Goal: Task Accomplishment & Management: Complete application form

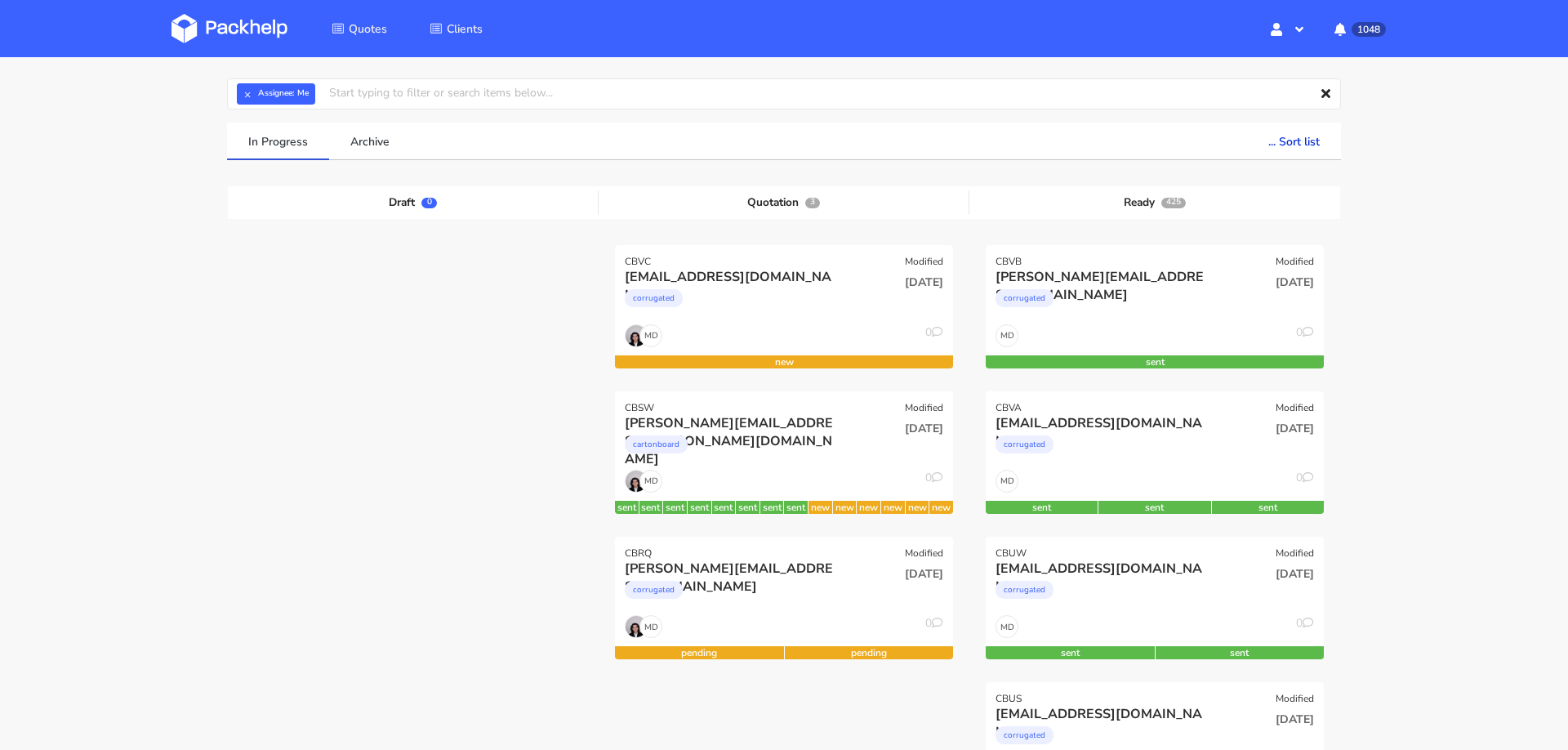
scroll to position [72, 0]
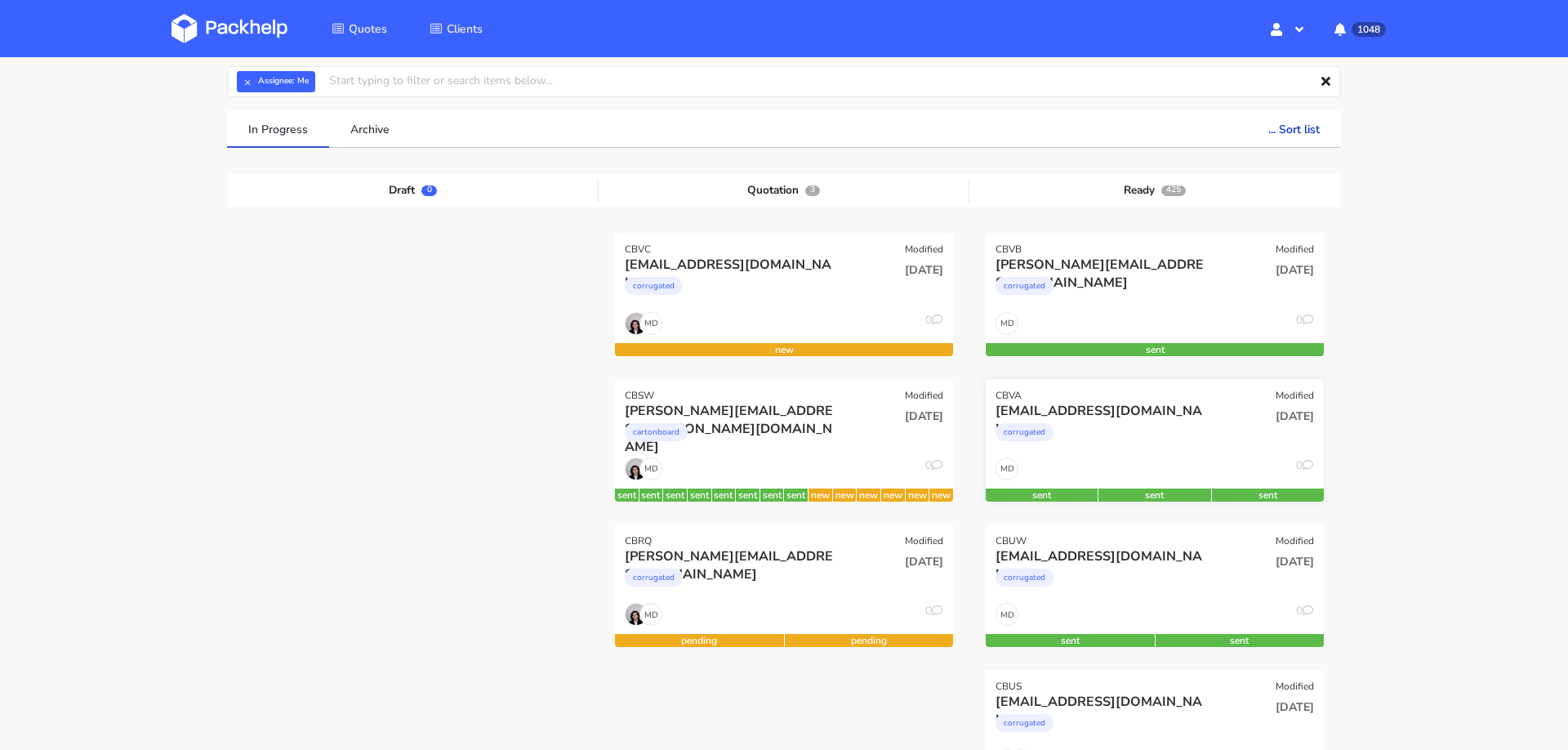
click at [1093, 437] on div "corrugated" at bounding box center [1104, 436] width 217 height 33
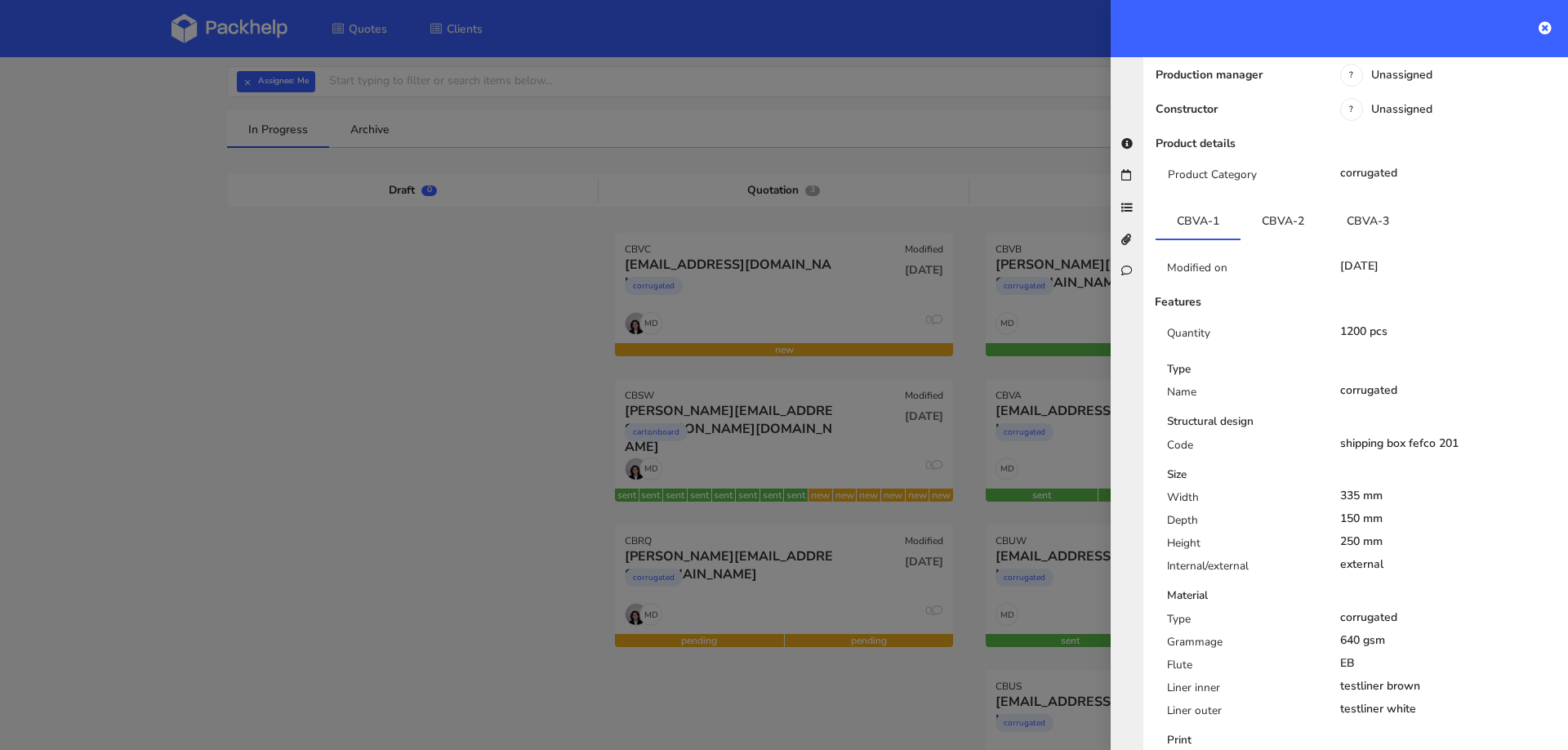
scroll to position [289, 0]
click at [490, 515] on div at bounding box center [784, 375] width 1568 height 750
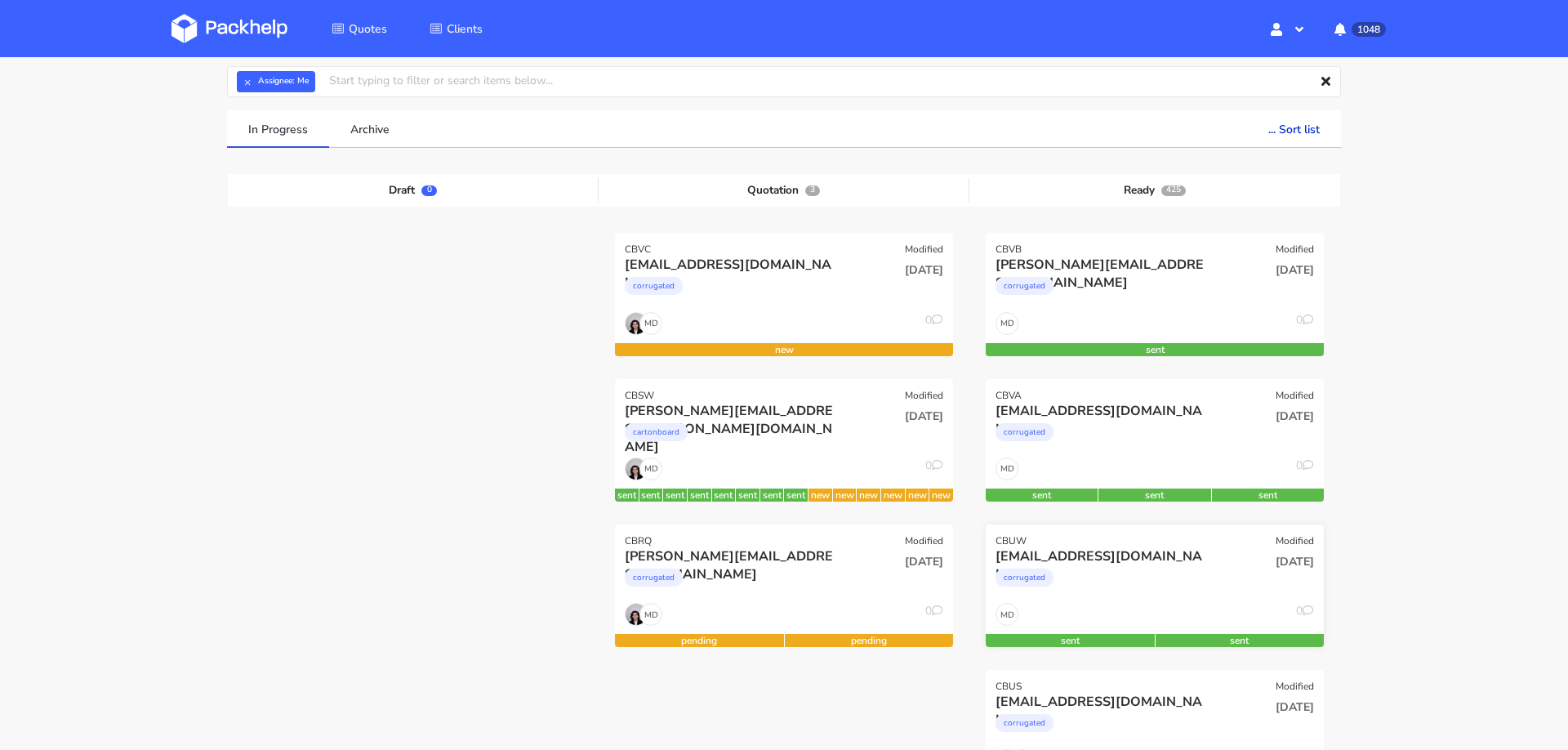
scroll to position [205, 0]
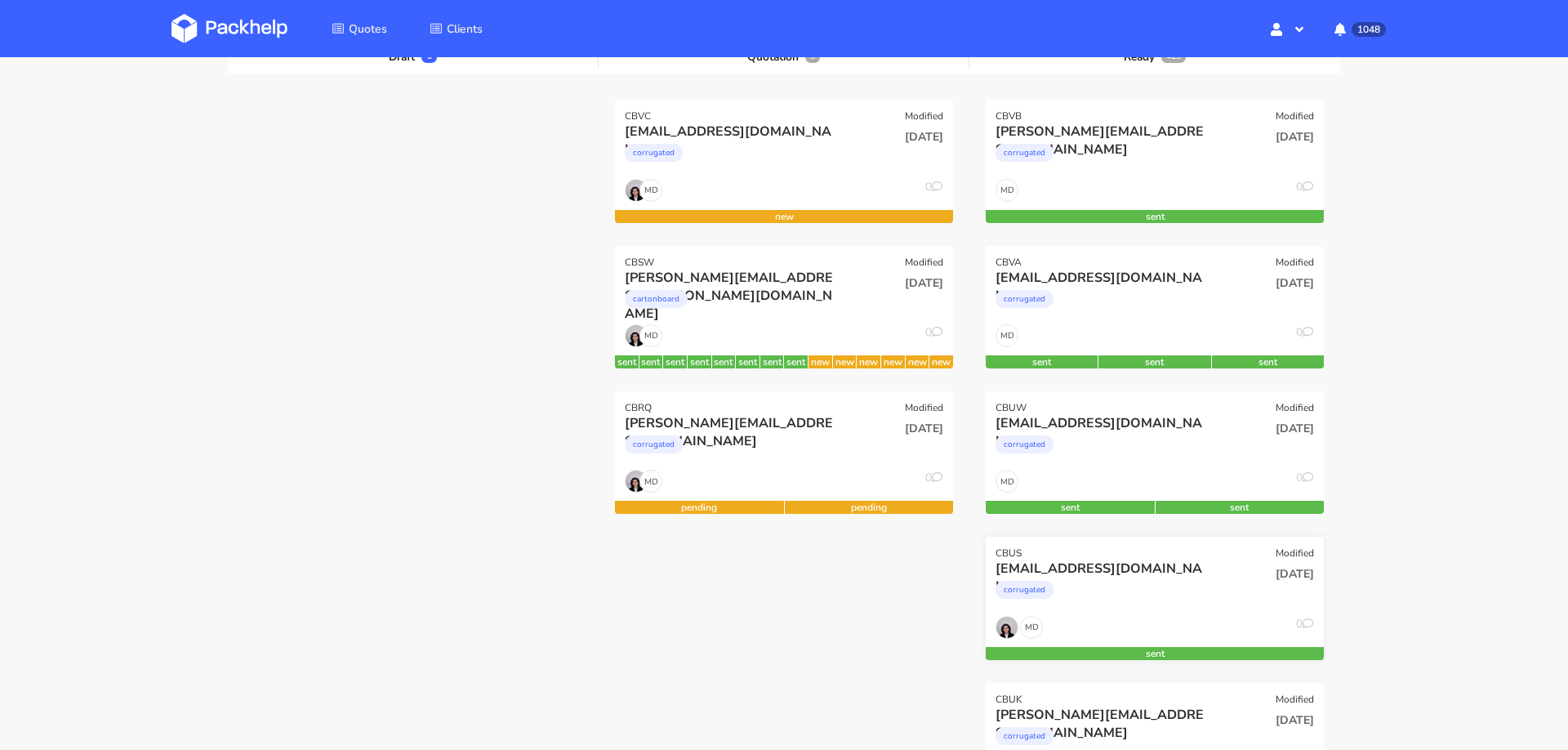
click at [1141, 551] on div "CBUS Modified" at bounding box center [1155, 547] width 338 height 23
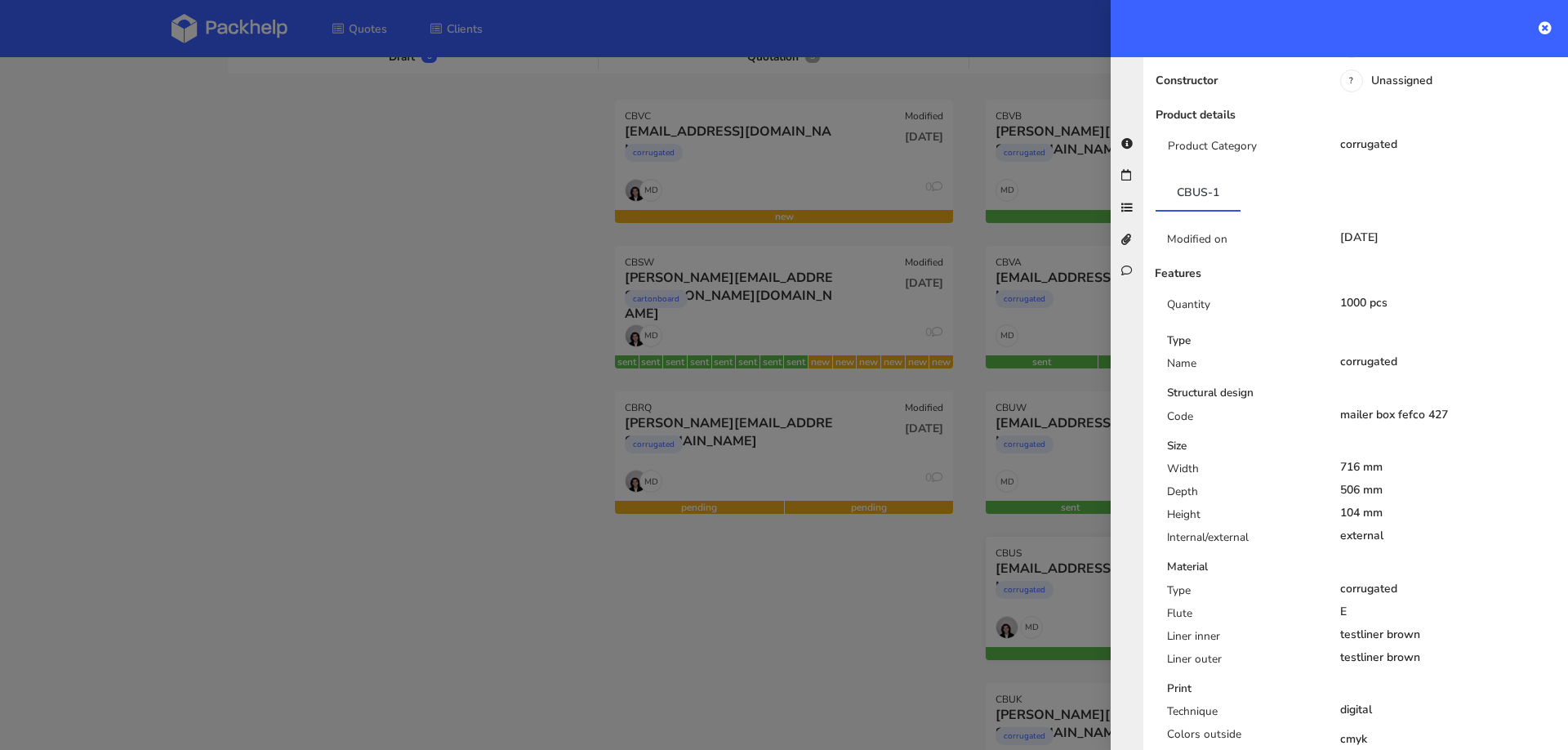
scroll to position [276, 0]
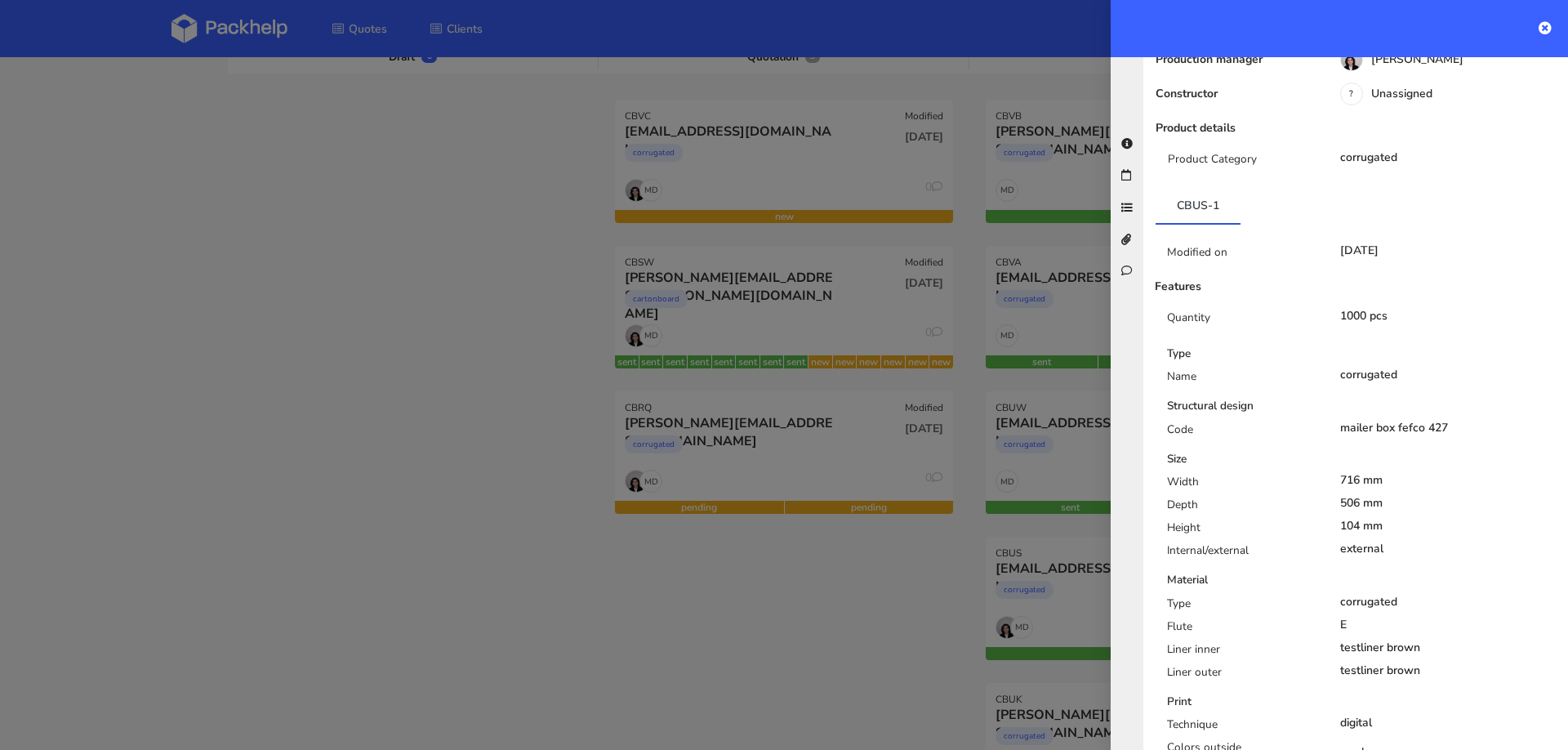
click at [1071, 566] on div at bounding box center [784, 375] width 1568 height 750
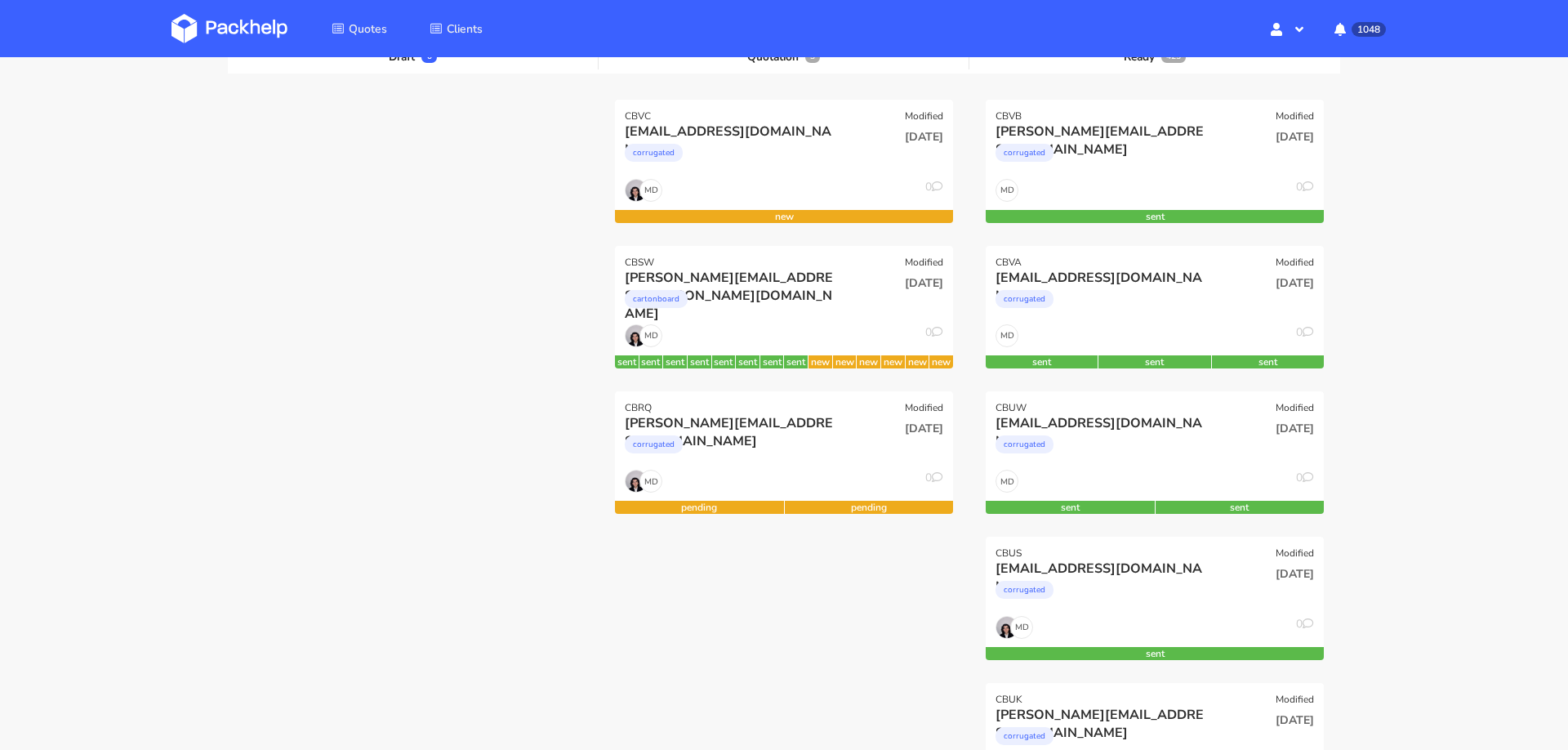
click at [1071, 566] on div "[EMAIL_ADDRESS][DOMAIN_NAME]" at bounding box center [1104, 568] width 217 height 18
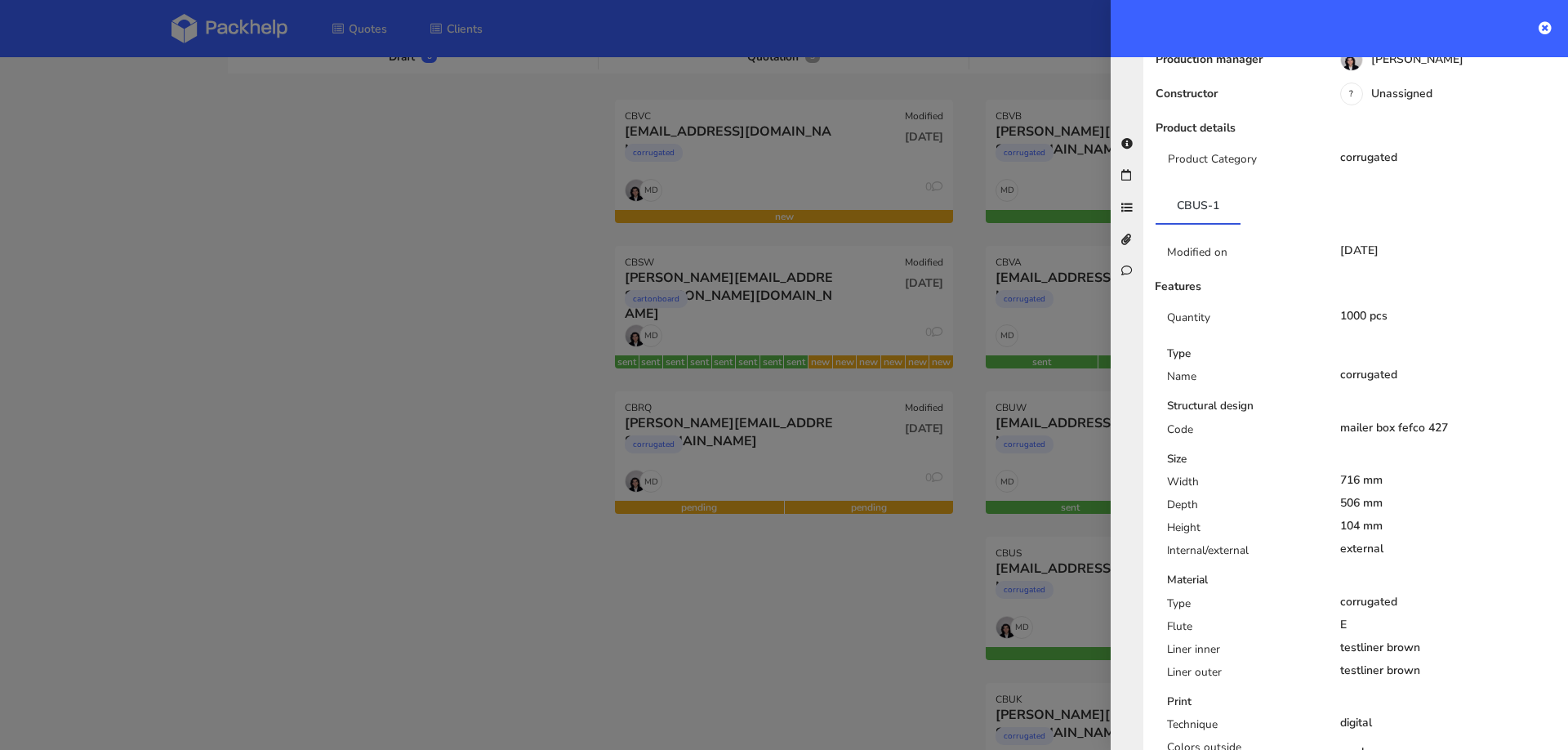
scroll to position [0, 0]
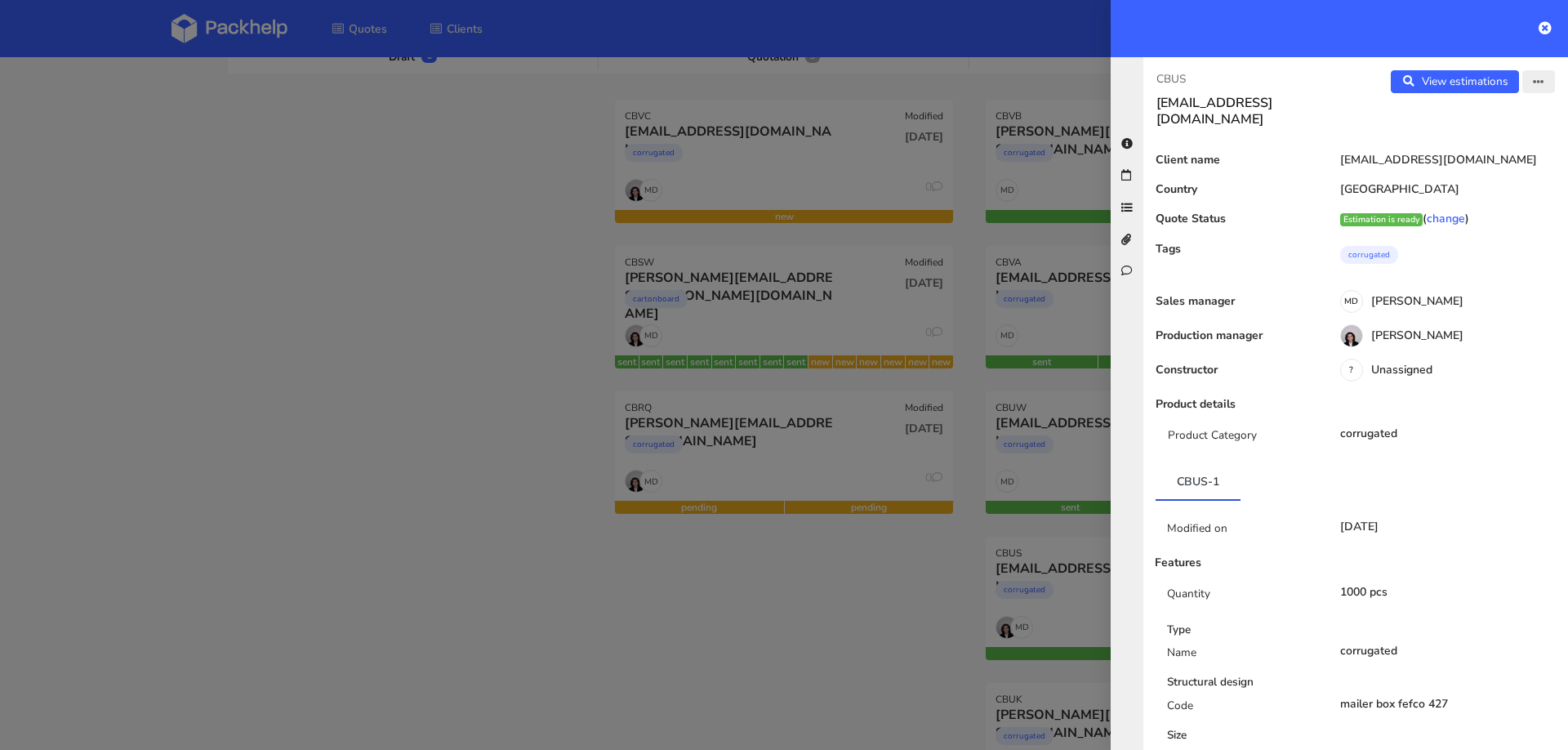
click at [1539, 76] on icon "button" at bounding box center [1539, 82] width 12 height 12
click at [1469, 147] on link "Edit quote" at bounding box center [1485, 144] width 144 height 27
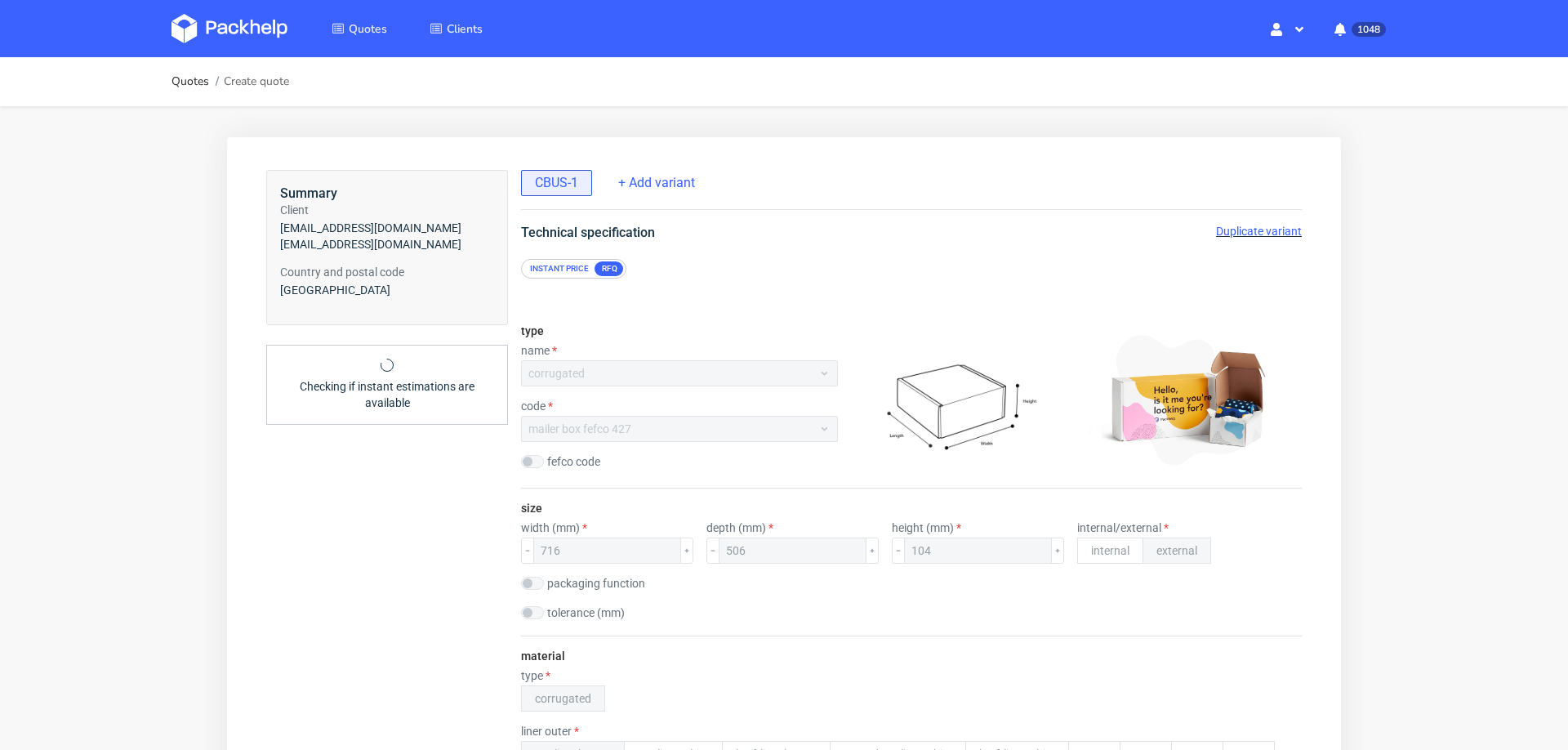
click at [1245, 228] on span "Duplicate variant" at bounding box center [1259, 230] width 85 height 13
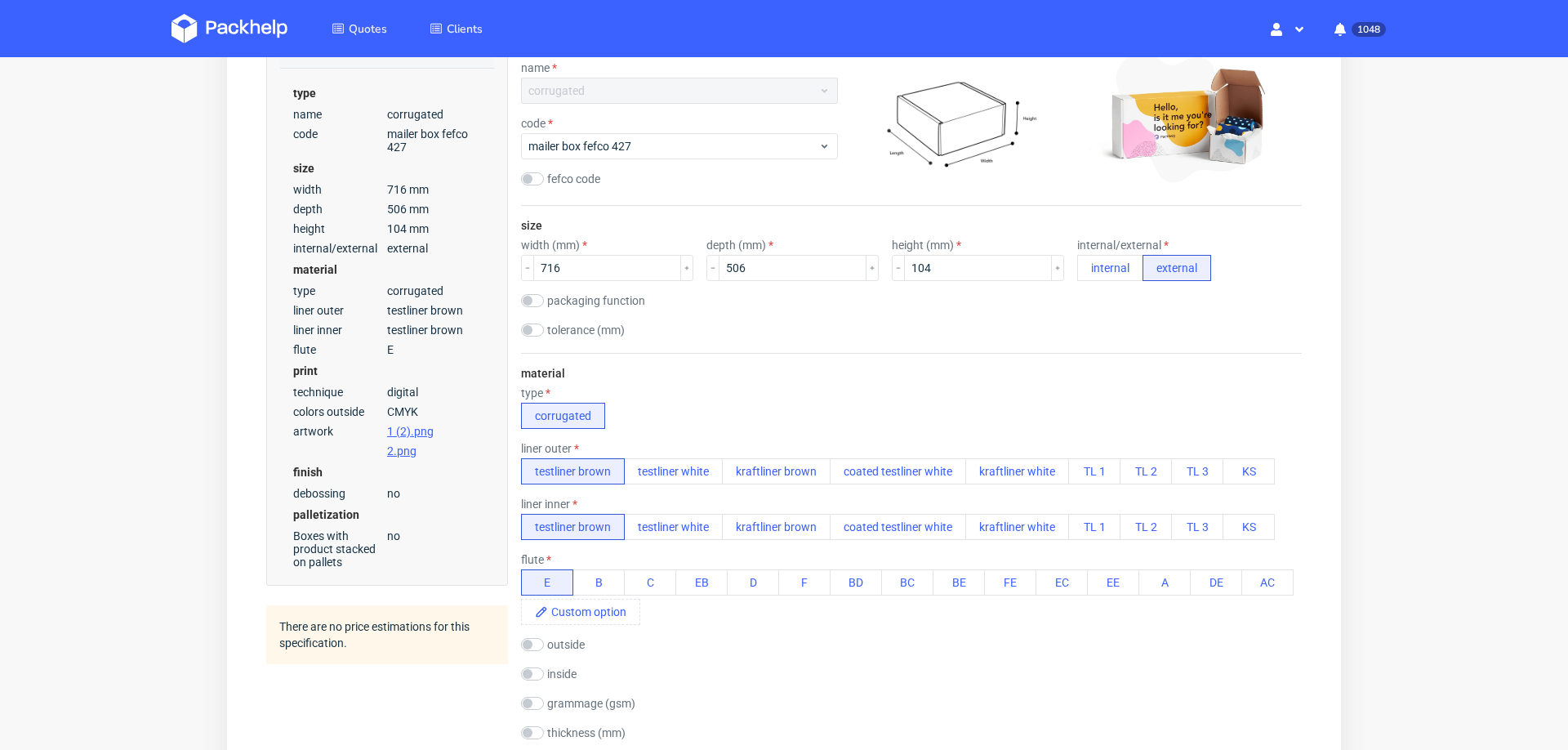
scroll to position [307, 0]
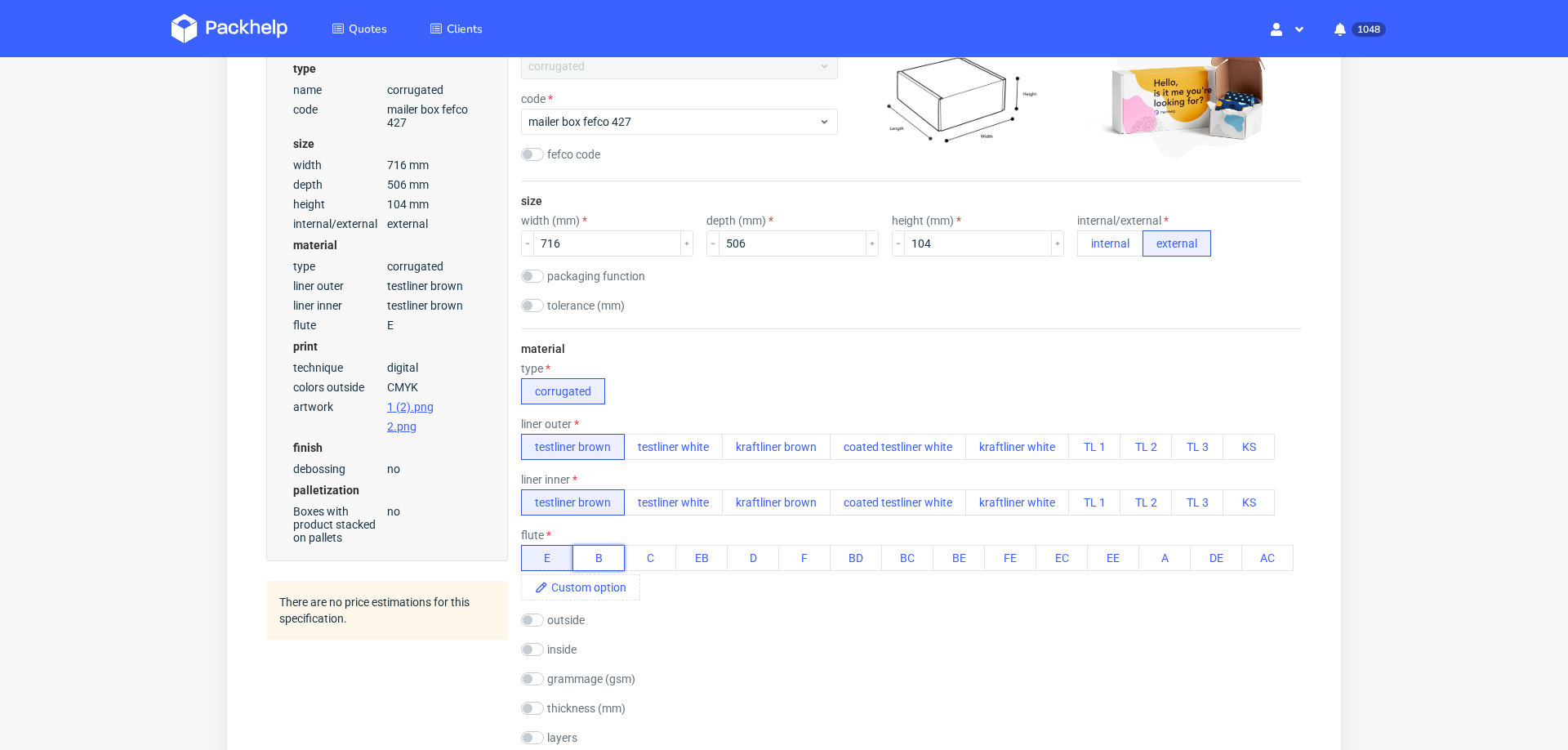
click at [601, 556] on button "B" at bounding box center [598, 557] width 53 height 26
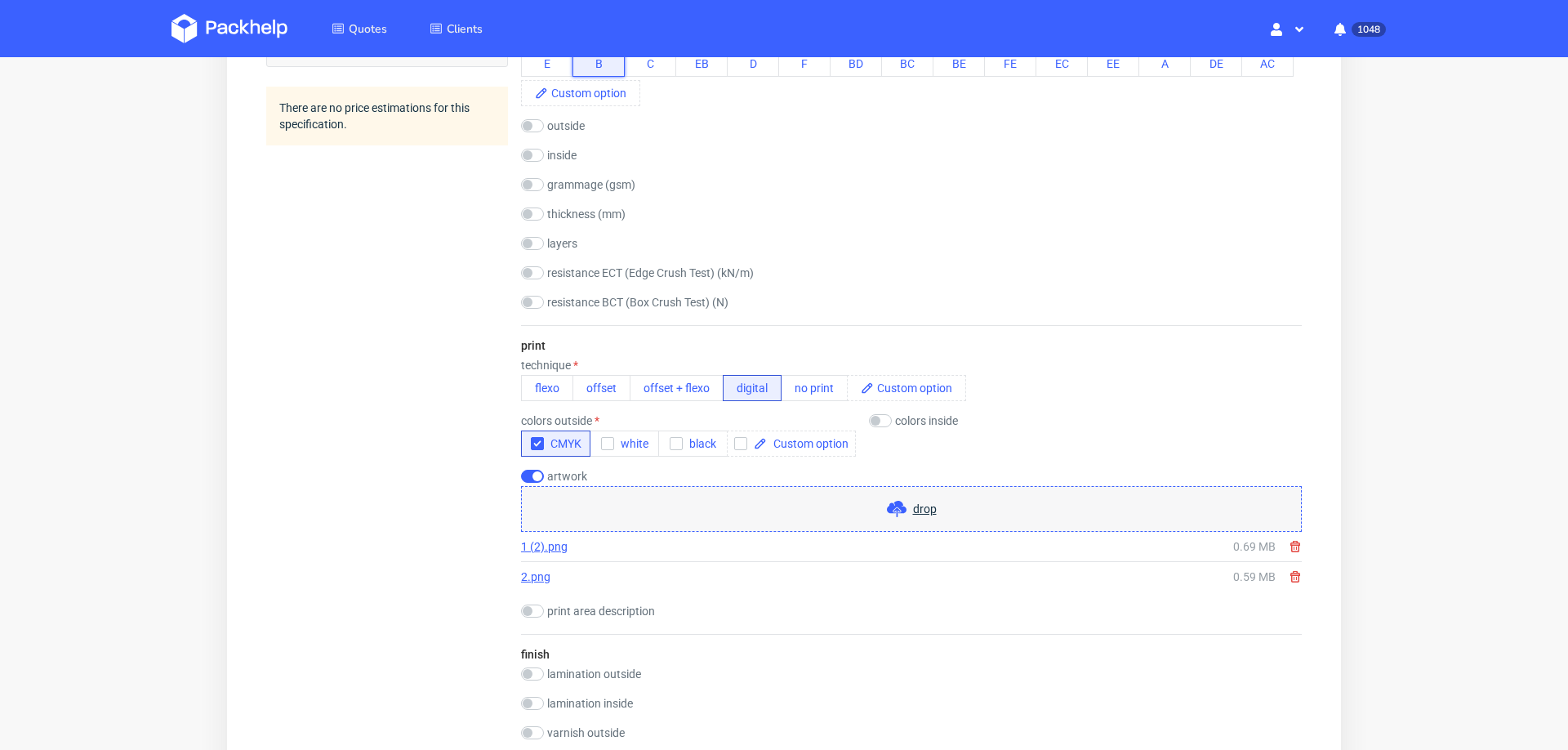
scroll to position [762, 0]
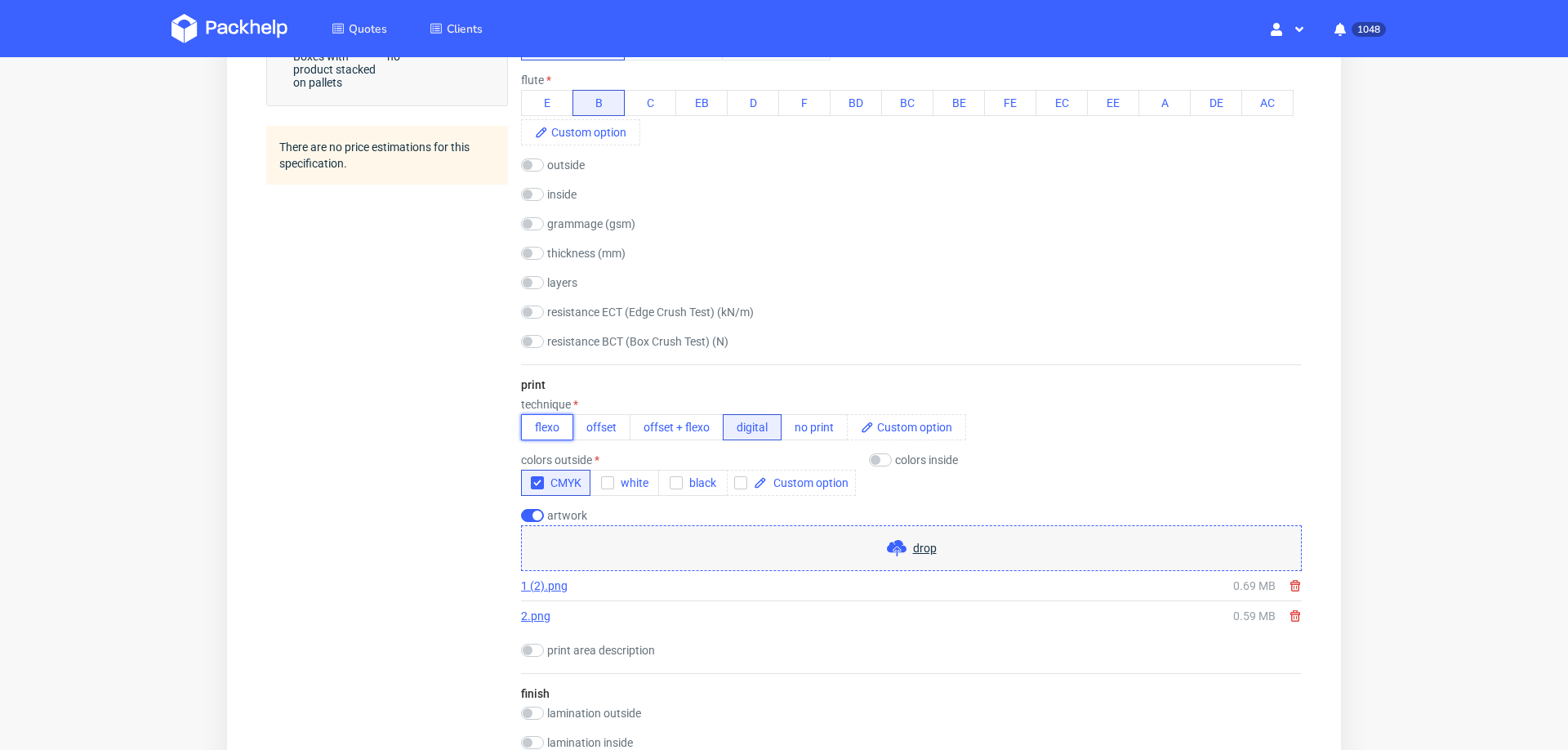
click at [562, 431] on button "flexo" at bounding box center [547, 427] width 53 height 26
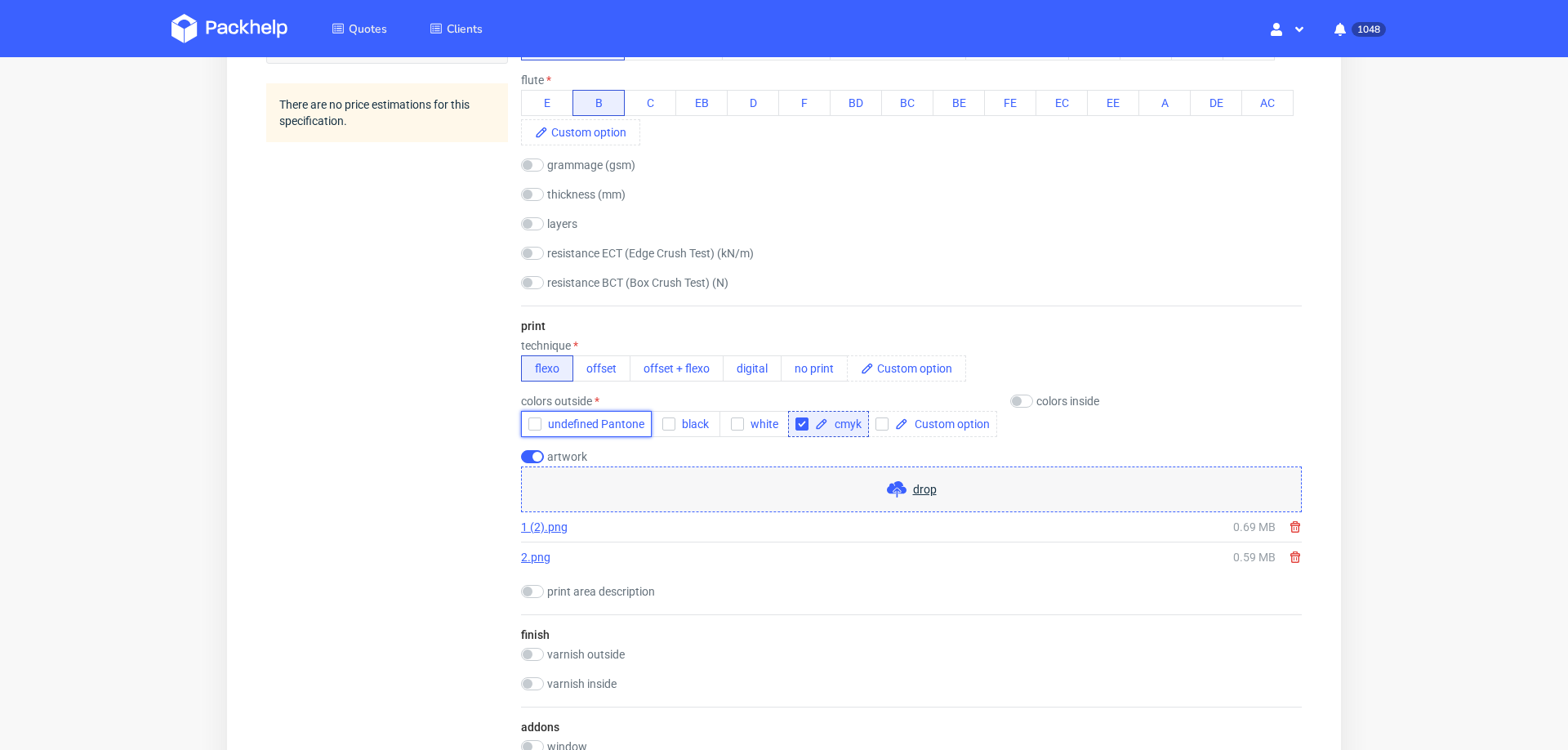
click at [532, 431] on button "undefined Pantone" at bounding box center [586, 423] width 131 height 26
click at [793, 422] on div "cmyk" at bounding box center [828, 423] width 80 height 26
click at [797, 420] on input "checkbox" at bounding box center [802, 423] width 13 height 13
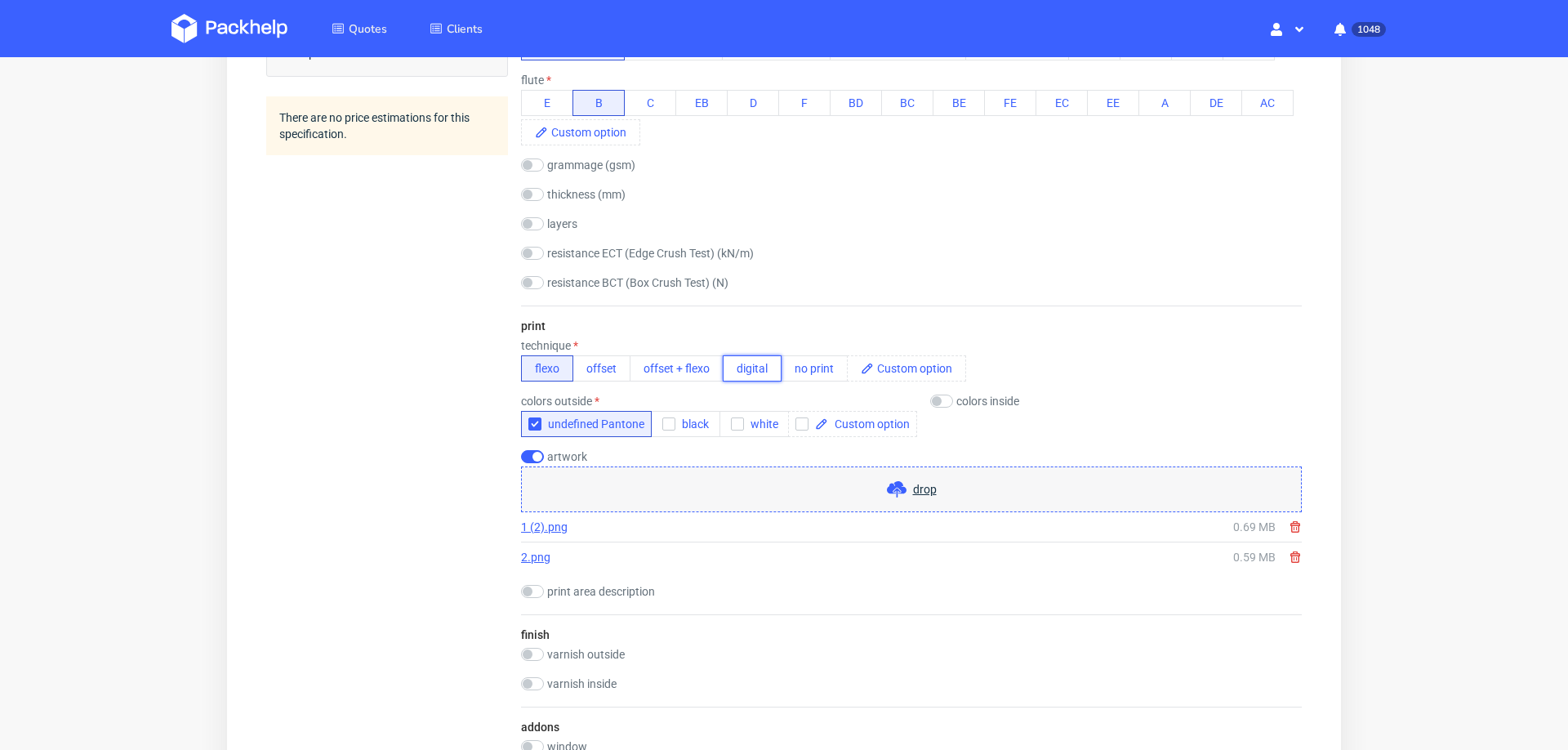
click at [736, 365] on button "digital" at bounding box center [751, 369] width 59 height 26
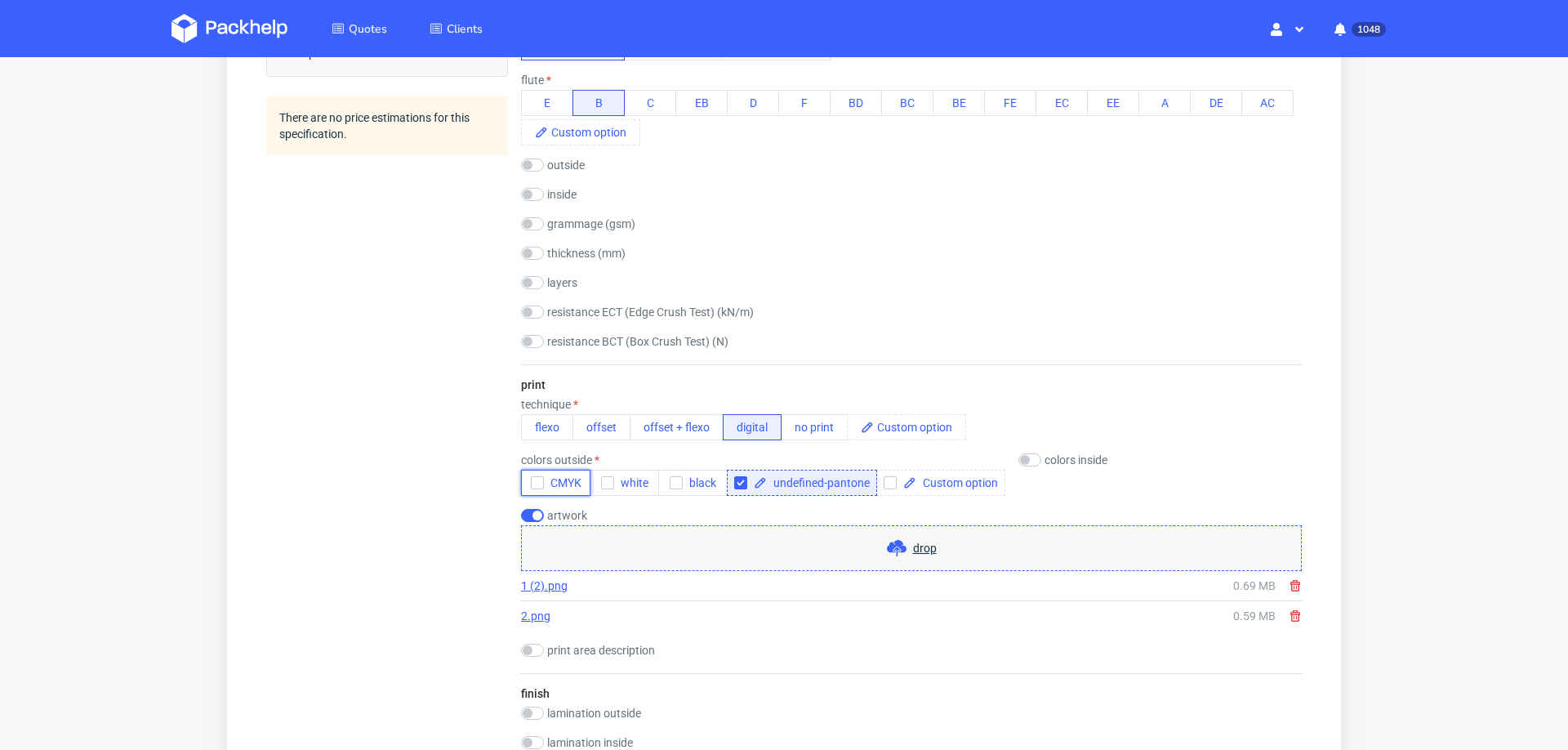
click at [533, 482] on icon "button" at bounding box center [538, 483] width 12 height 12
click at [738, 479] on input "checkbox" at bounding box center [740, 482] width 13 height 13
checkbox input "false"
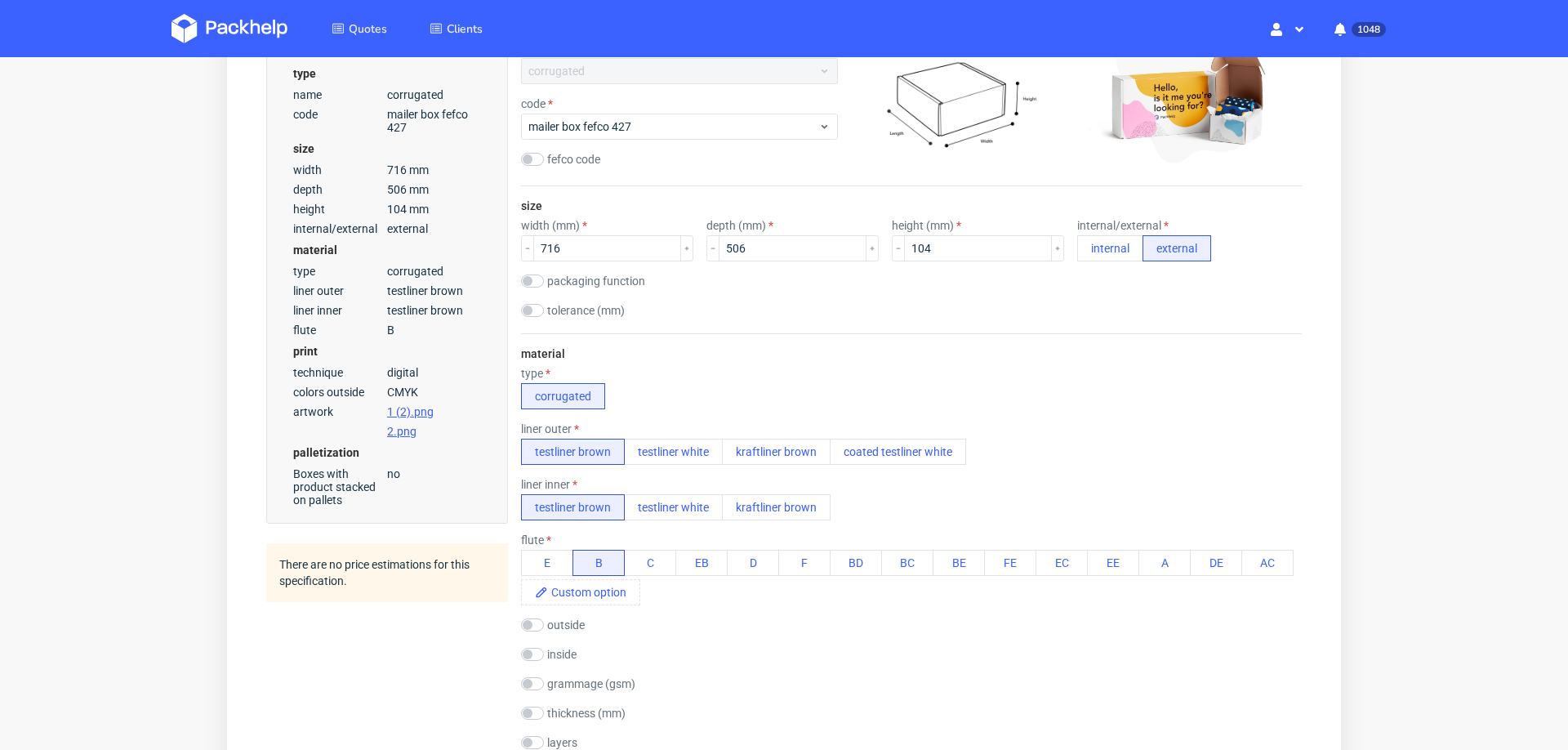
scroll to position [0, 0]
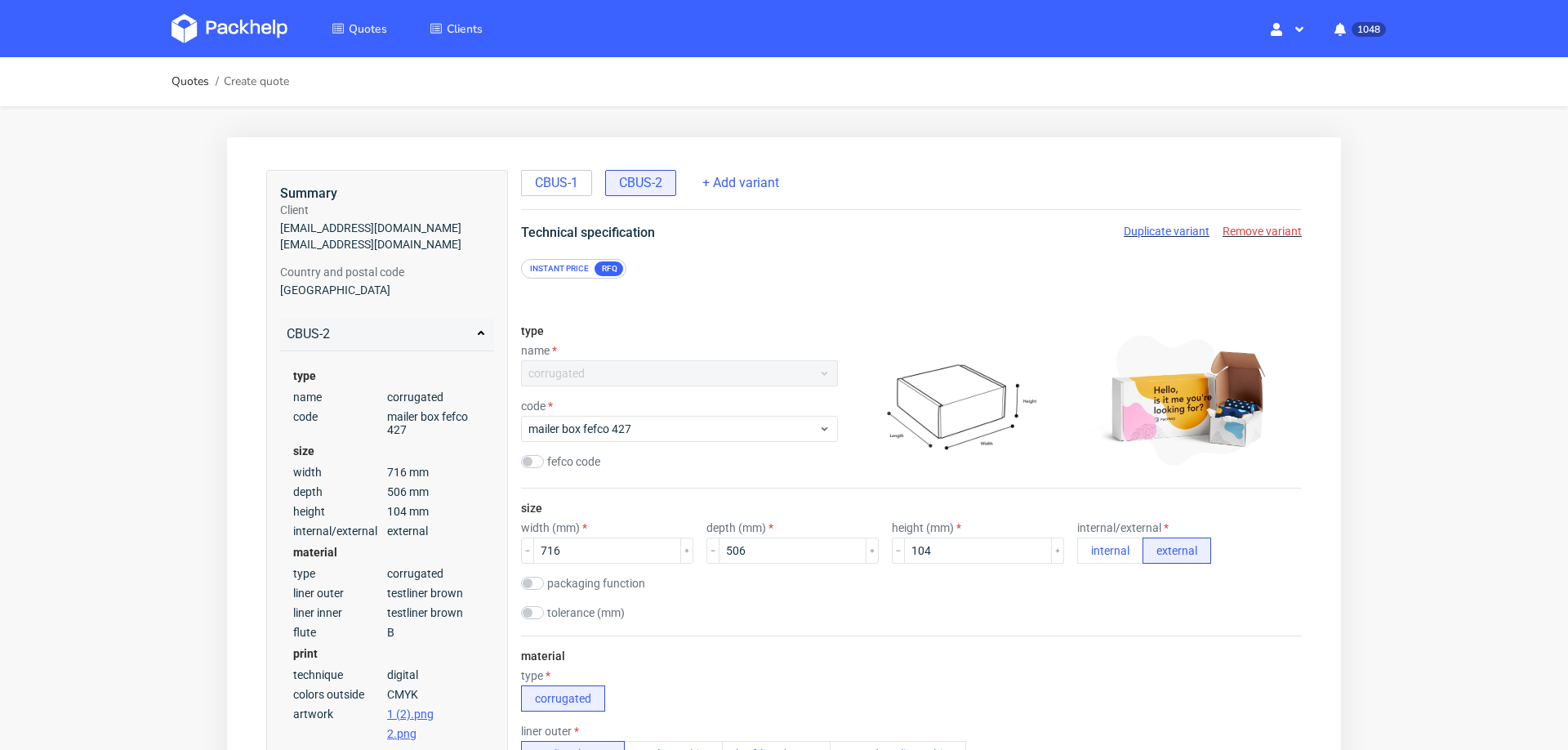
click at [1153, 231] on span "Duplicate variant" at bounding box center [1167, 230] width 85 height 13
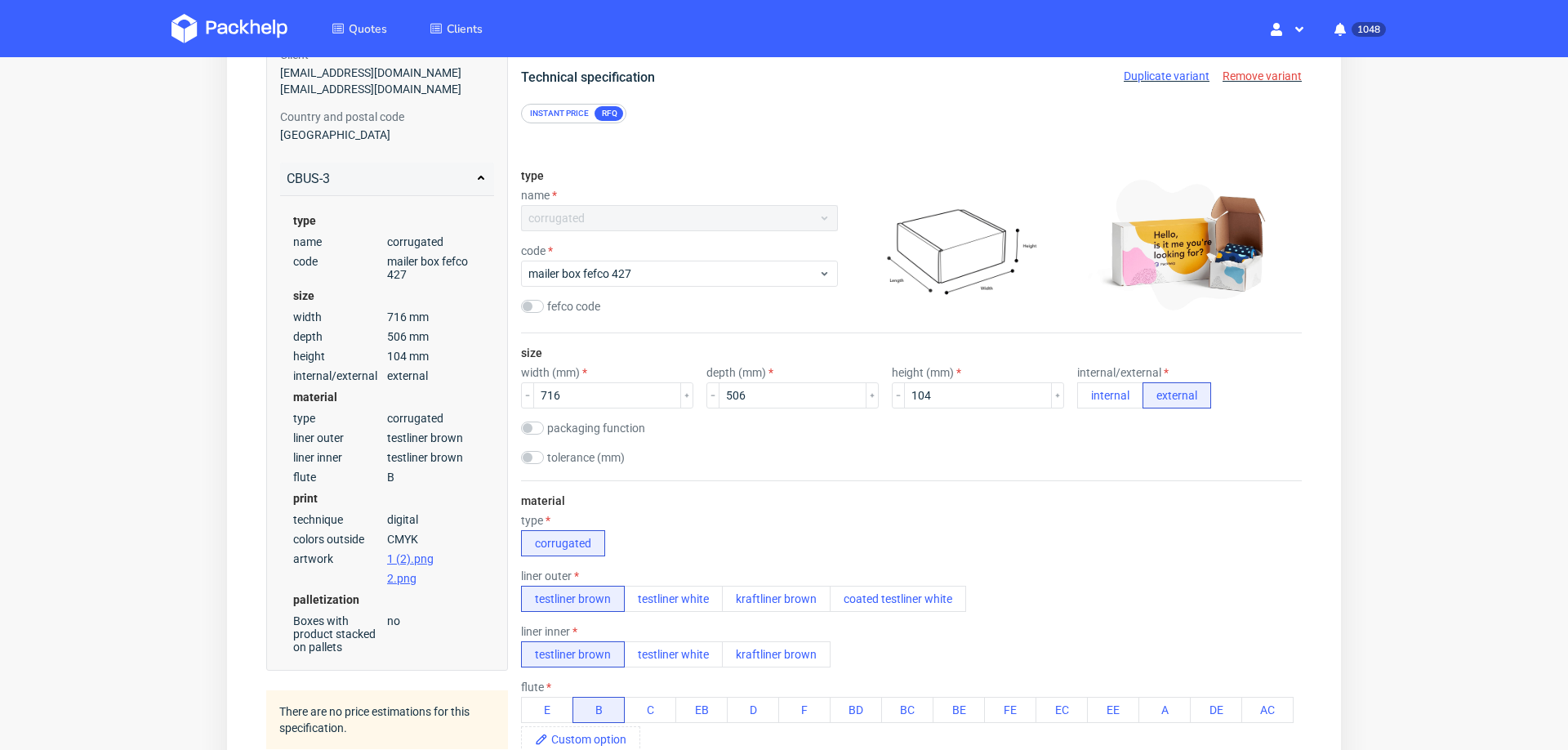
scroll to position [485, 0]
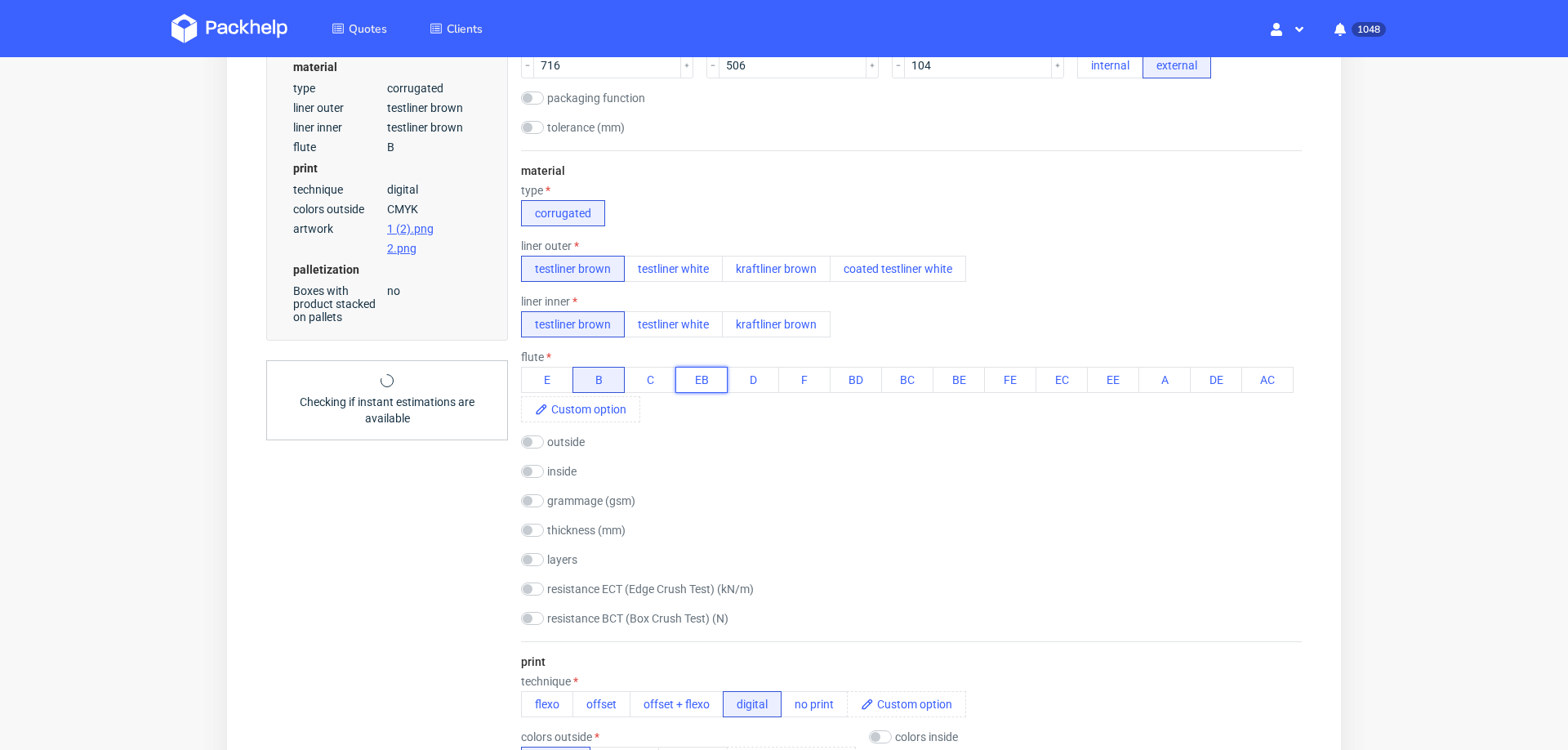
click at [702, 370] on button "EB" at bounding box center [702, 379] width 53 height 26
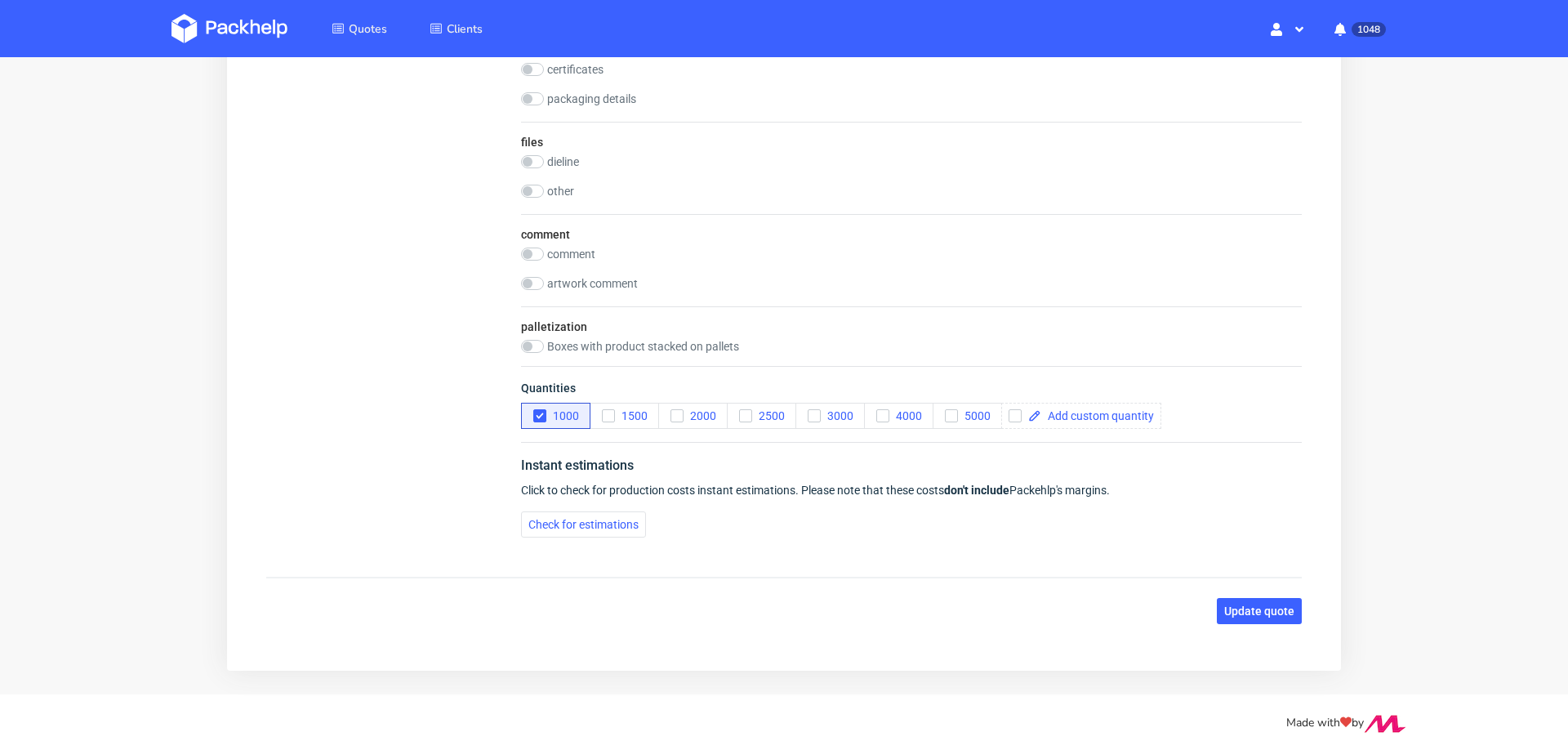
scroll to position [2033, 0]
click at [1233, 596] on button "Update quote" at bounding box center [1259, 609] width 84 height 26
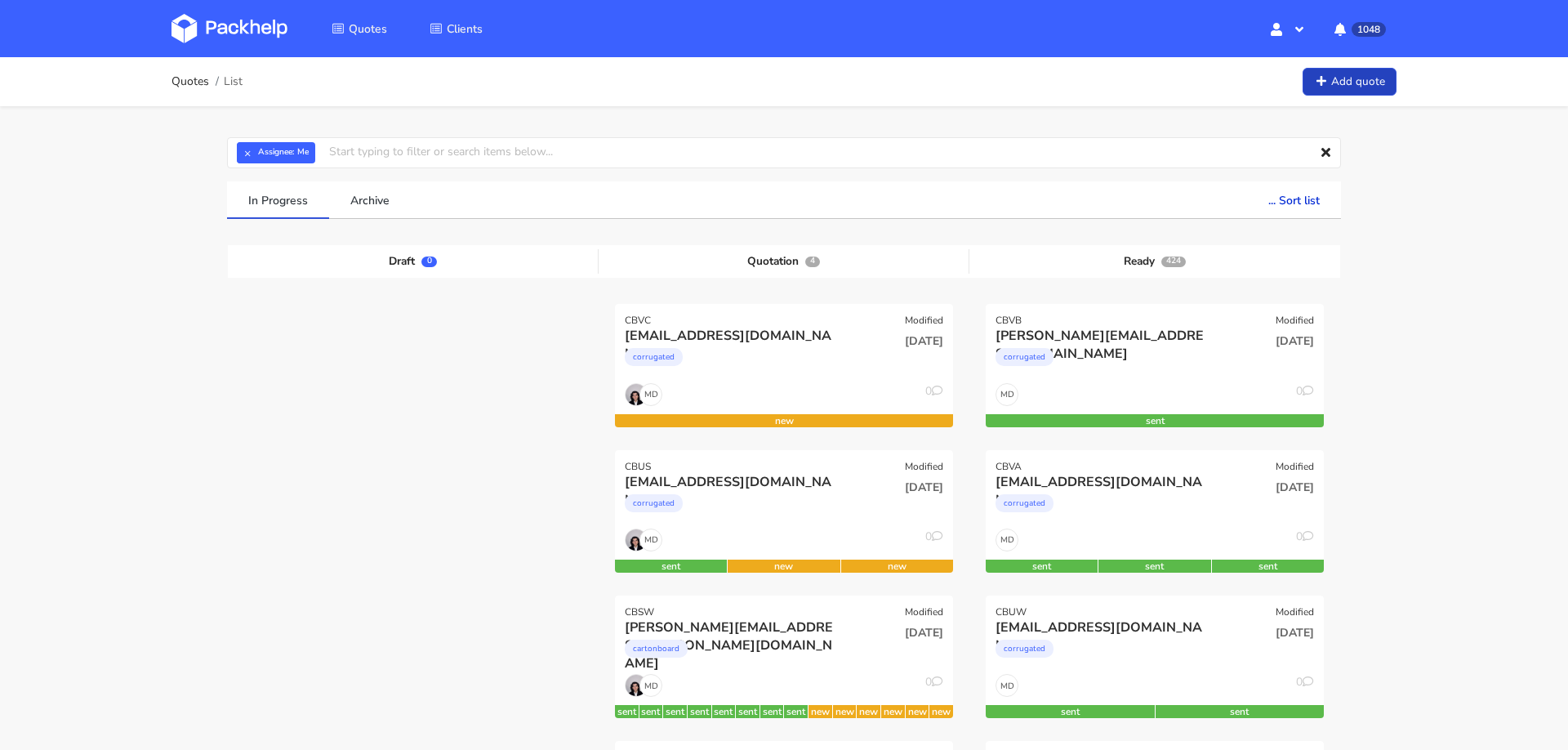
click at [1356, 78] on link "Add quote" at bounding box center [1349, 81] width 94 height 29
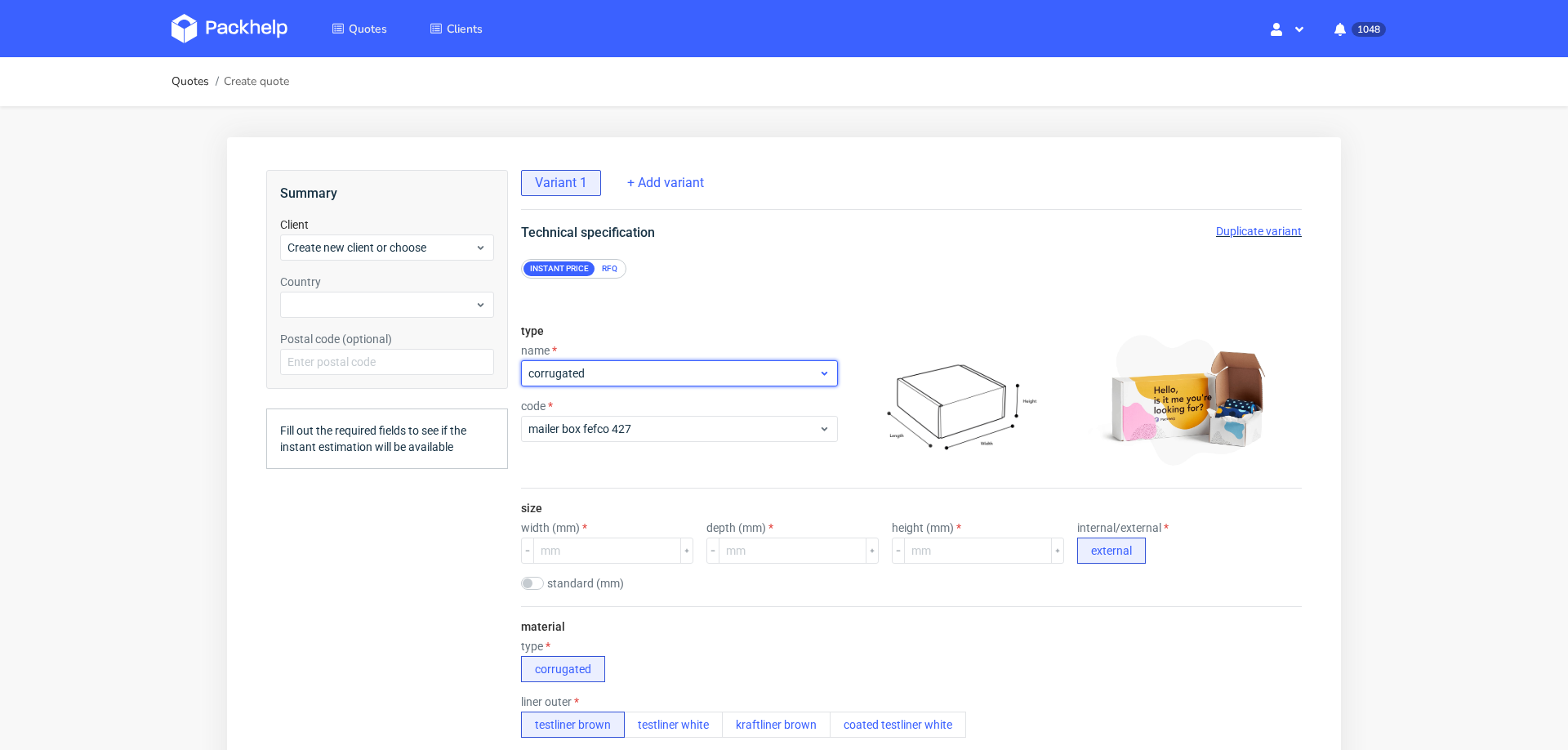
click at [705, 377] on span "corrugated" at bounding box center [674, 373] width 290 height 16
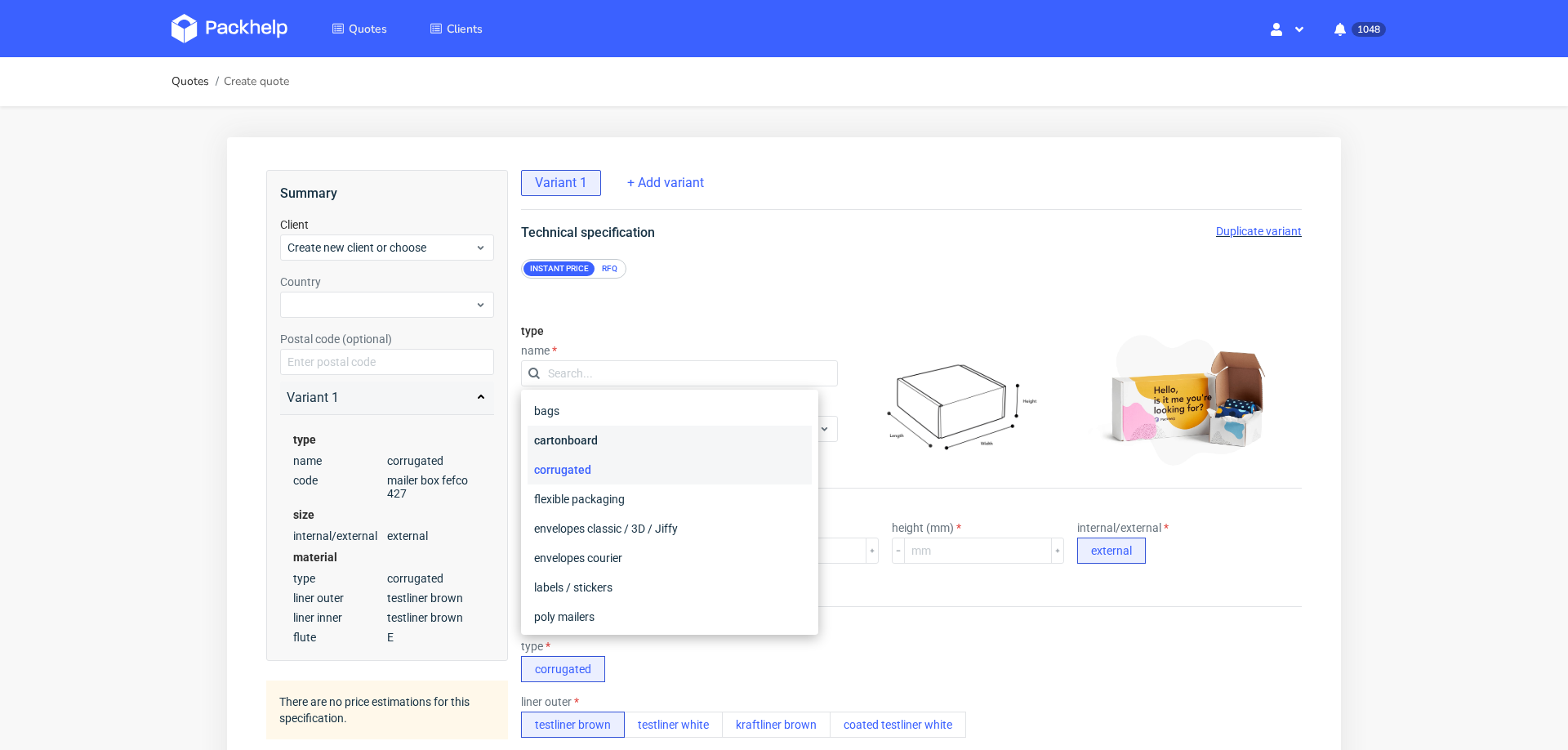
click at [659, 443] on div "cartonboard" at bounding box center [670, 440] width 284 height 30
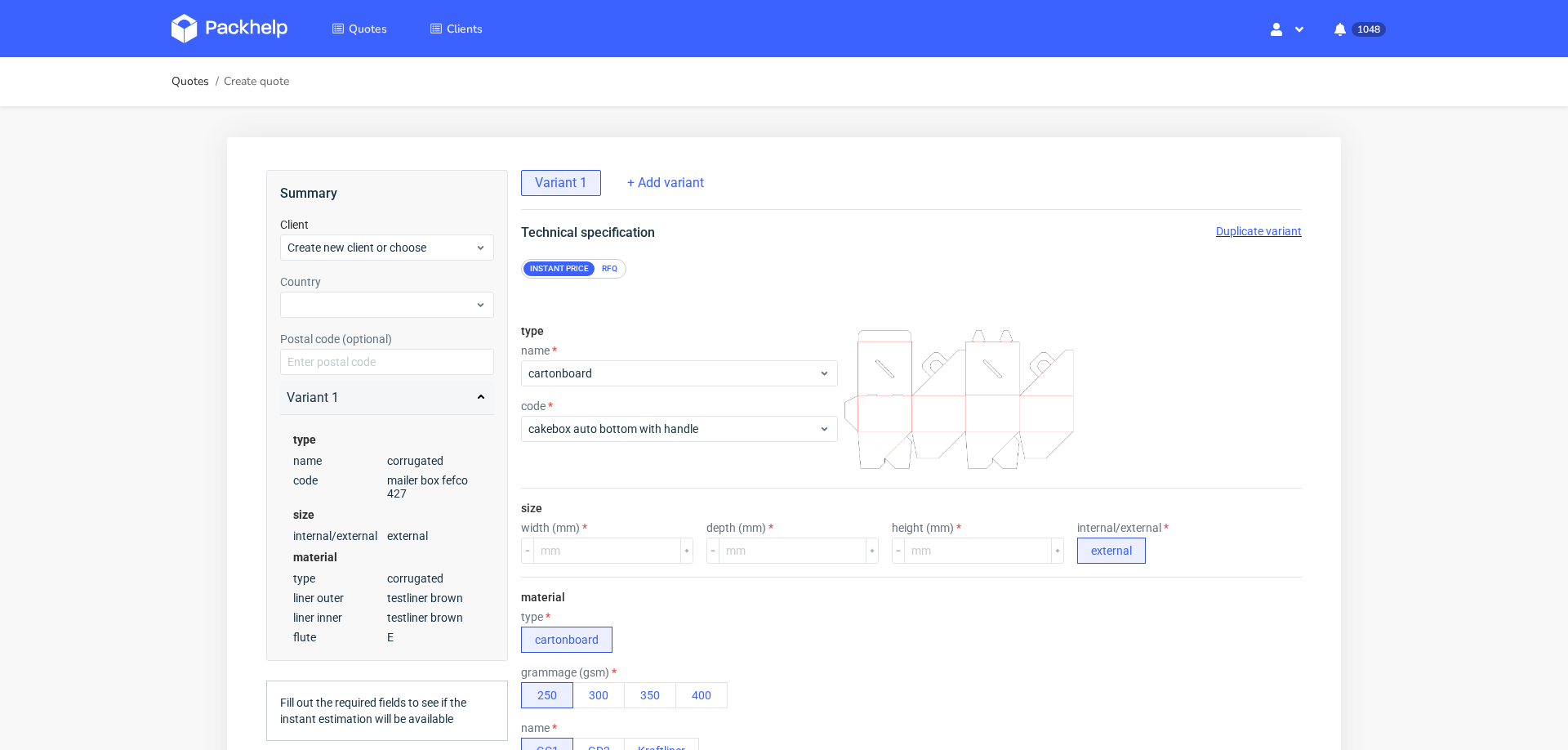
click at [609, 273] on div "RFQ" at bounding box center [609, 268] width 29 height 15
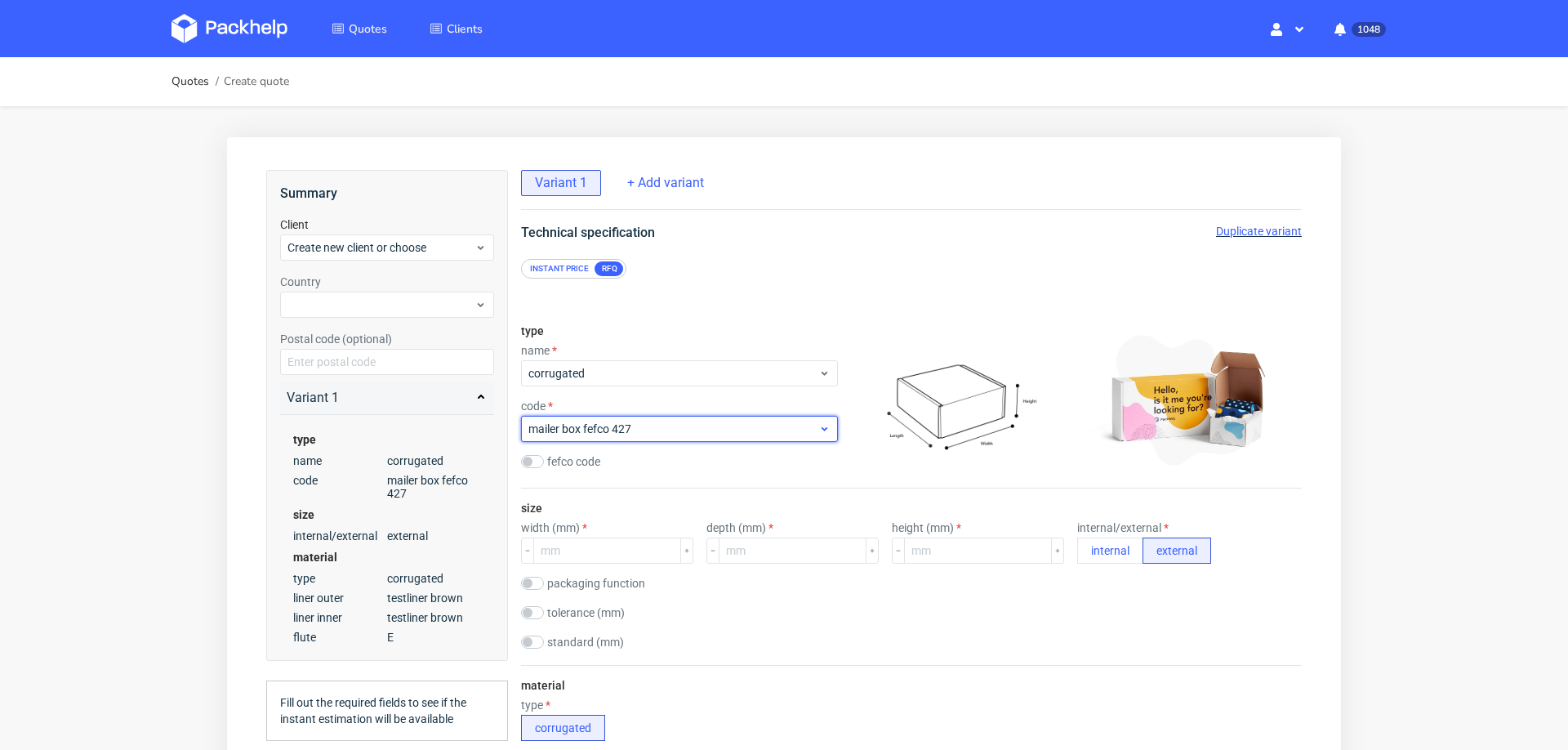
click at [624, 433] on span "mailer box fefco 427" at bounding box center [674, 428] width 290 height 16
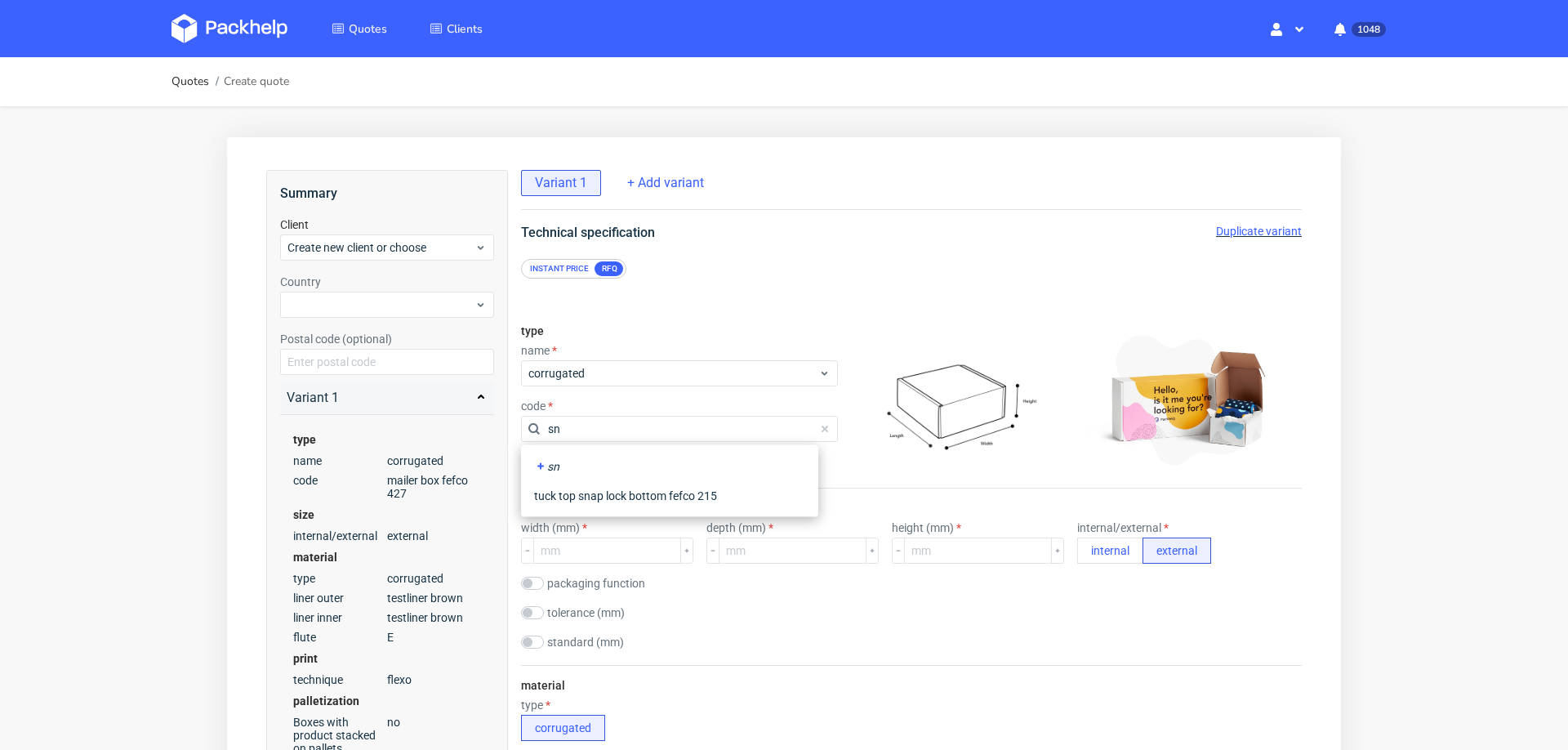
type input "s"
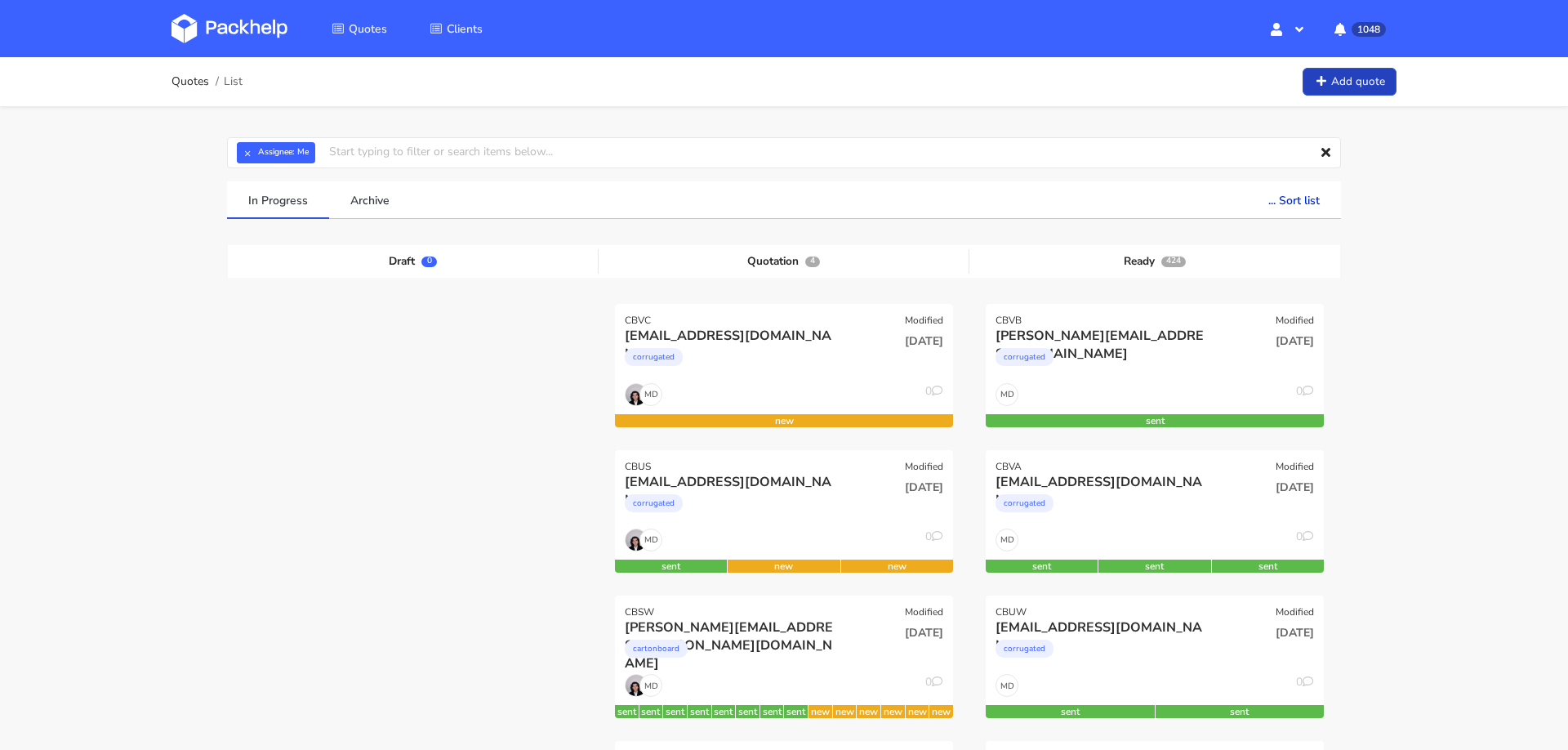
click at [1333, 76] on link "Add quote" at bounding box center [1349, 81] width 94 height 29
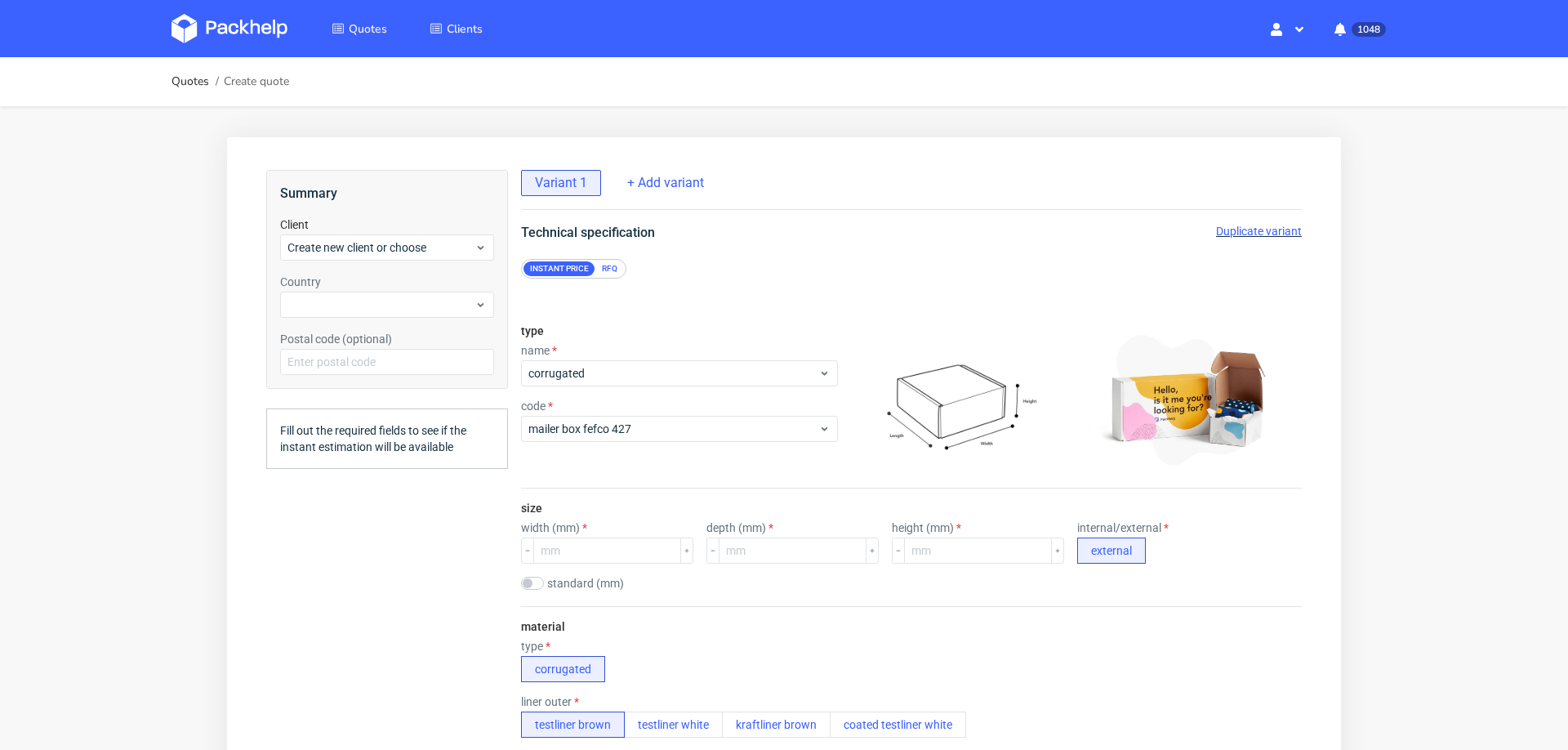
scroll to position [6, 0]
click at [578, 550] on input "number" at bounding box center [607, 550] width 148 height 26
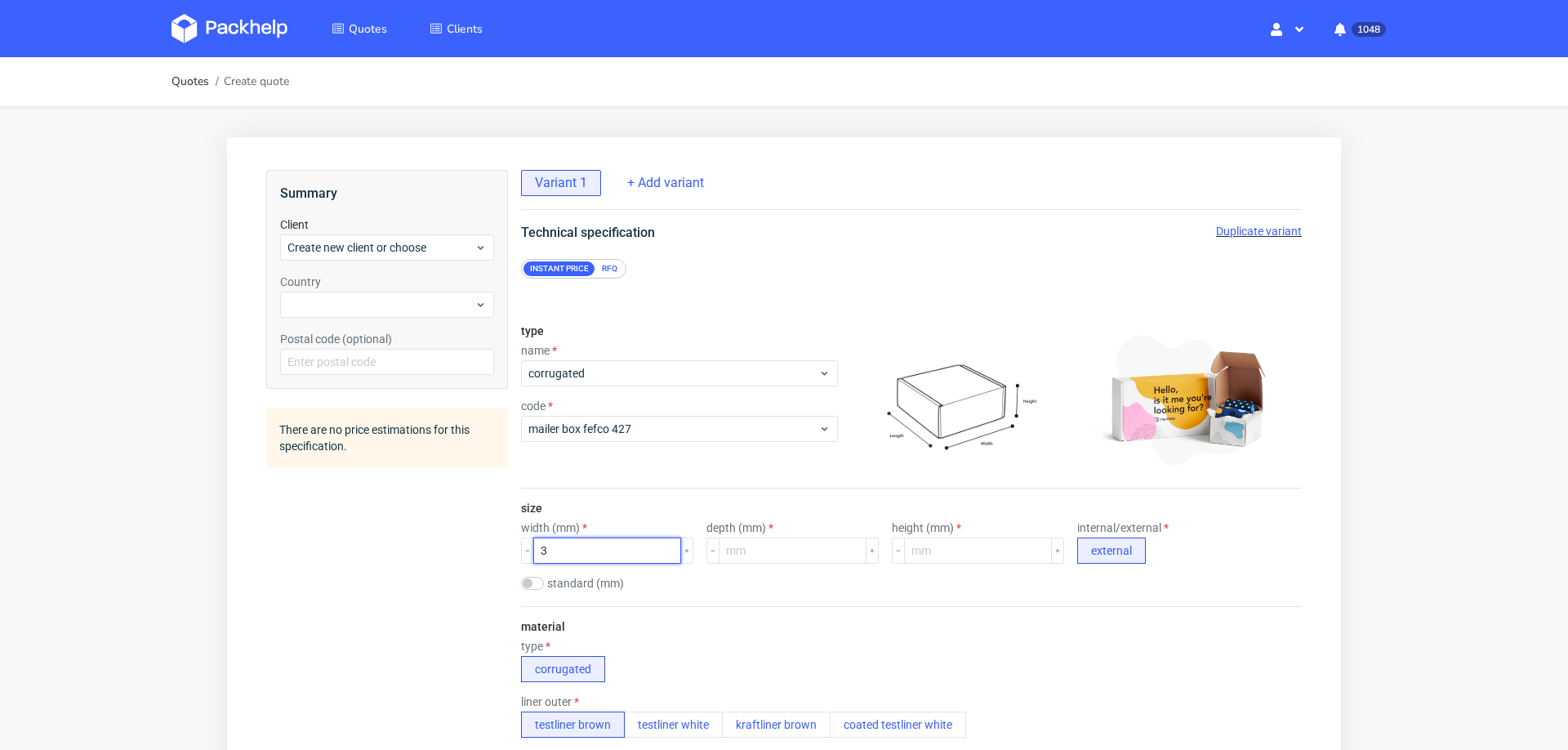
scroll to position [0, 0]
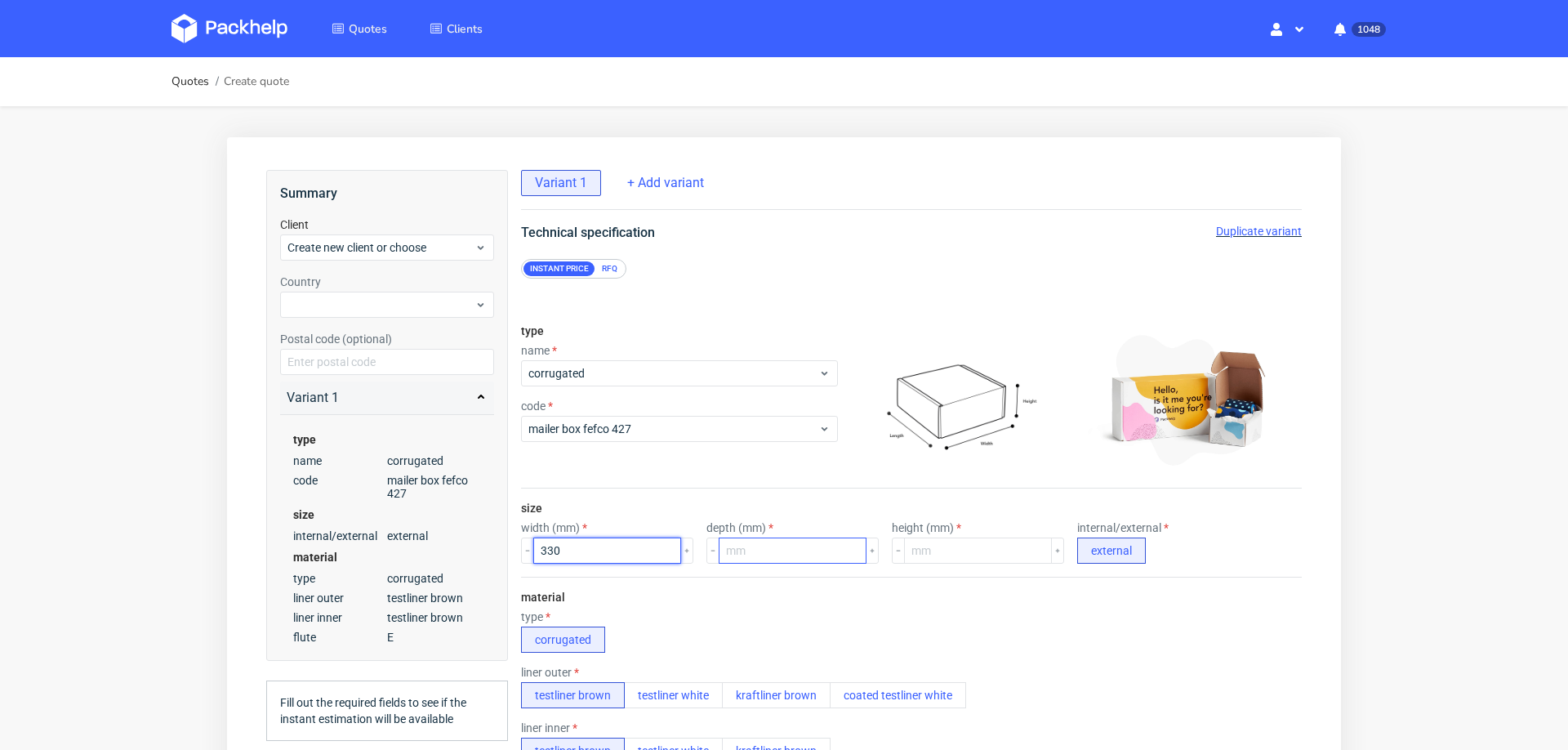
type input "330"
click at [757, 551] on input "number" at bounding box center [792, 550] width 148 height 26
type input "250"
click at [945, 562] on input "number" at bounding box center [978, 550] width 148 height 26
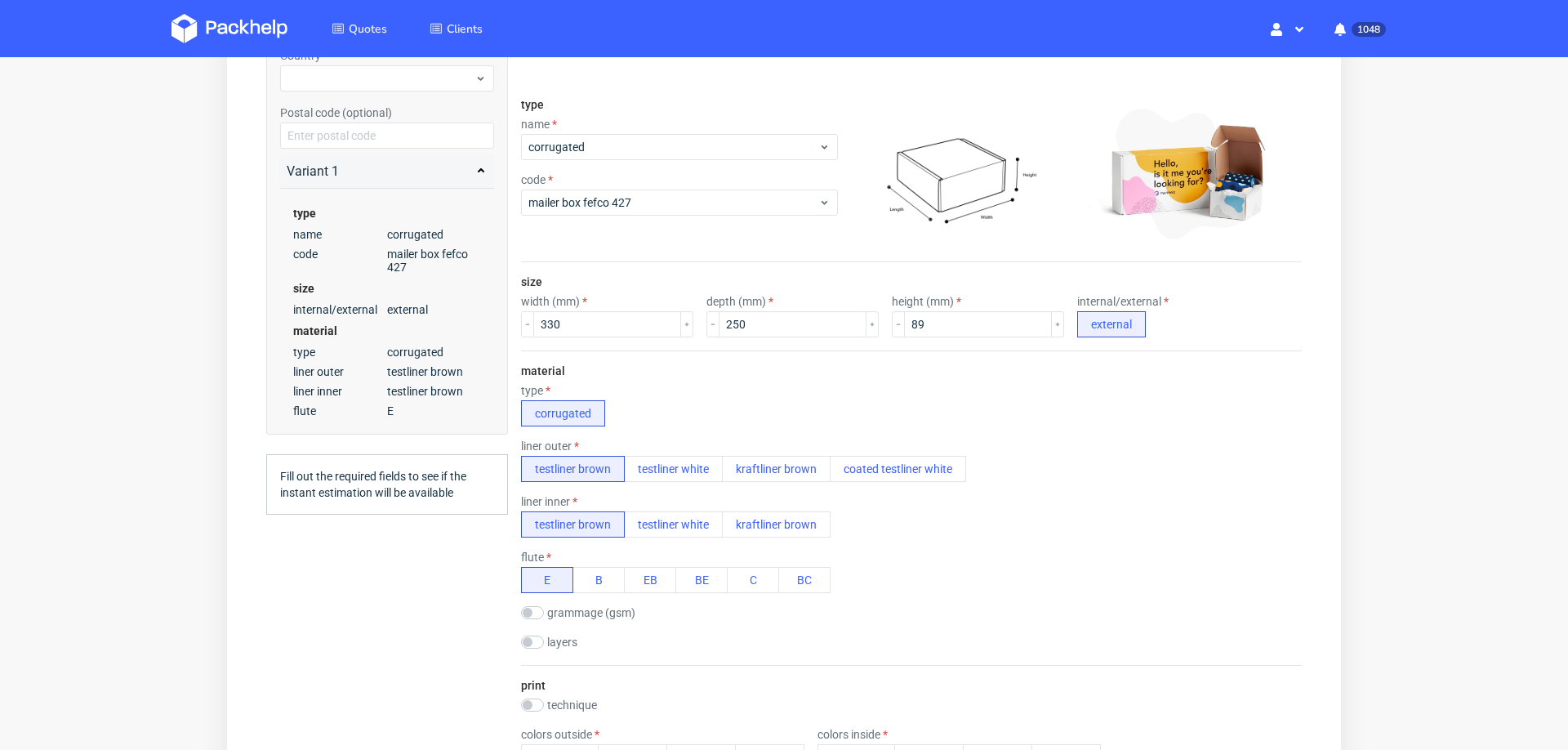
click at [1154, 552] on div "flute E B EB BE C BC" at bounding box center [911, 571] width 781 height 43
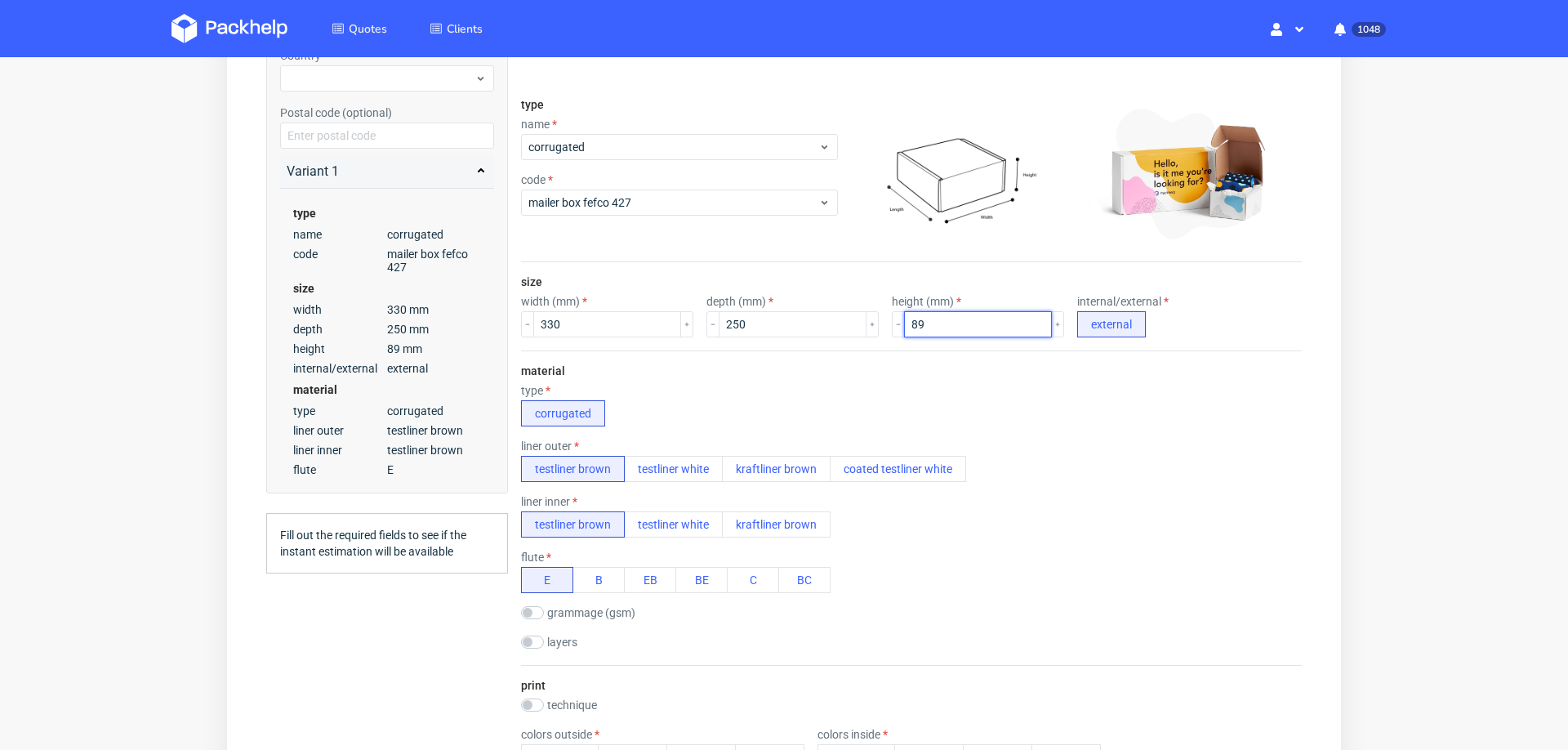
click at [955, 319] on input "89" at bounding box center [978, 324] width 148 height 26
type input "90"
click at [1044, 375] on div "material type corrugated liner outer testliner brown testliner white kraftliner…" at bounding box center [911, 508] width 781 height 314
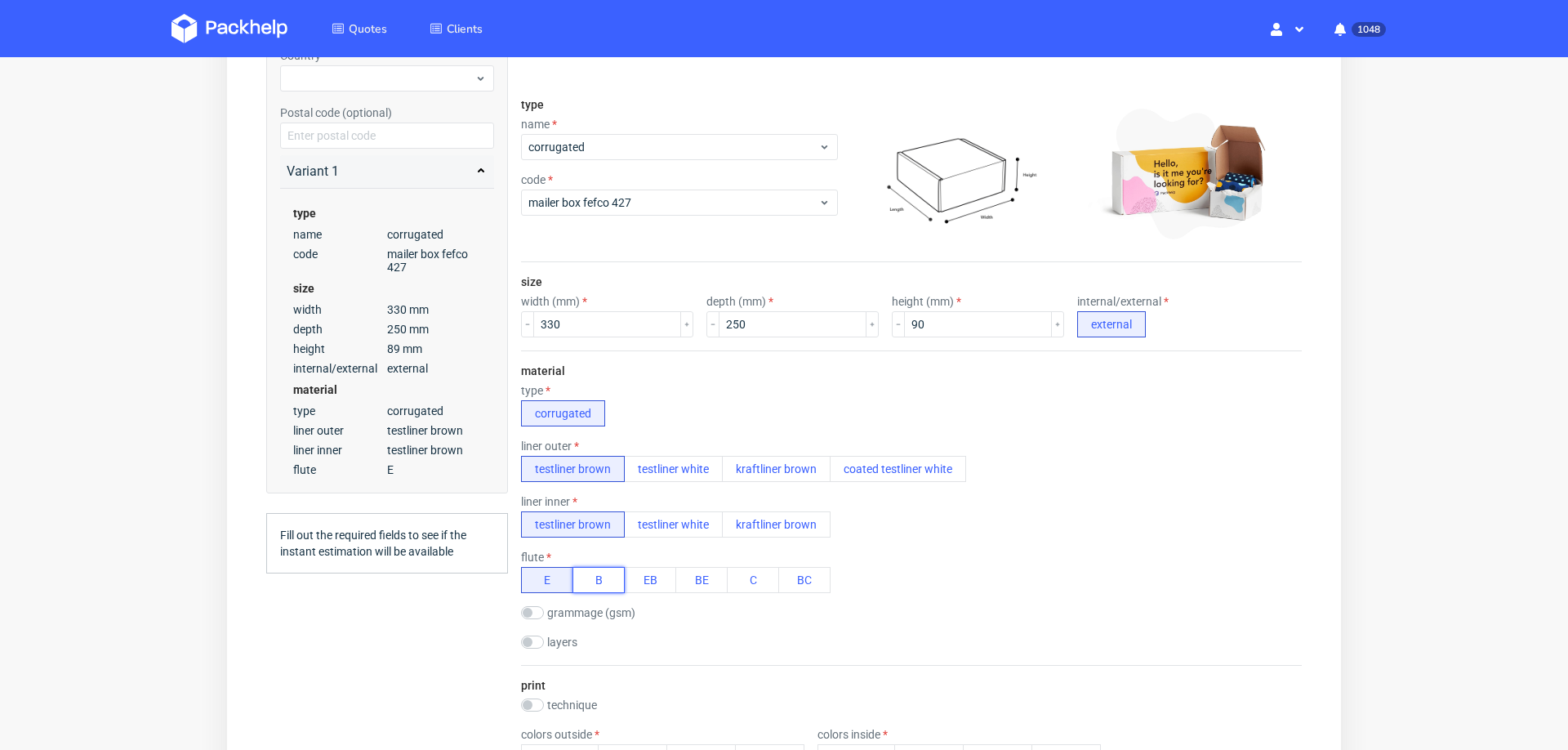
click at [593, 575] on button "B" at bounding box center [598, 579] width 53 height 26
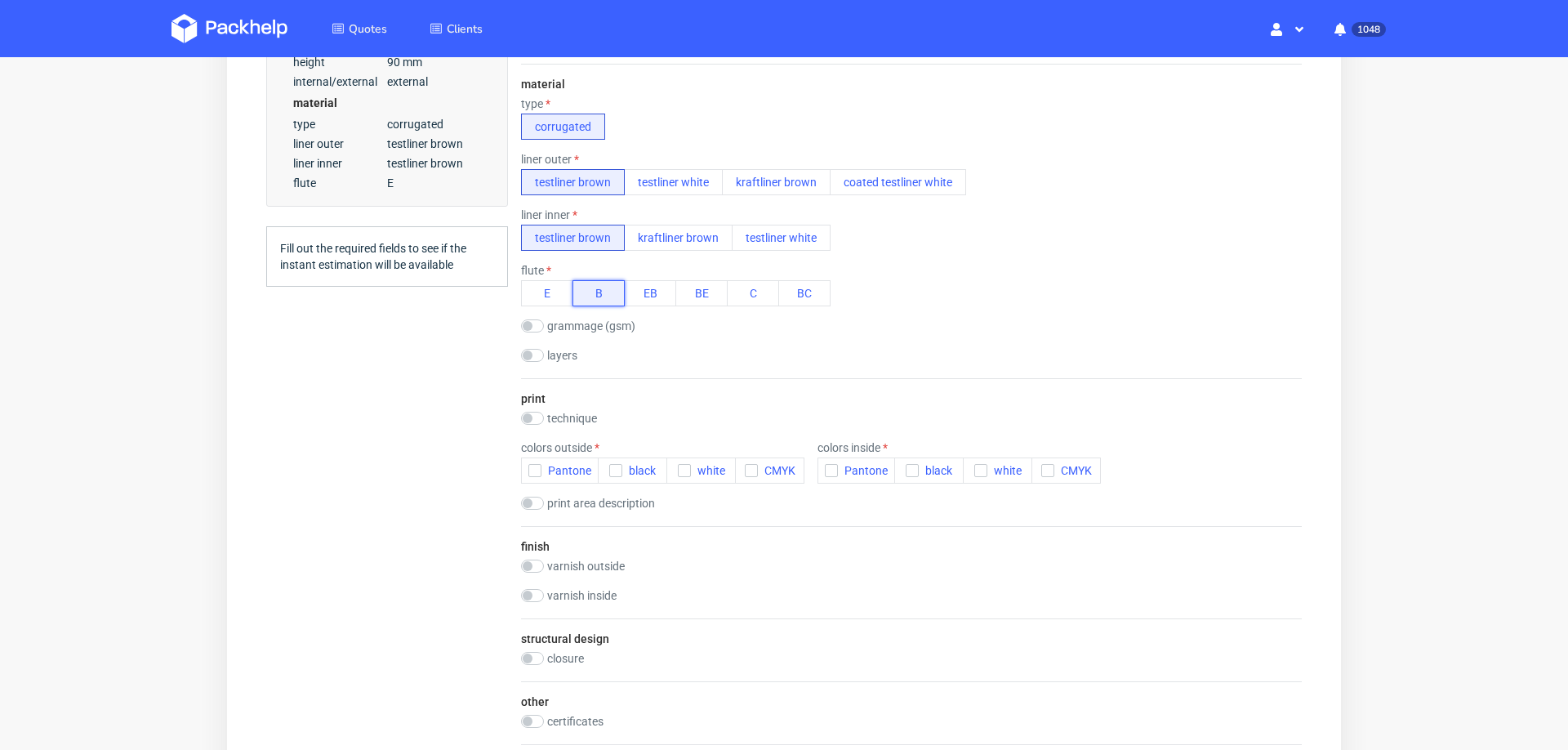
scroll to position [525, 0]
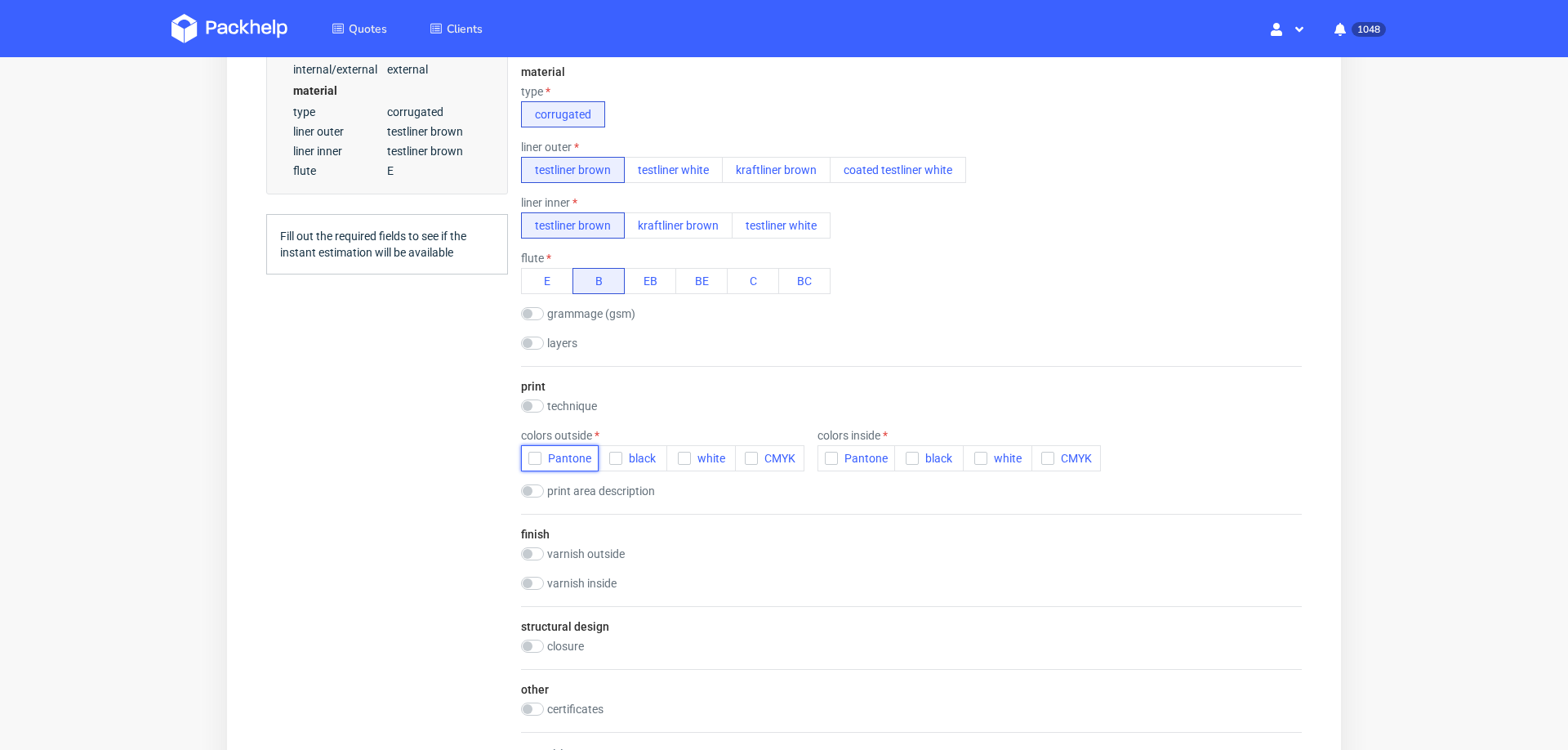
click at [538, 452] on icon "button" at bounding box center [536, 458] width 12 height 12
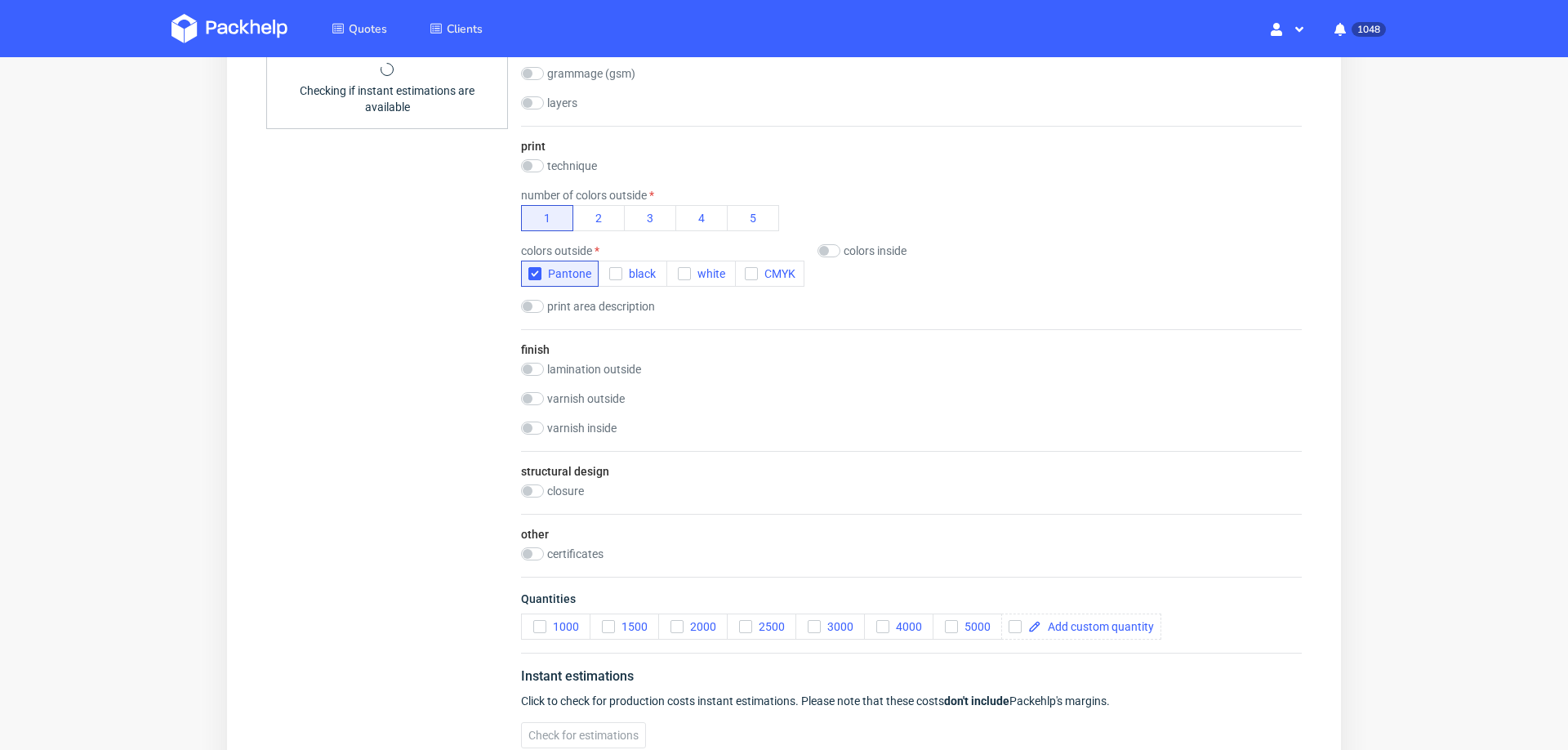
scroll to position [807, 0]
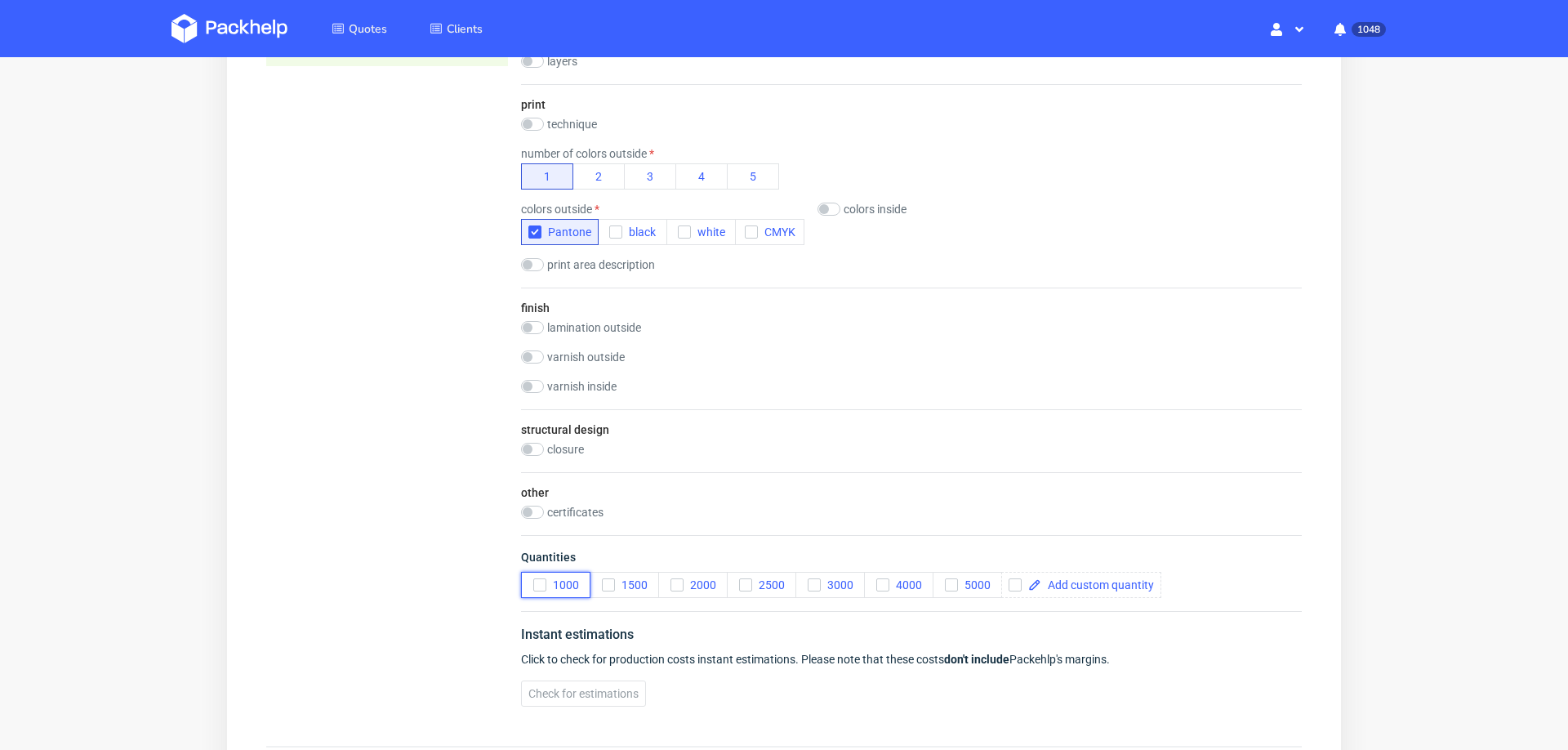
click at [530, 575] on button "1000" at bounding box center [555, 584] width 70 height 26
click at [539, 687] on span "Check for estimations" at bounding box center [583, 693] width 110 height 12
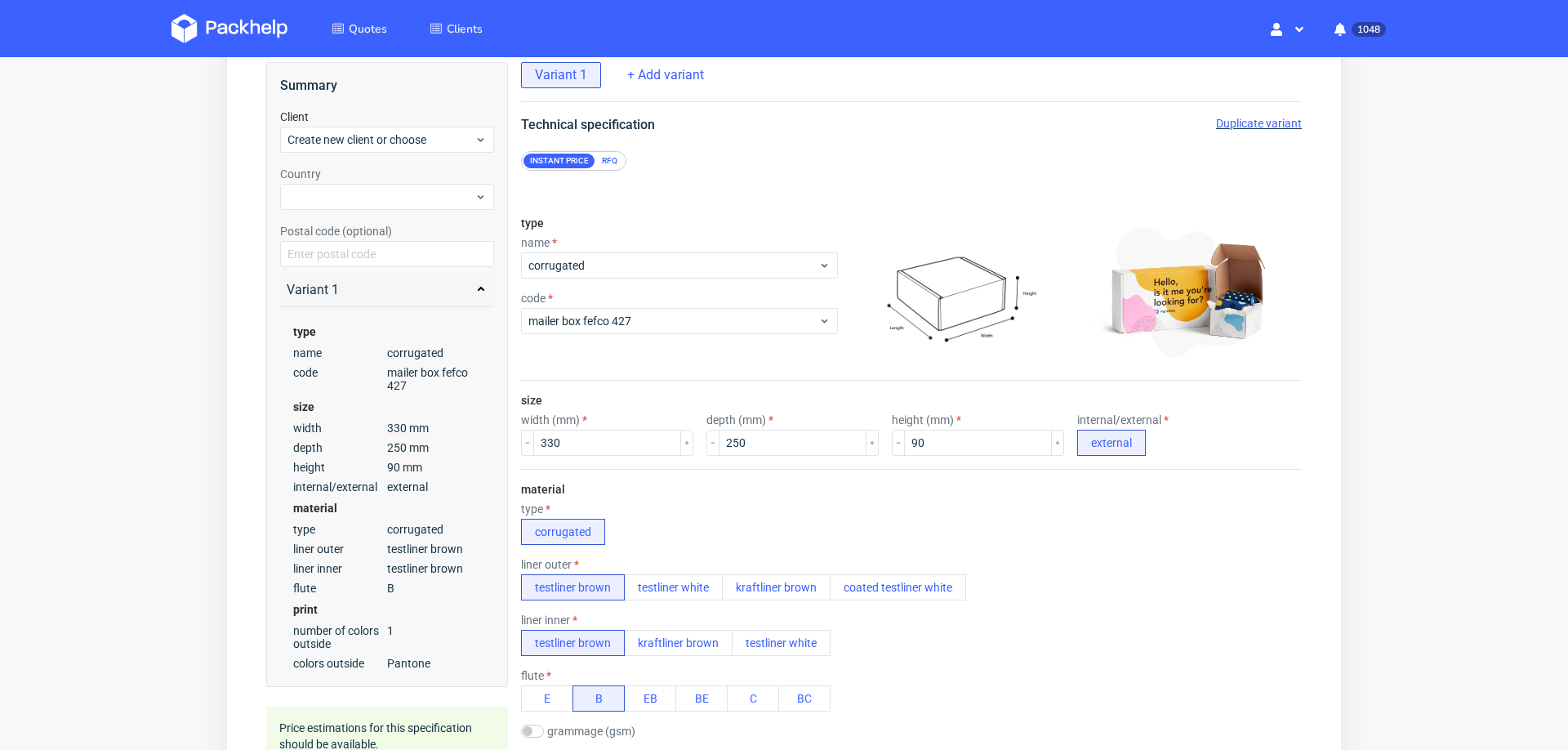
scroll to position [0, 0]
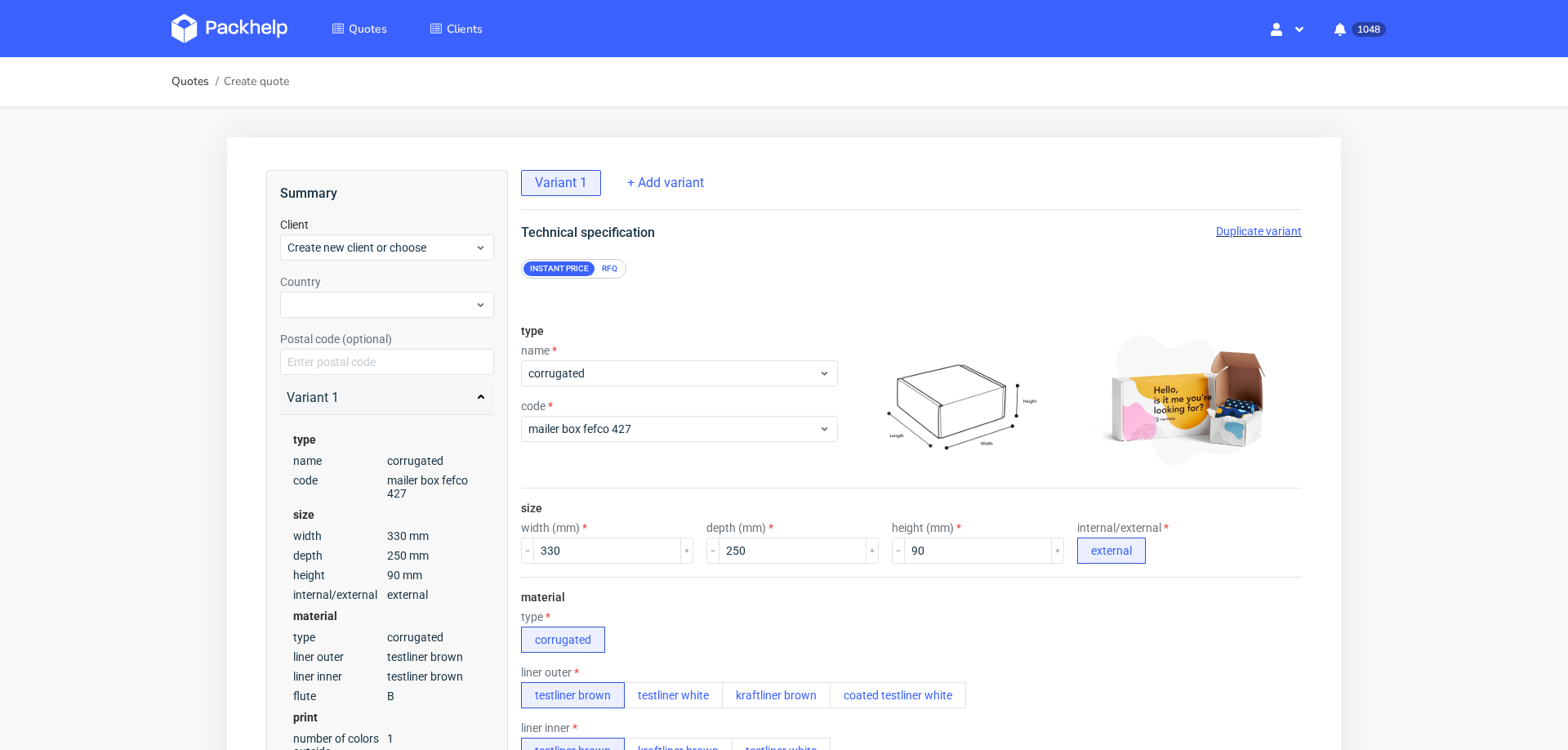
click at [1252, 225] on span "Duplicate variant" at bounding box center [1259, 230] width 85 height 13
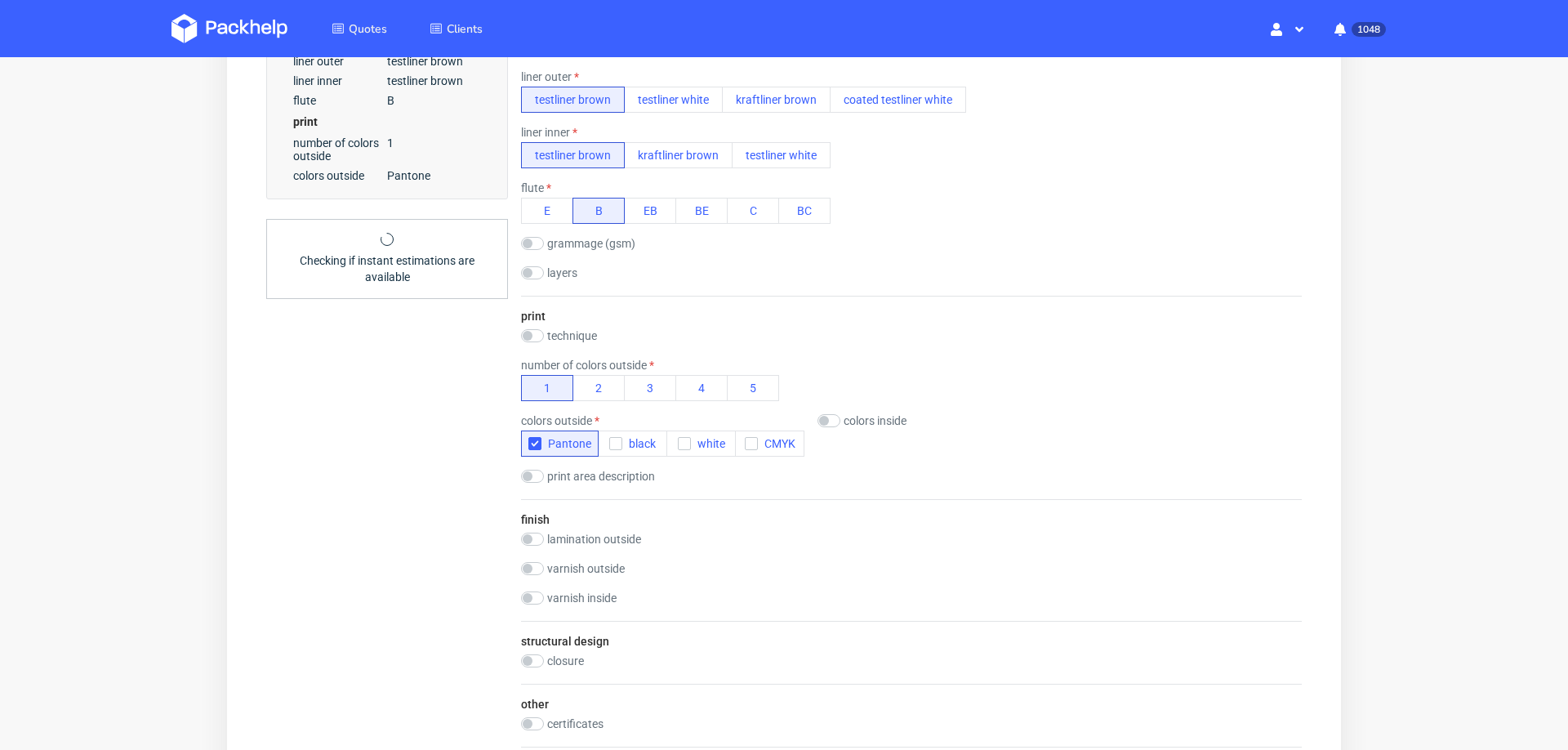
scroll to position [566, 0]
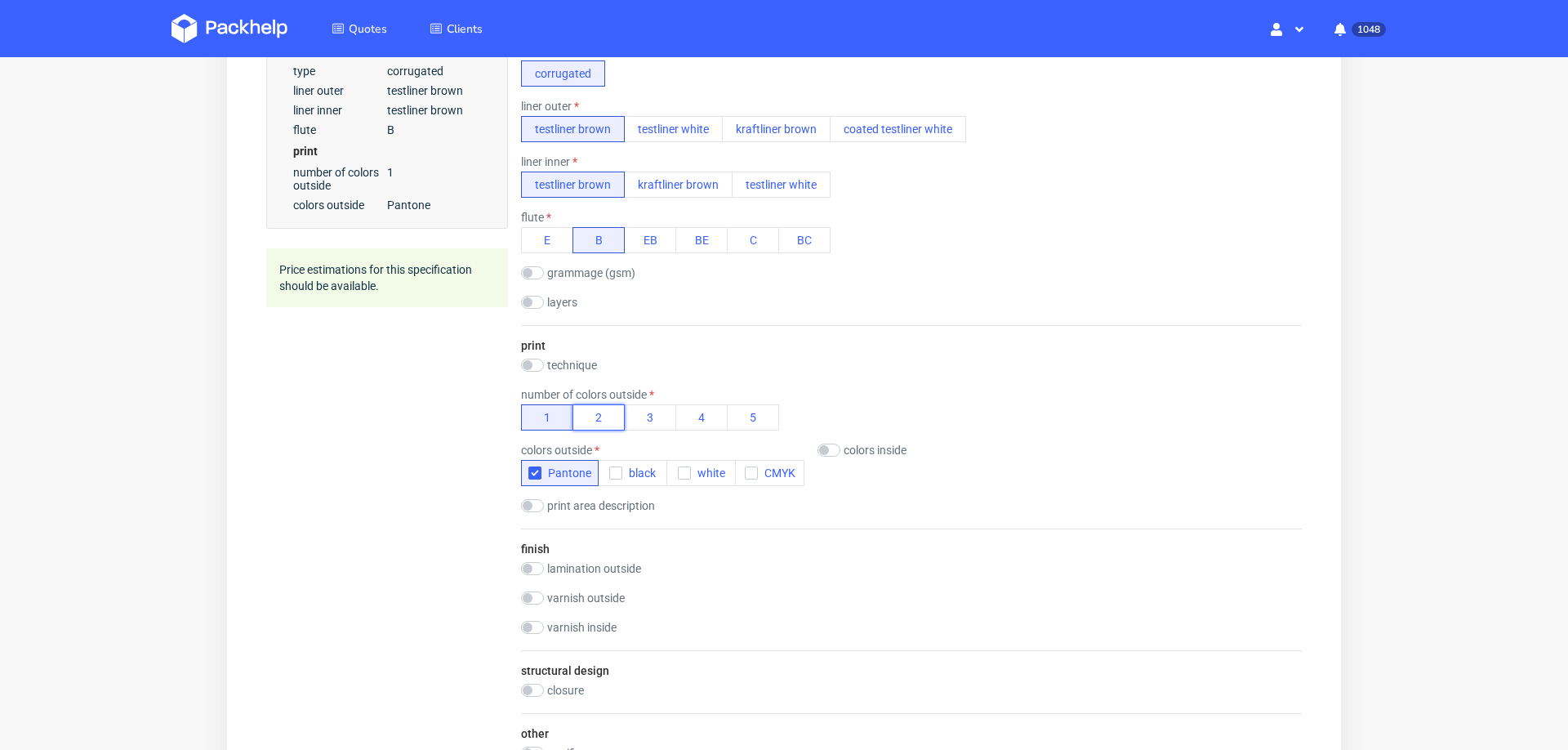
click at [602, 427] on button "2" at bounding box center [598, 417] width 53 height 26
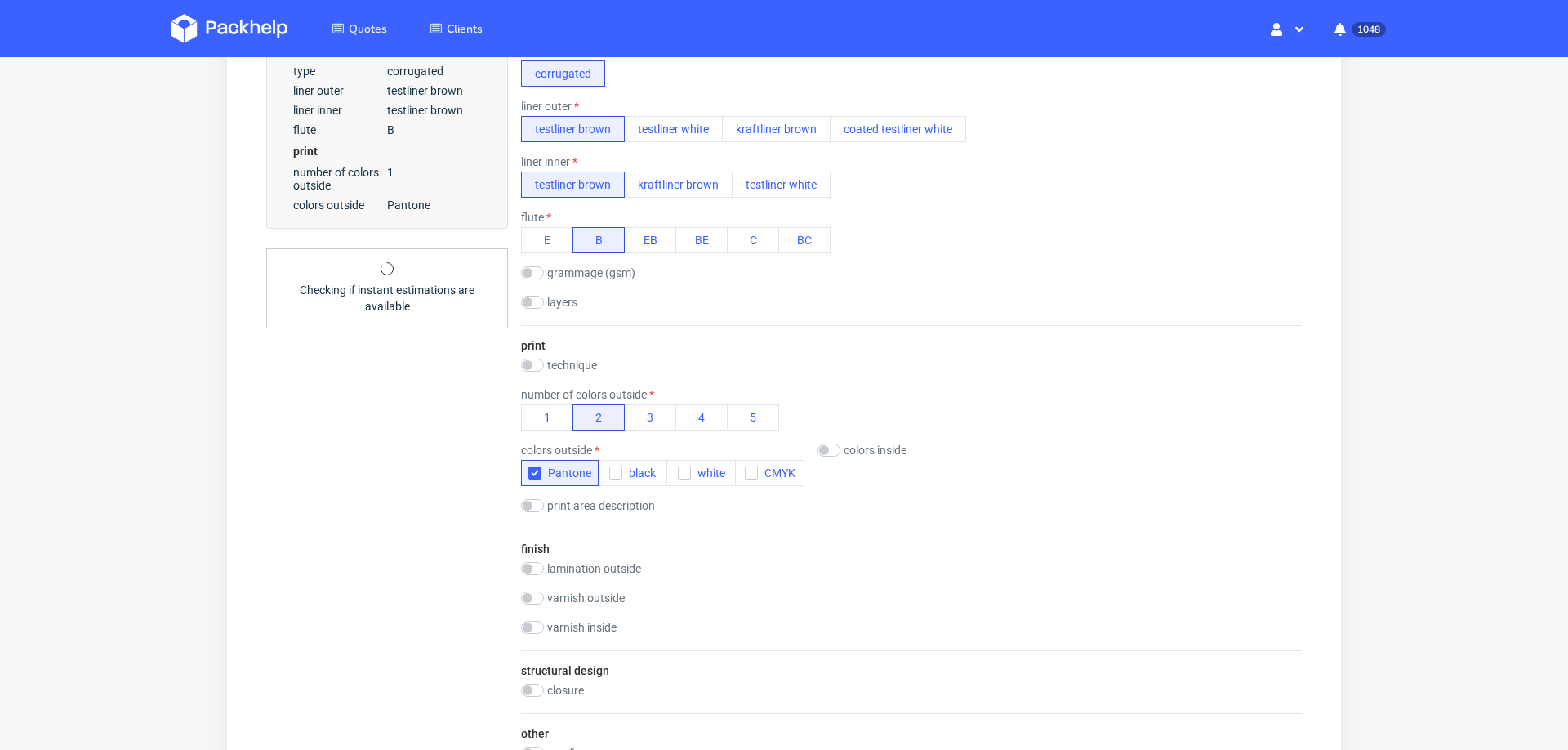
click at [429, 482] on div "Summary Client Create new client or choose Country Postal code (optional) Varia…" at bounding box center [387, 281] width 241 height 1356
click at [558, 411] on button "1" at bounding box center [547, 417] width 53 height 26
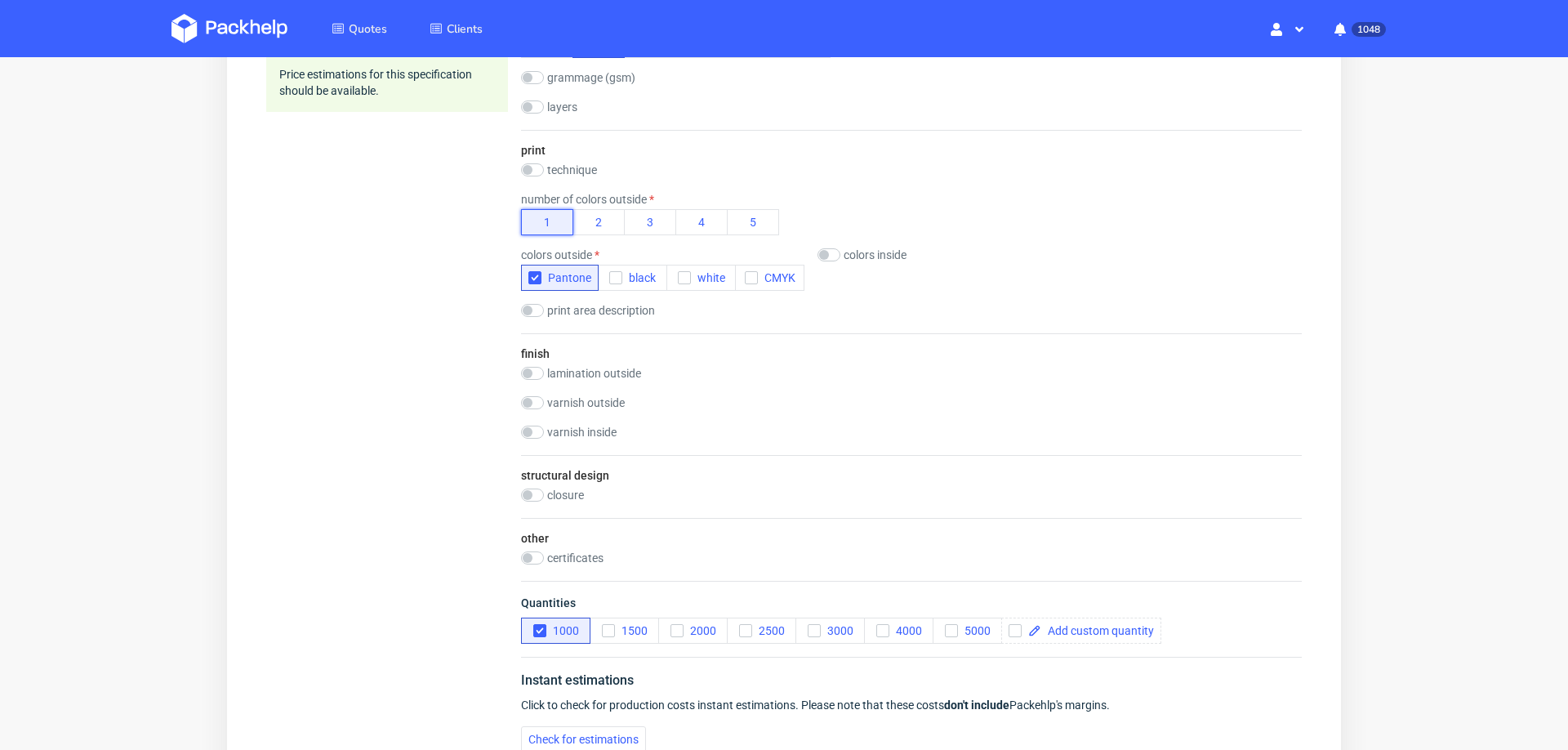
scroll to position [769, 0]
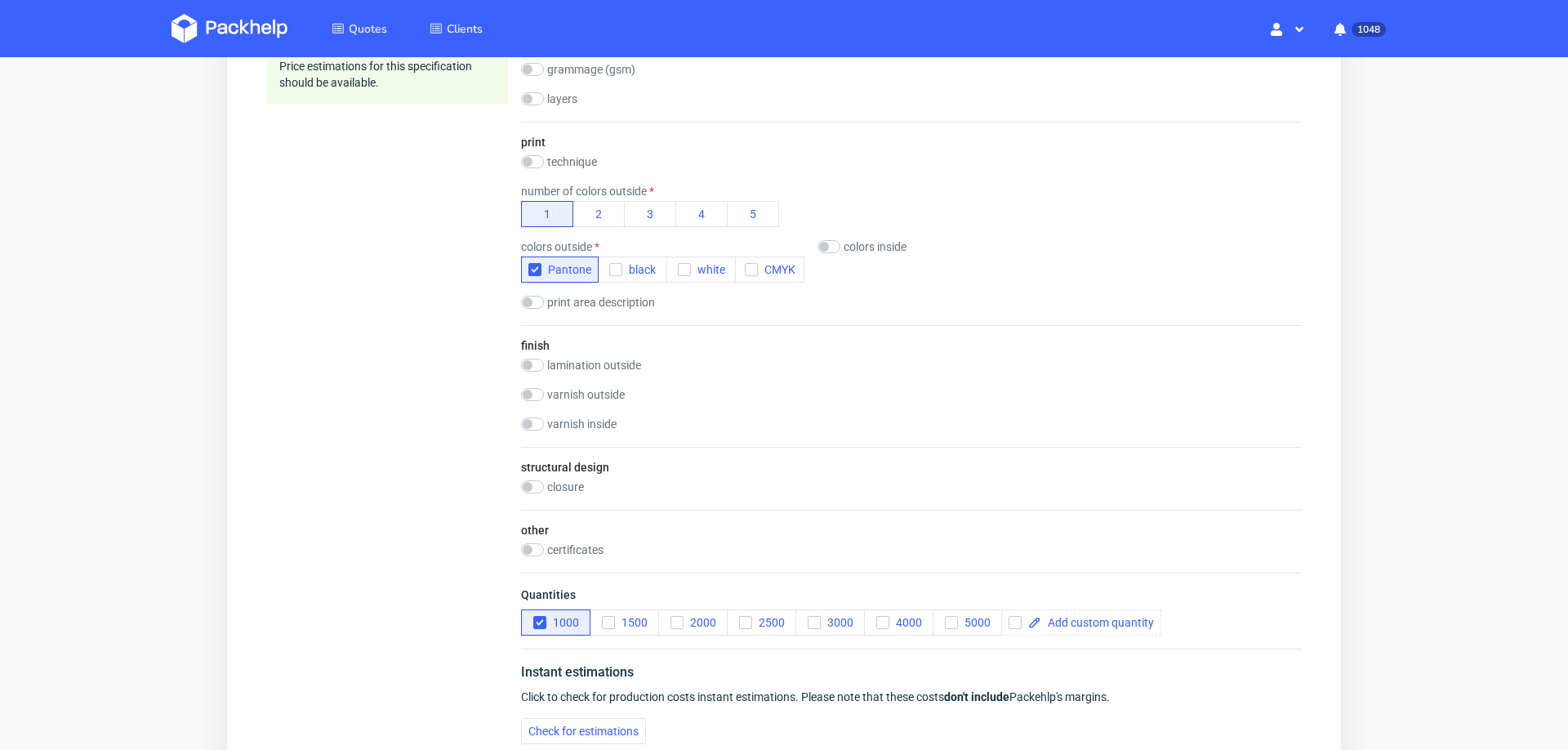
click at [841, 240] on div "colors inside" at bounding box center [883, 246] width 131 height 13
click at [825, 245] on input "checkbox" at bounding box center [829, 246] width 23 height 13
checkbox input "true"
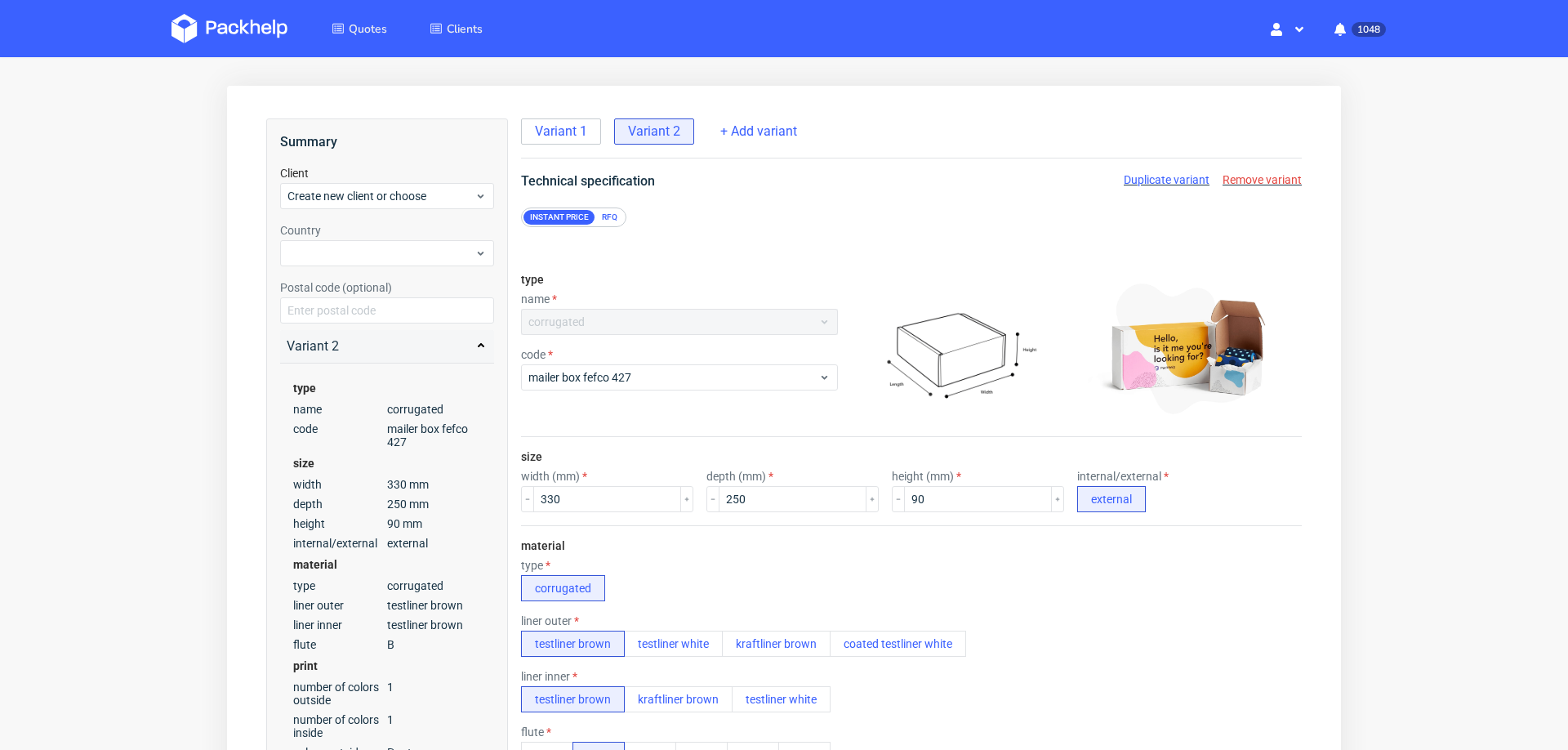
scroll to position [0, 0]
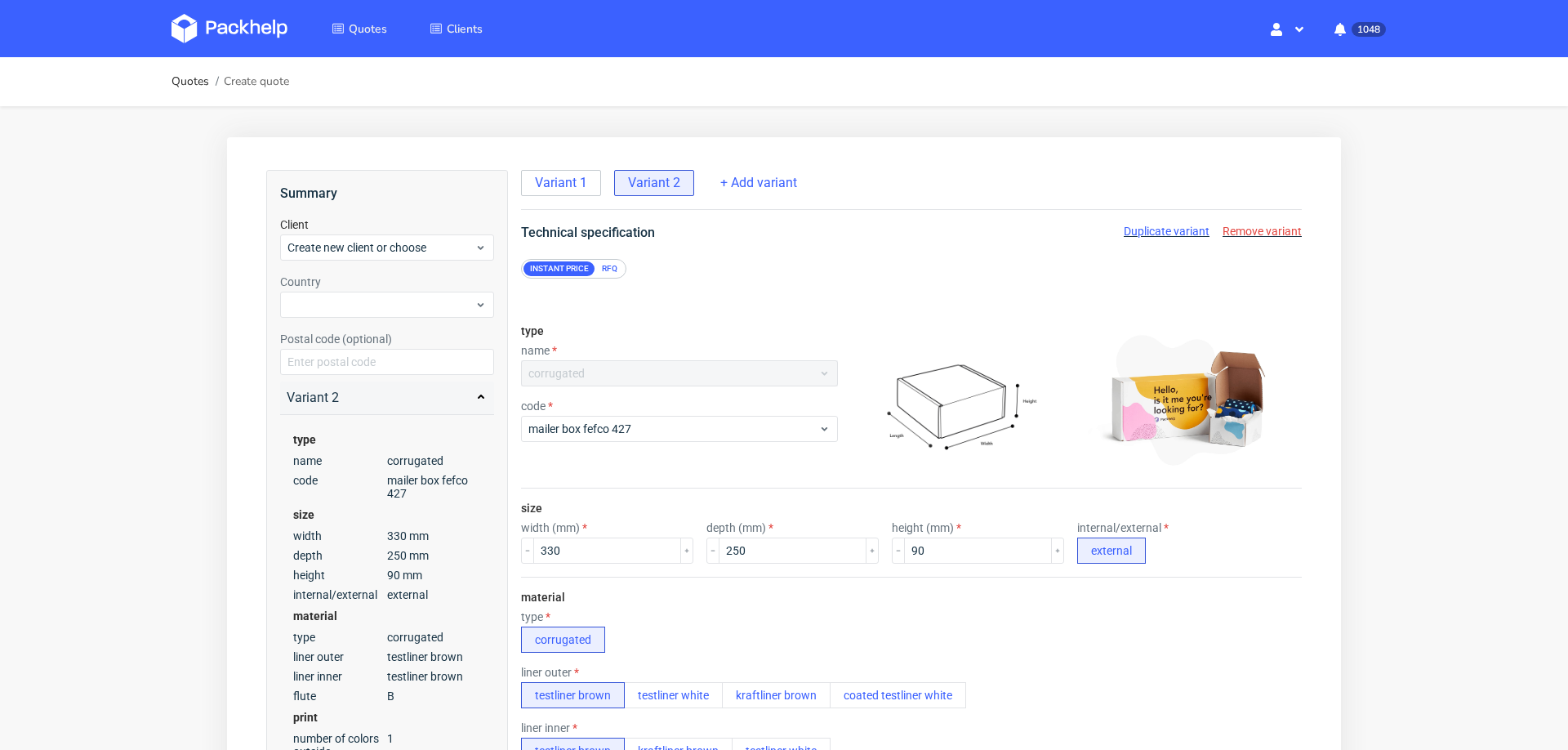
click at [1145, 228] on span "Duplicate variant" at bounding box center [1167, 230] width 85 height 13
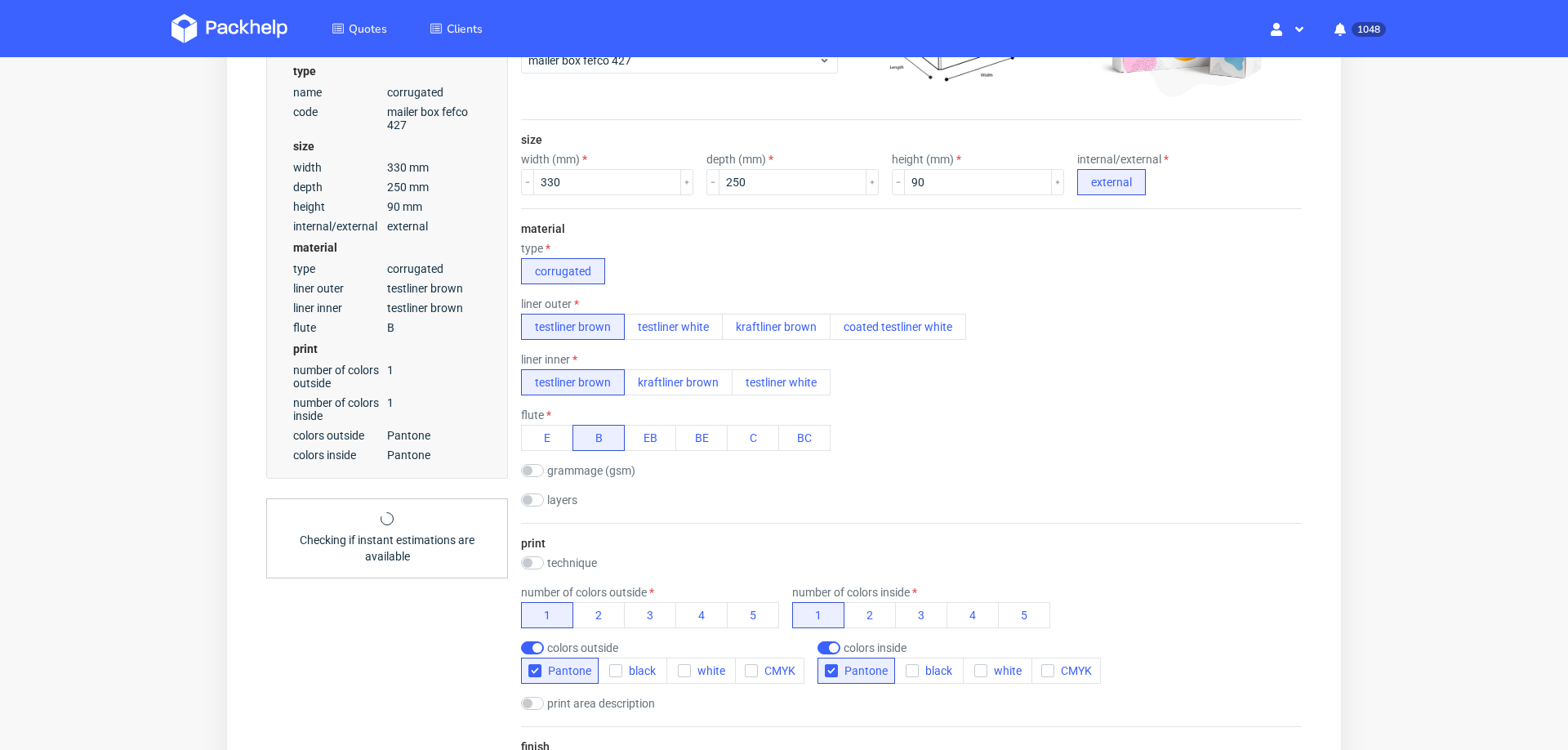
scroll to position [387, 0]
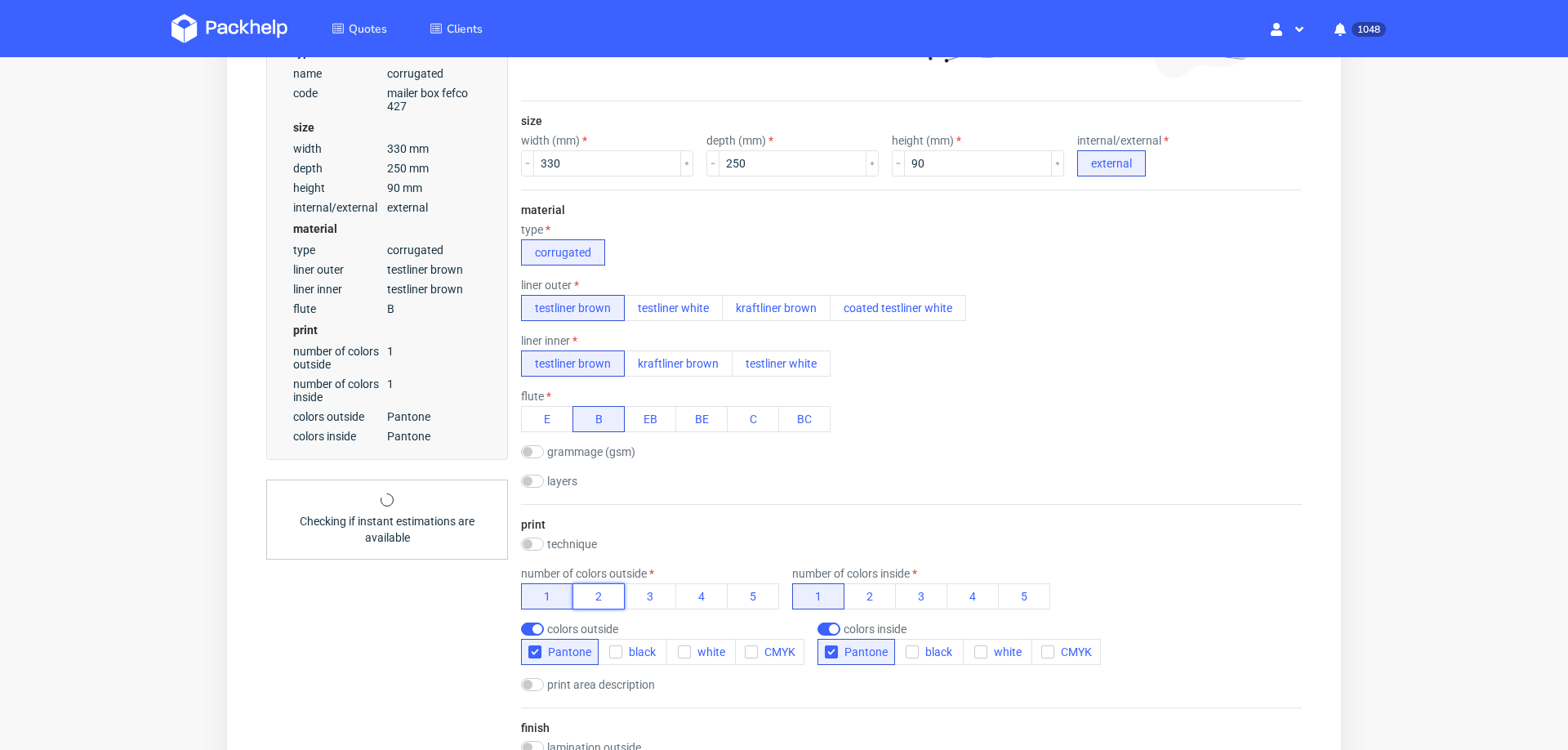
click at [605, 592] on button "2" at bounding box center [598, 596] width 53 height 26
click at [820, 622] on input "checkbox" at bounding box center [829, 628] width 23 height 13
checkbox input "false"
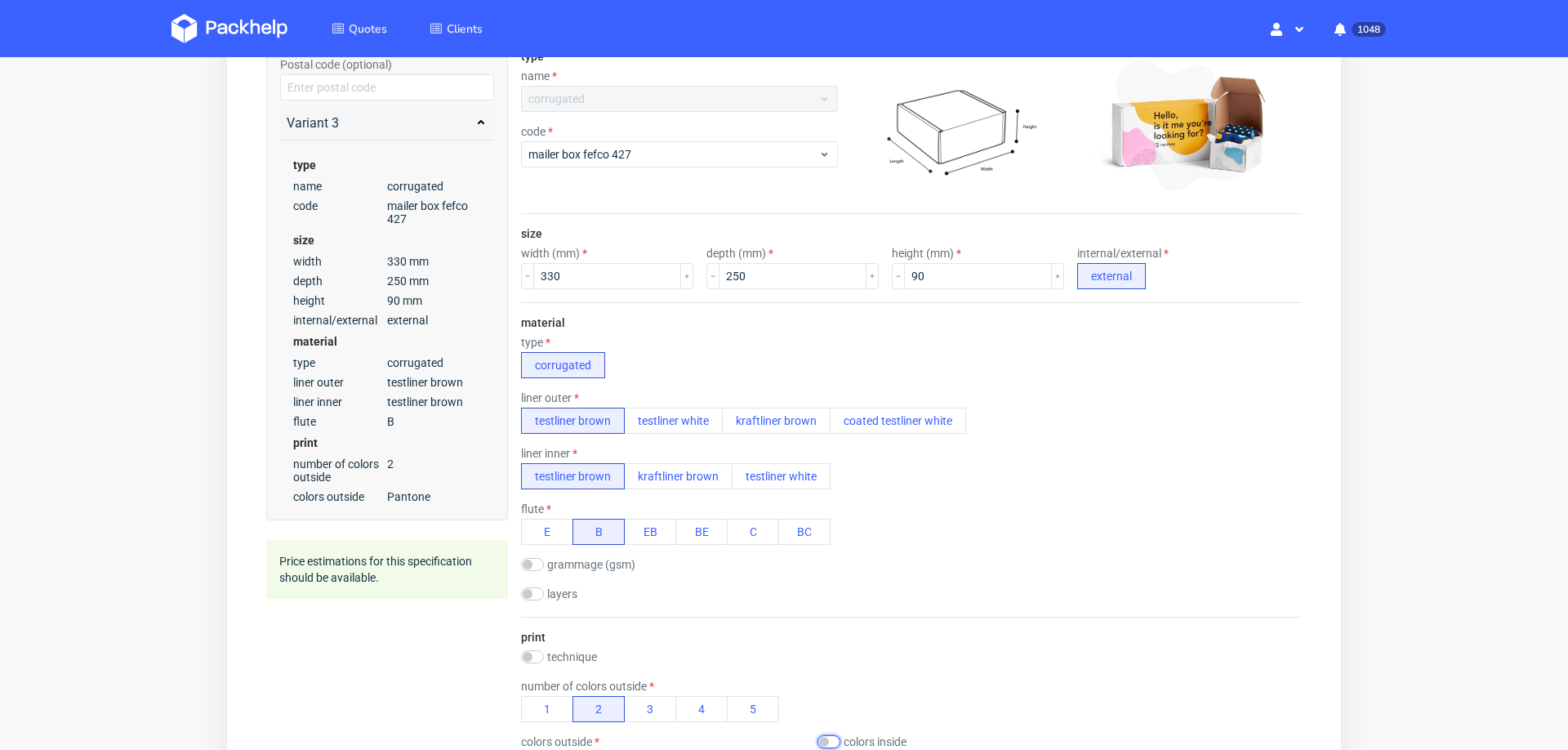
scroll to position [0, 0]
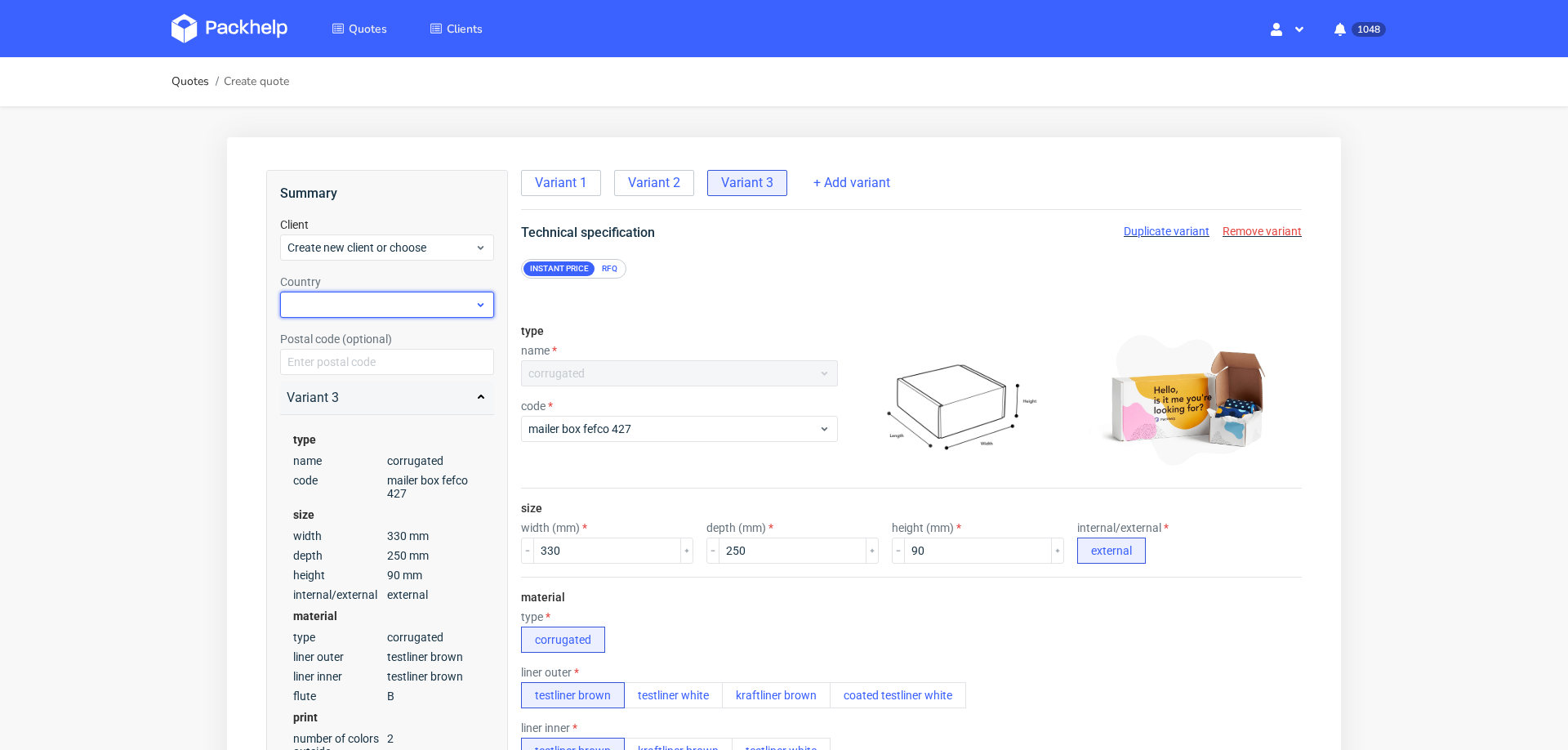
click at [409, 300] on div at bounding box center [387, 304] width 214 height 26
type input "spa"
click at [378, 337] on div "Spain" at bounding box center [388, 343] width 202 height 30
click at [377, 239] on span "Create new client or choose" at bounding box center [381, 247] width 187 height 16
type input "fanny.dulong@clos-systey.com"
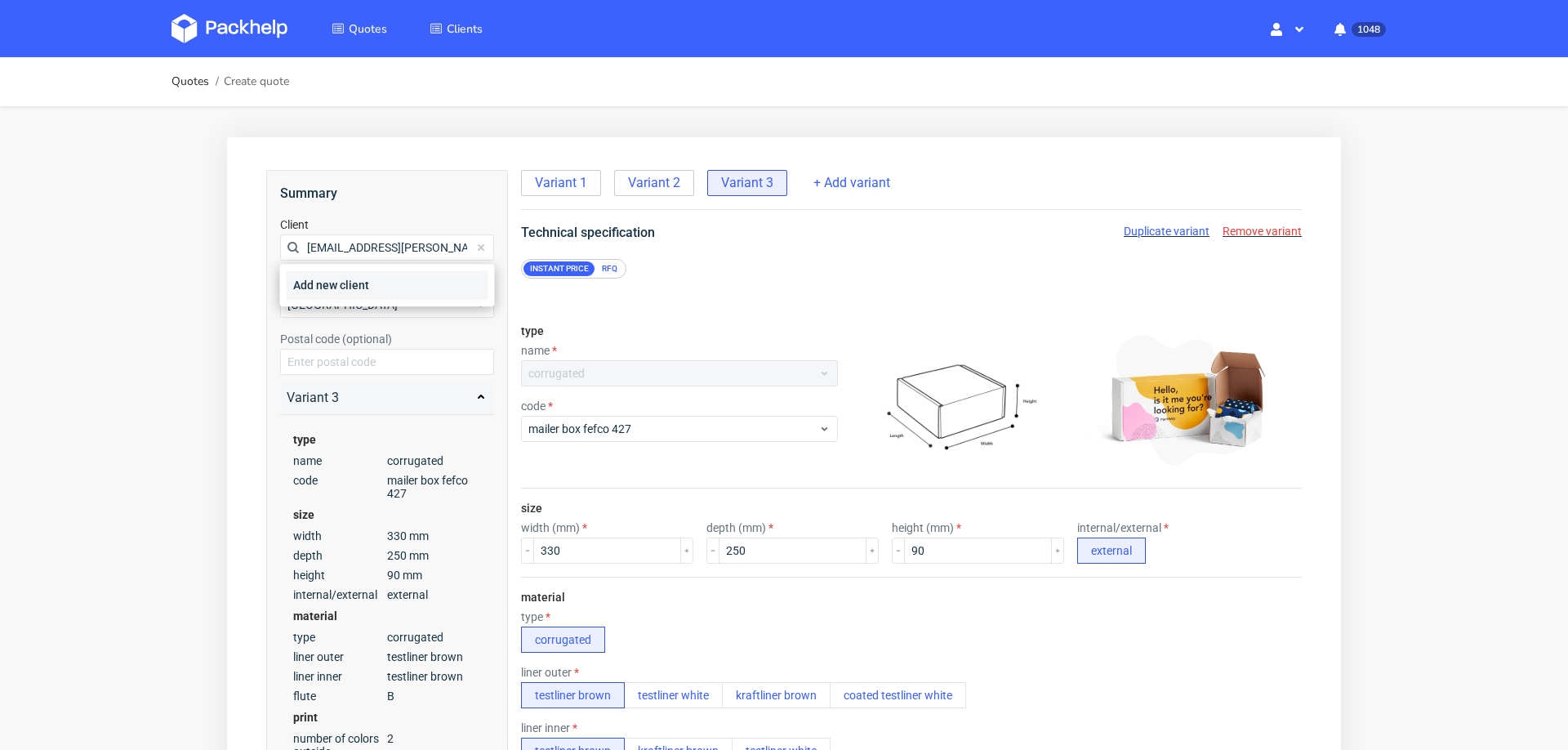
click at [361, 280] on div "Add new client" at bounding box center [388, 285] width 202 height 30
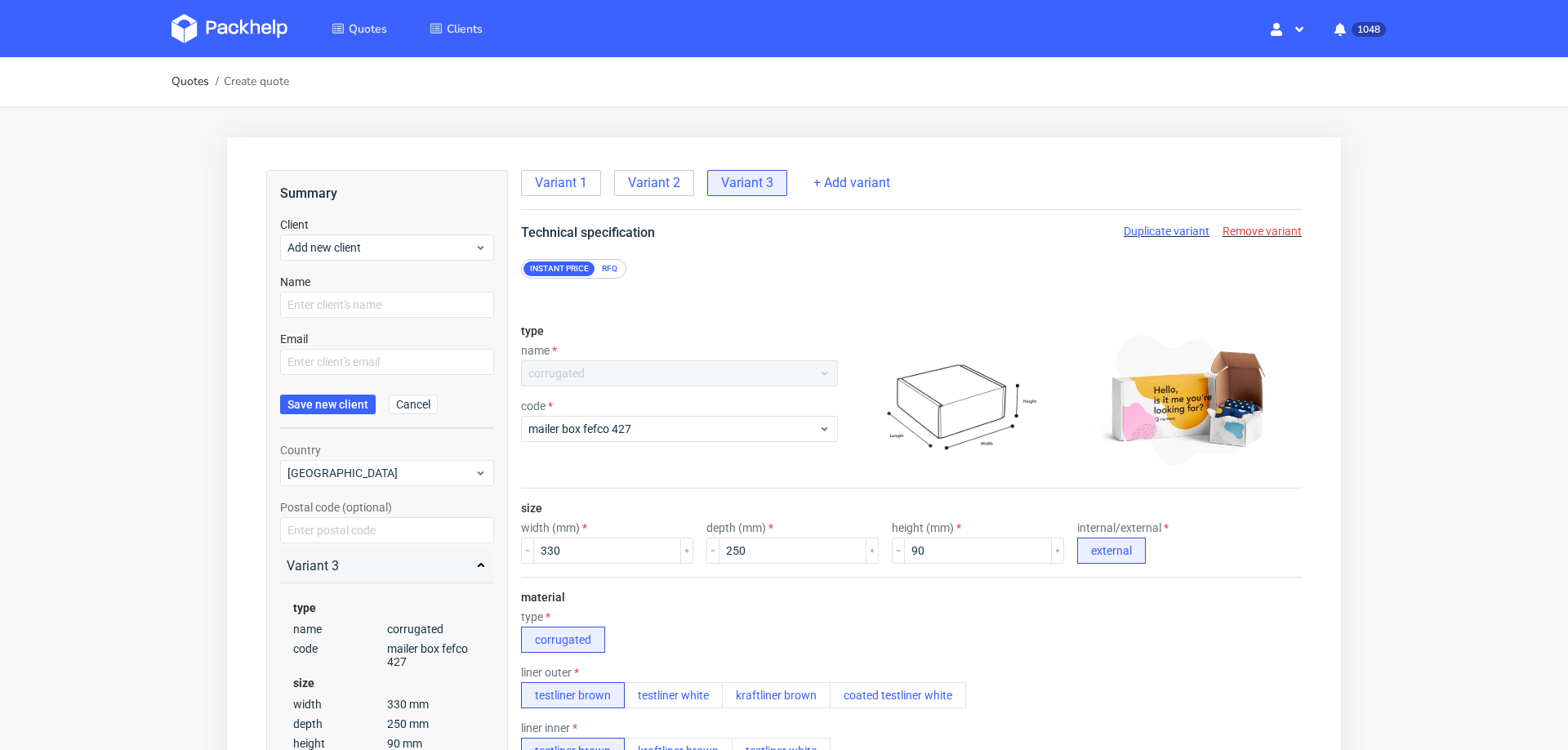
click at [343, 285] on div "Name" at bounding box center [387, 295] width 214 height 44
click at [338, 305] on input "text" at bounding box center [387, 304] width 214 height 26
paste input "fanny.dulong@clos-systey.com"
type input "fanny.dulong@clos-systey.com"
click at [326, 358] on input "text" at bounding box center [387, 362] width 214 height 26
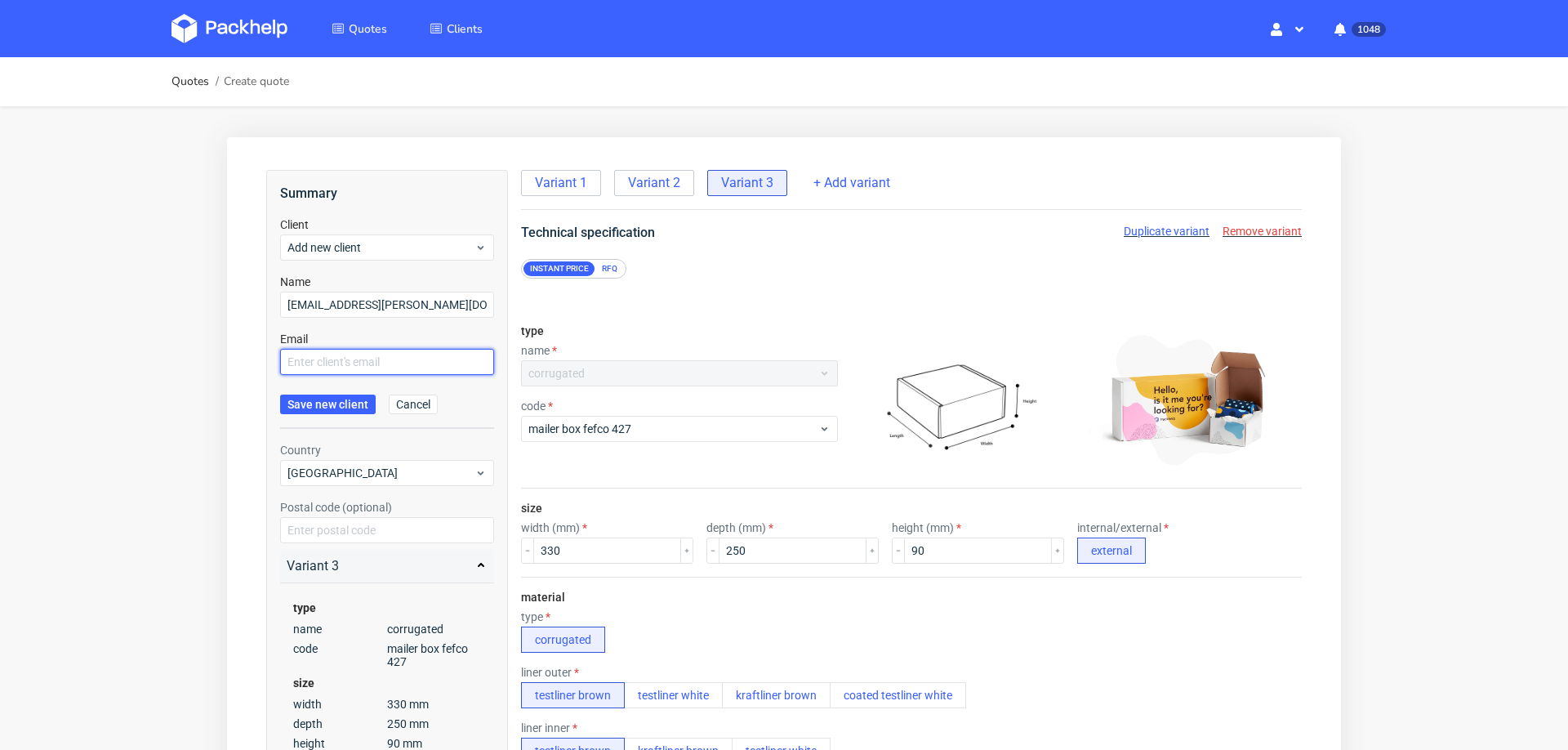
paste input "fanny.dulong@clos-systey.com"
type input "fanny.dulong@clos-systey.com"
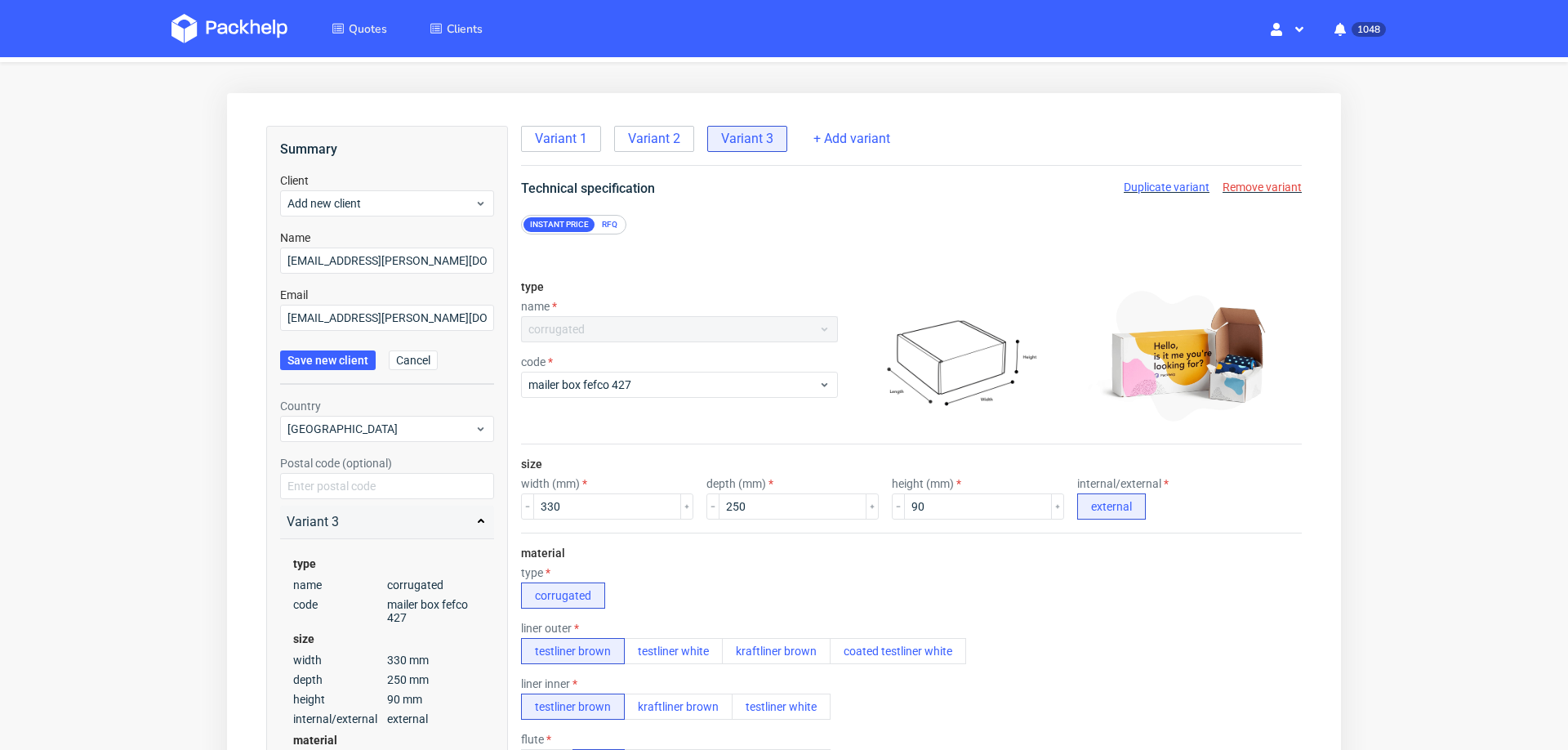
scroll to position [48, 0]
click at [325, 353] on span "Save new client" at bounding box center [327, 357] width 80 height 12
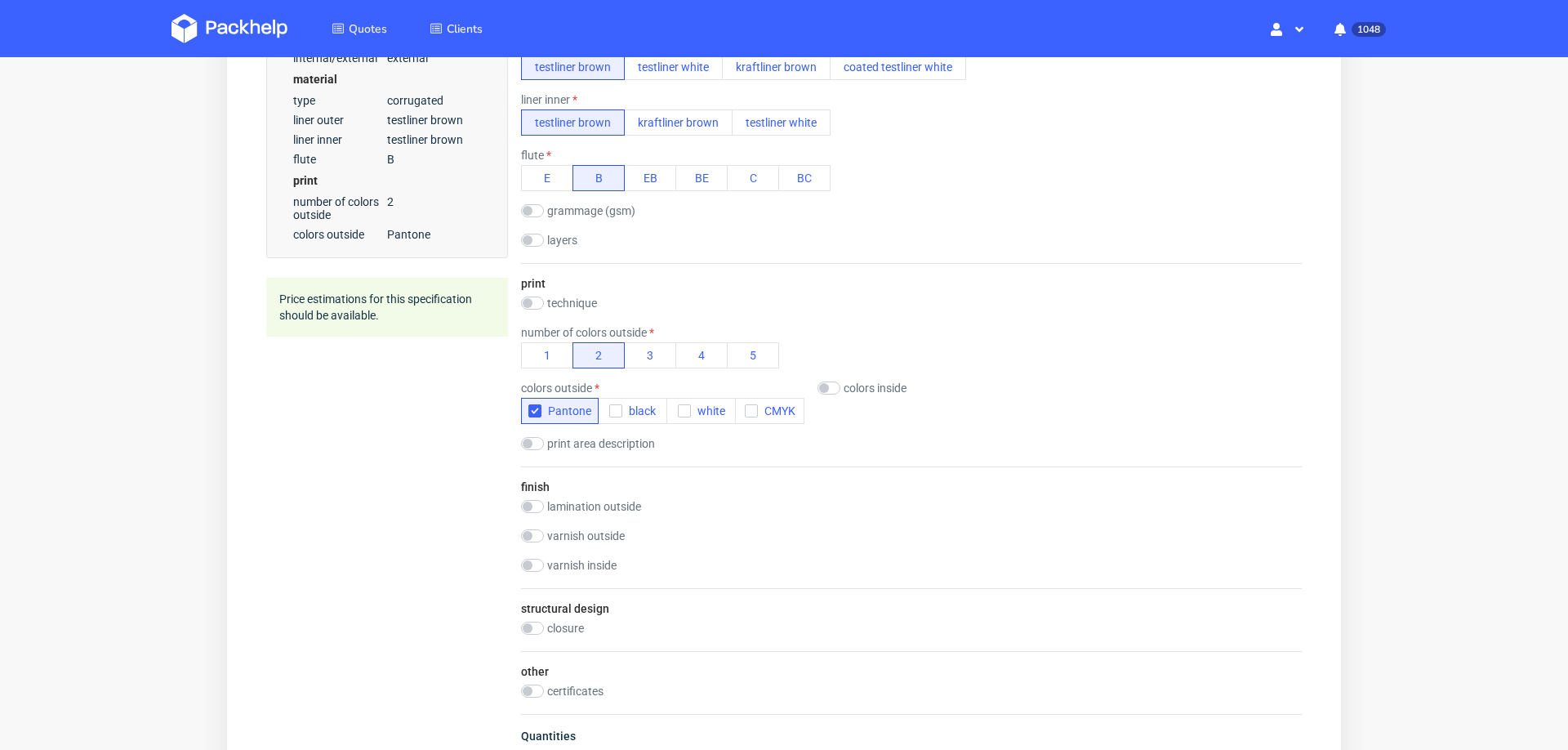
scroll to position [979, 0]
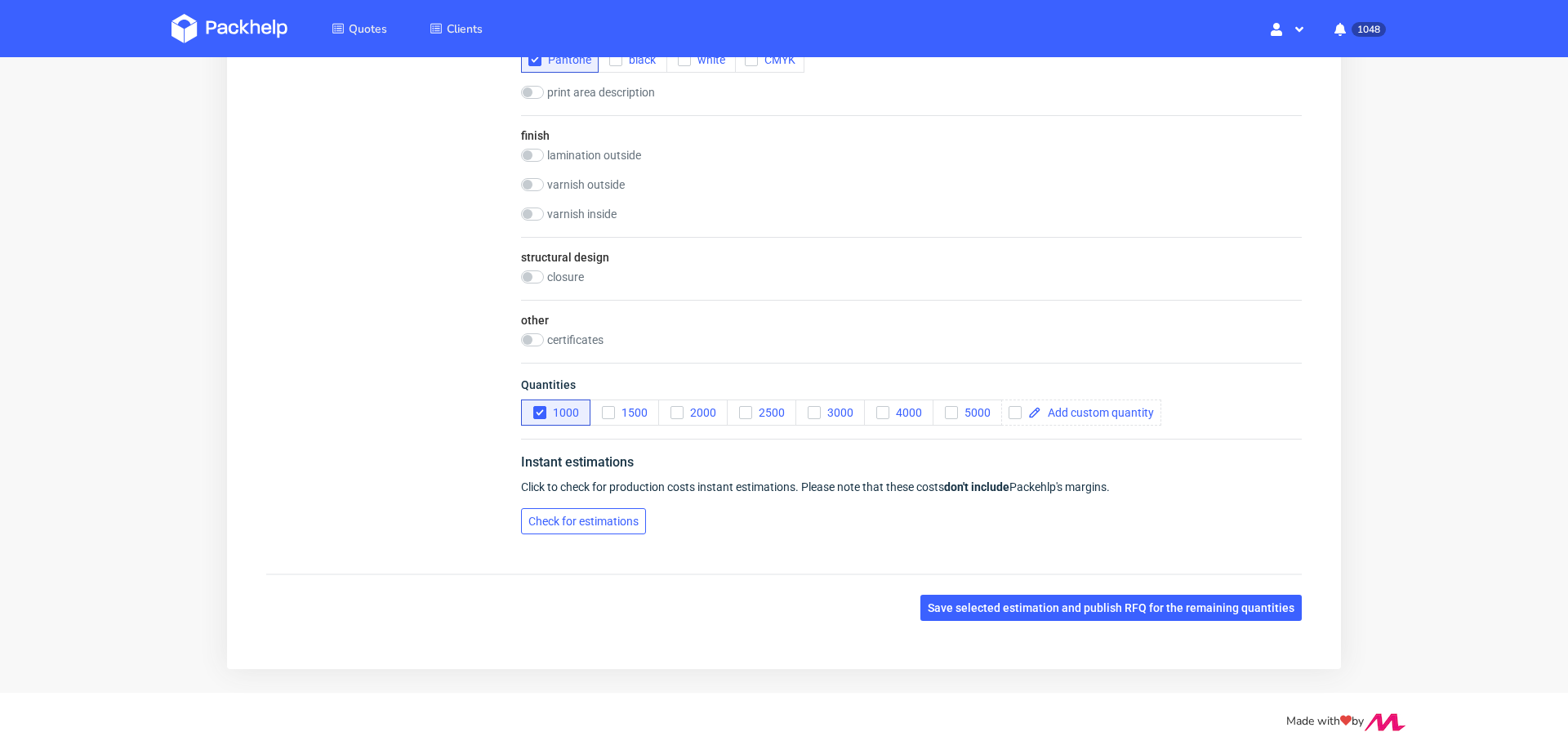
click at [598, 516] on span "Check for estimations" at bounding box center [583, 522] width 110 height 12
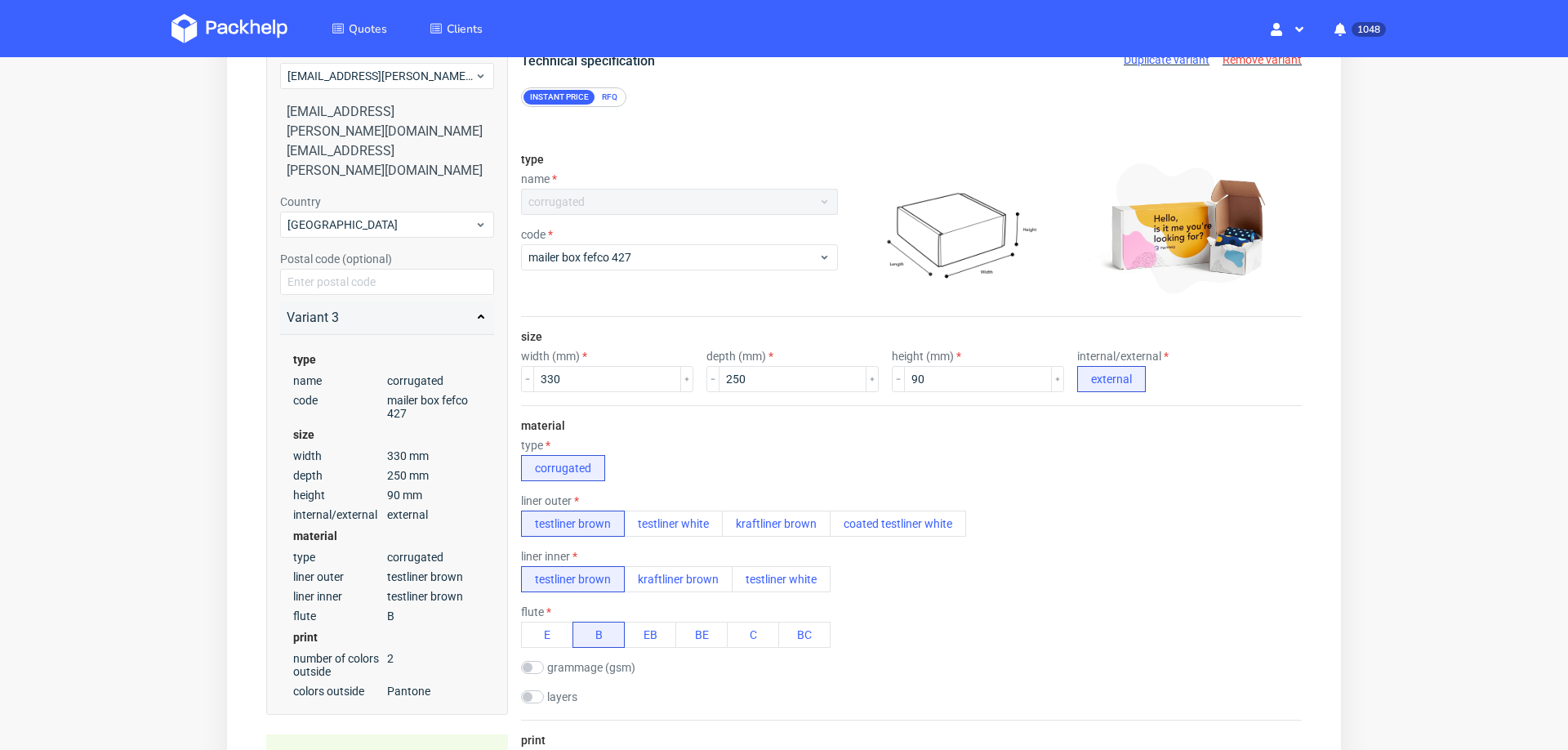
scroll to position [0, 0]
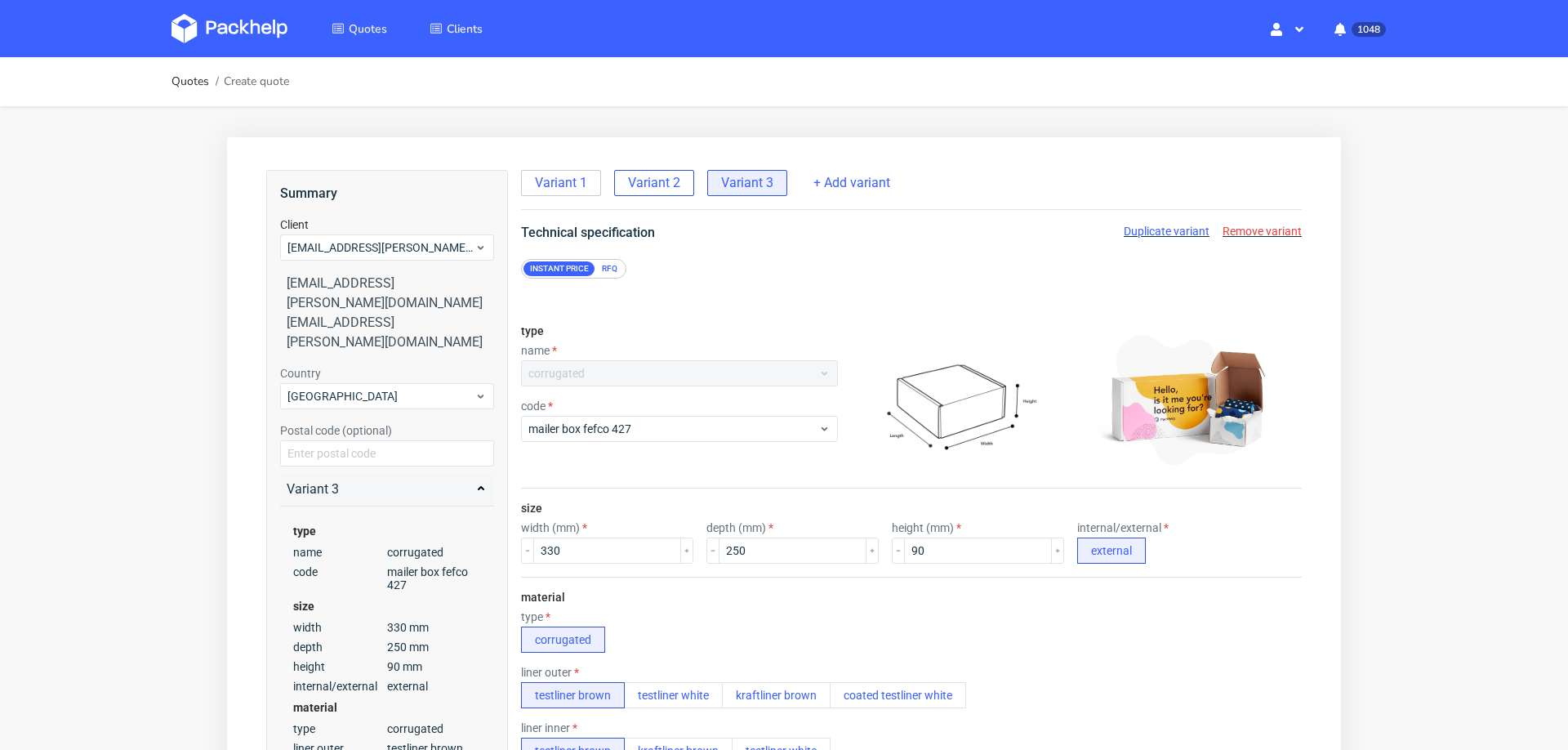
click at [658, 179] on span "Variant 2" at bounding box center [654, 183] width 53 height 18
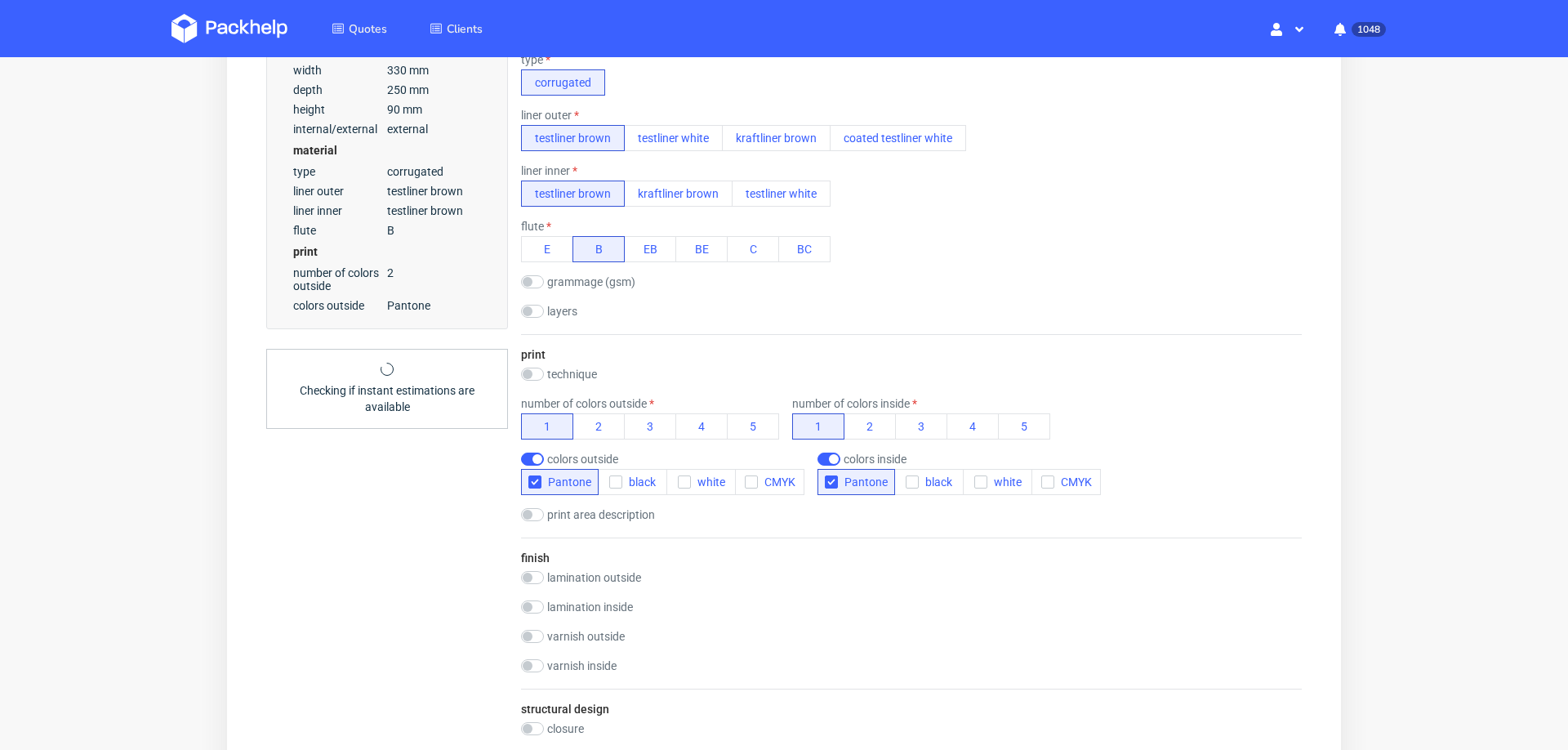
scroll to position [1008, 0]
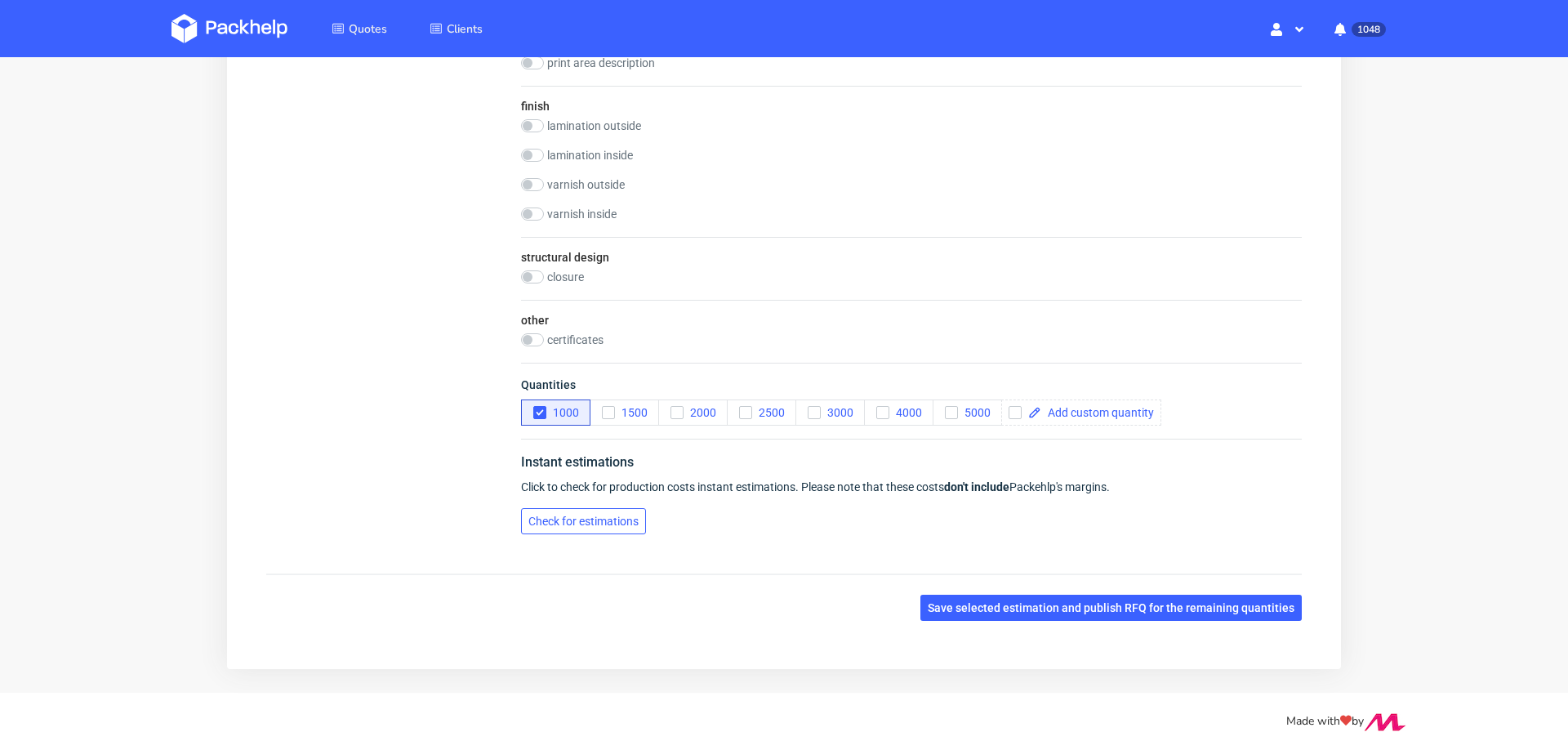
click at [573, 517] on span "Check for estimations" at bounding box center [583, 522] width 110 height 12
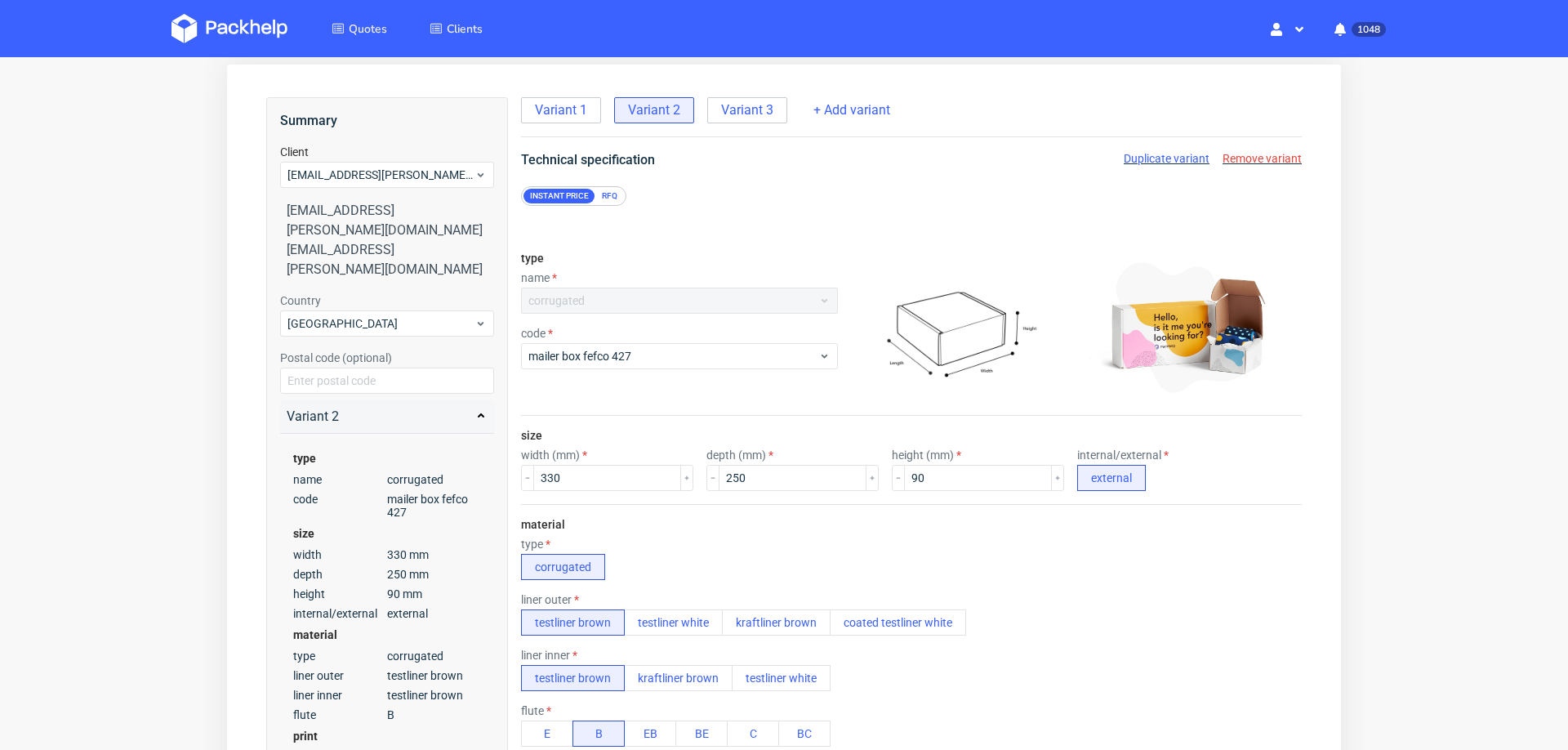
scroll to position [4, 0]
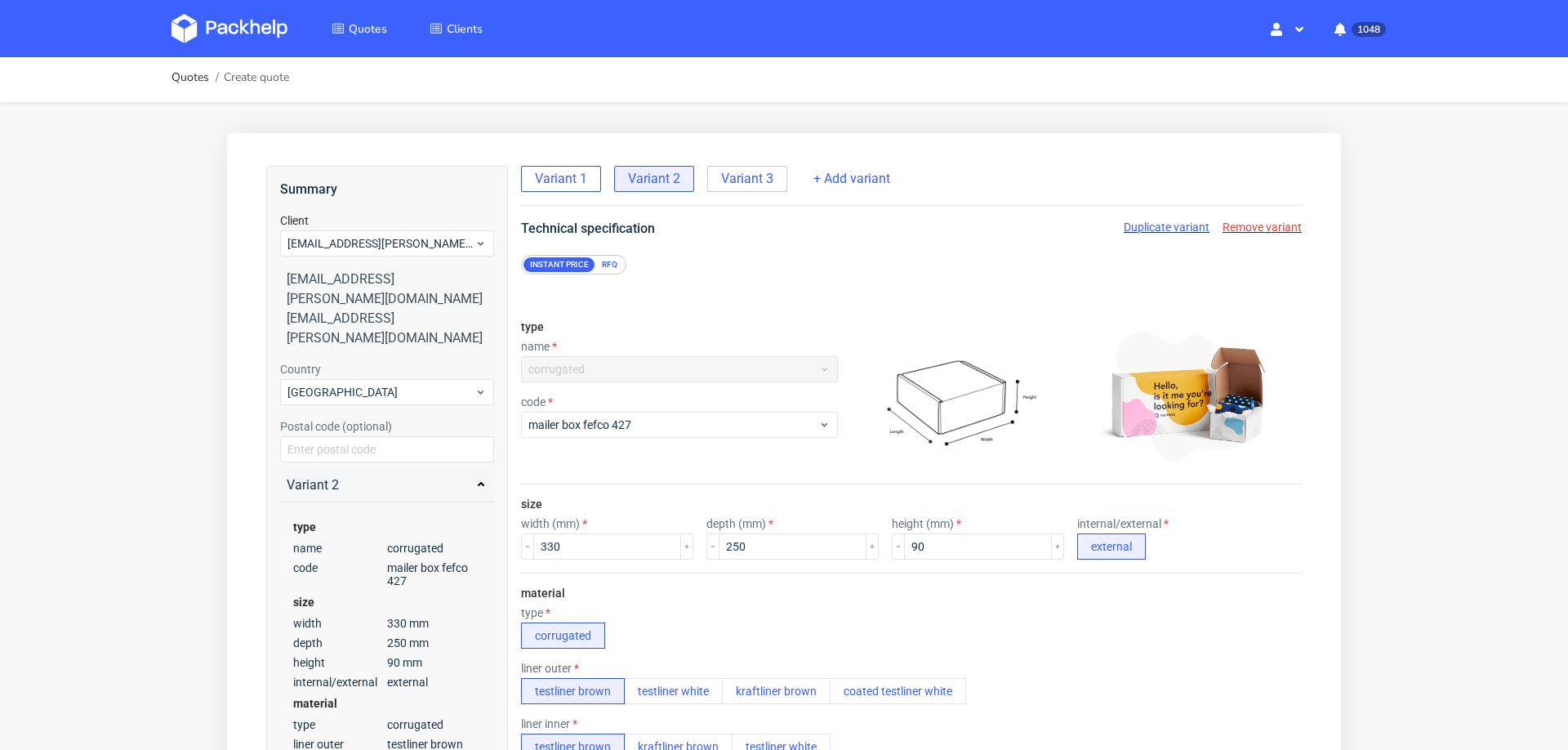
click at [554, 179] on span "Variant 1" at bounding box center [560, 179] width 53 height 18
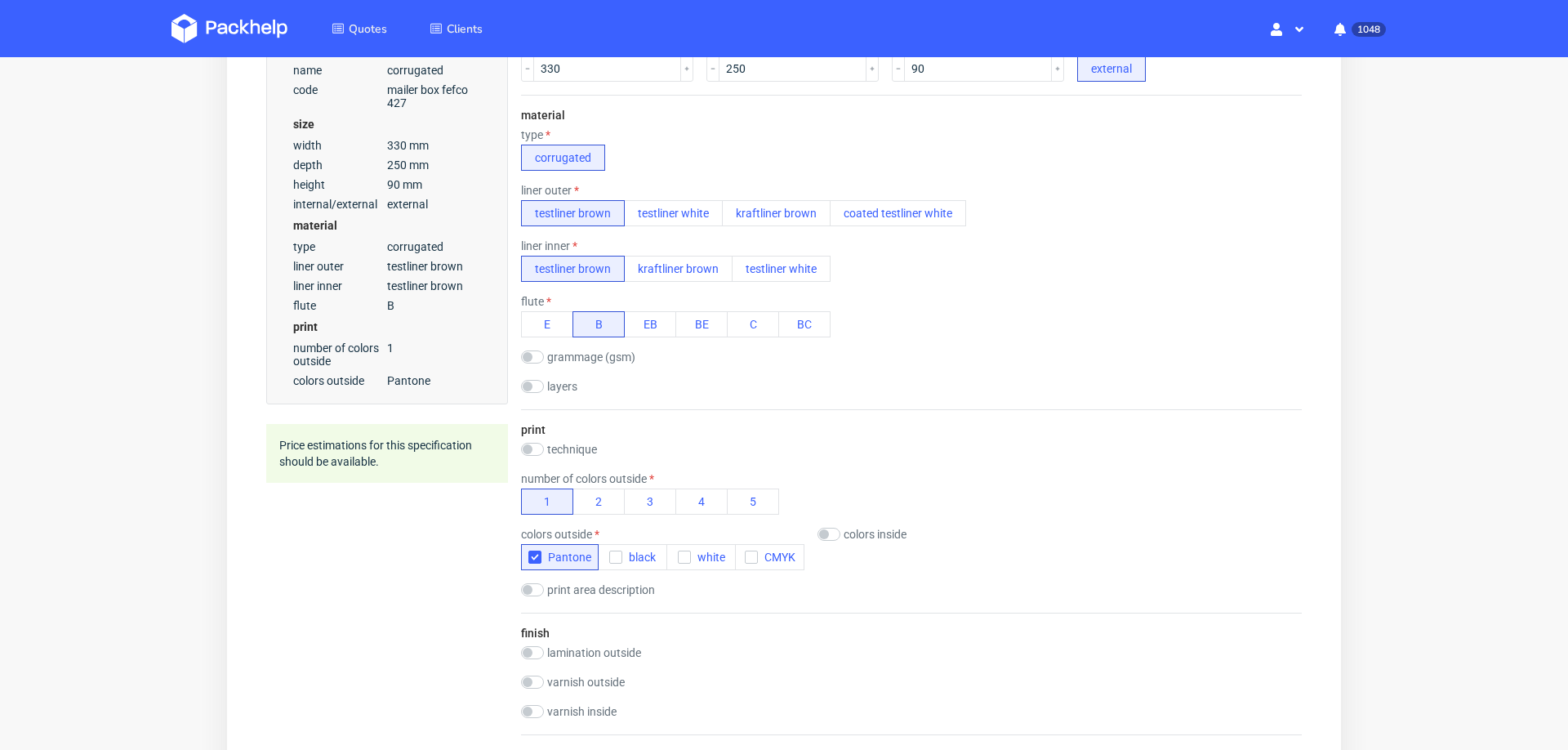
scroll to position [979, 0]
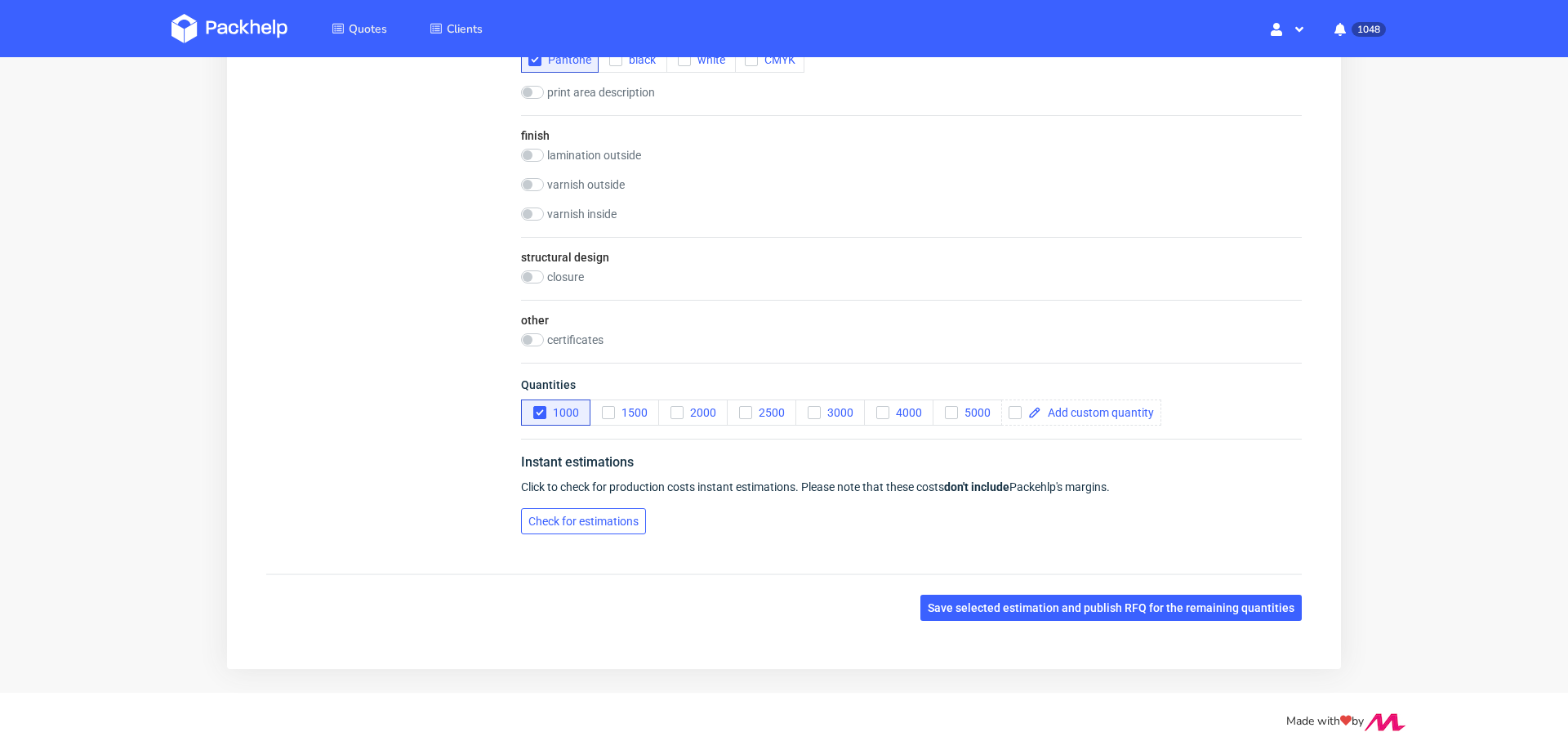
click at [535, 516] on span "Check for estimations" at bounding box center [583, 522] width 110 height 12
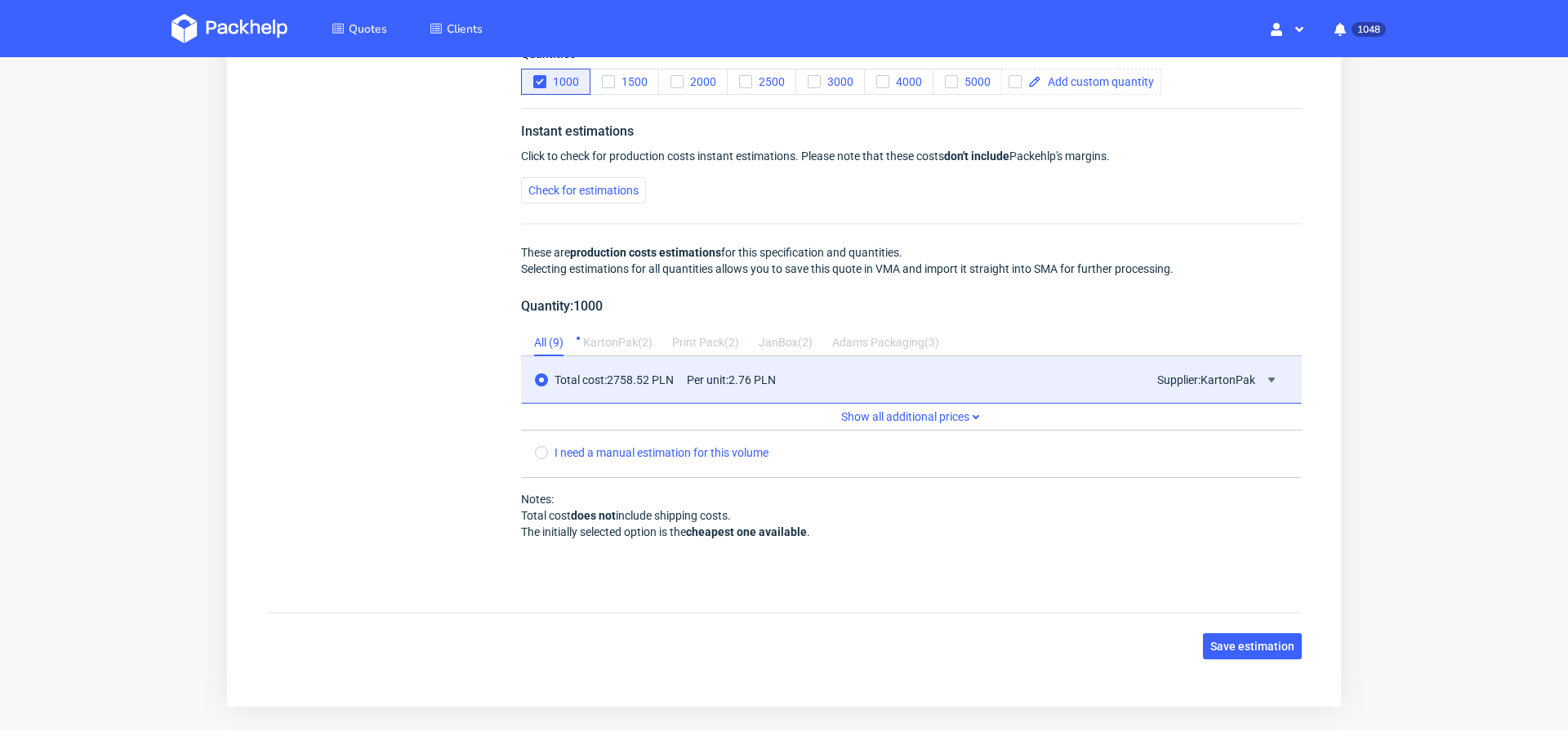
scroll to position [1347, 0]
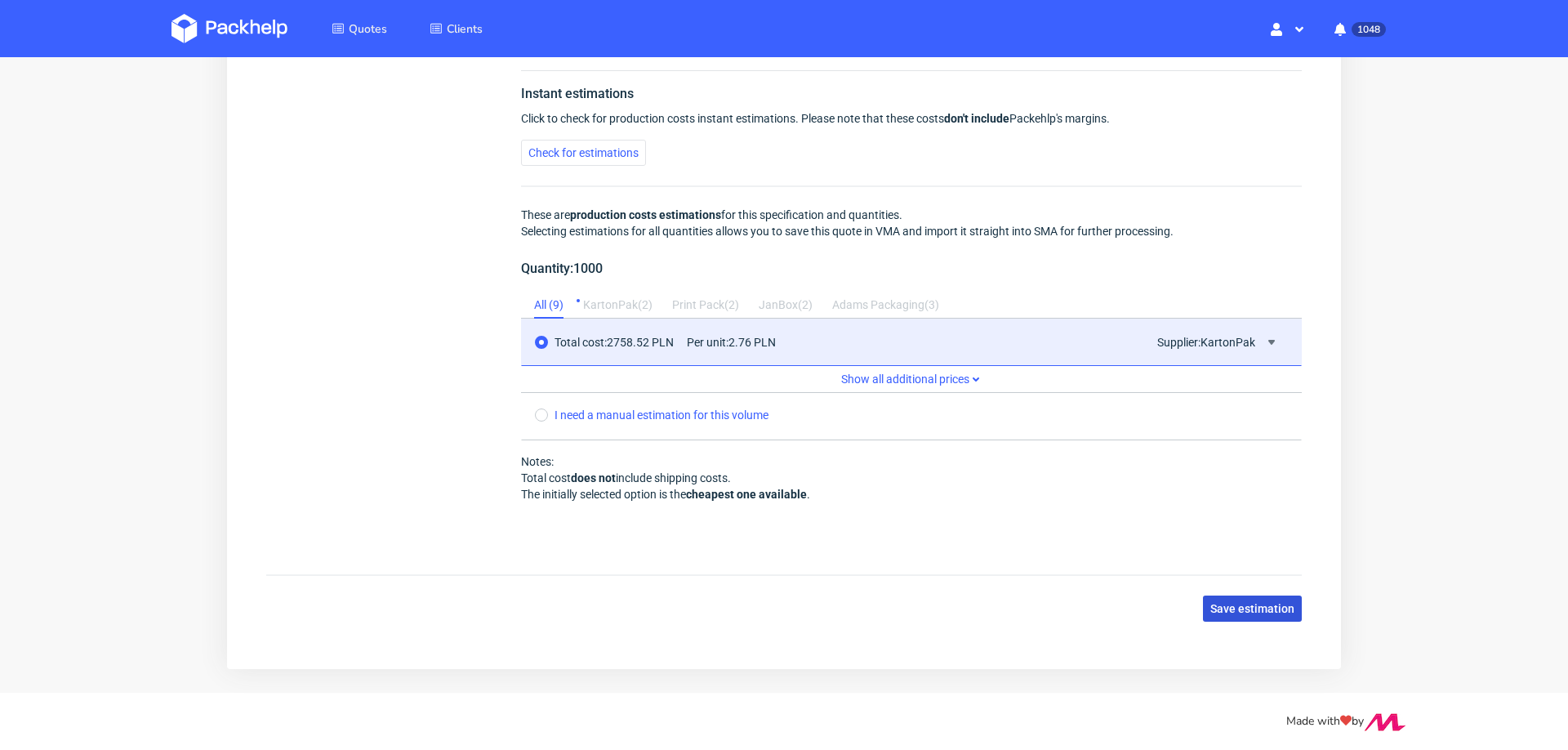
click at [1227, 603] on span "Save estimation" at bounding box center [1252, 609] width 84 height 12
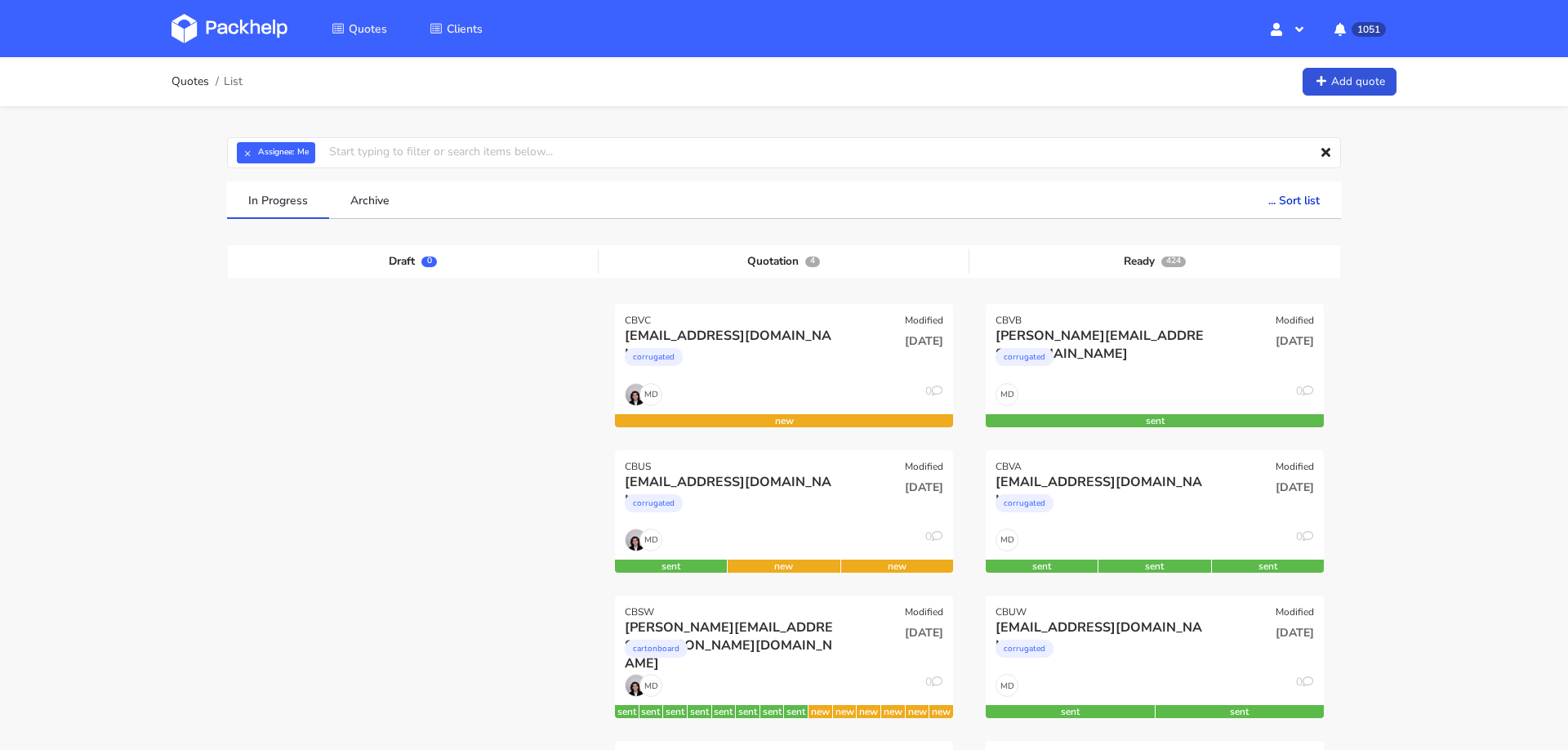
scroll to position [32, 0]
